Goal: Task Accomplishment & Management: Use online tool/utility

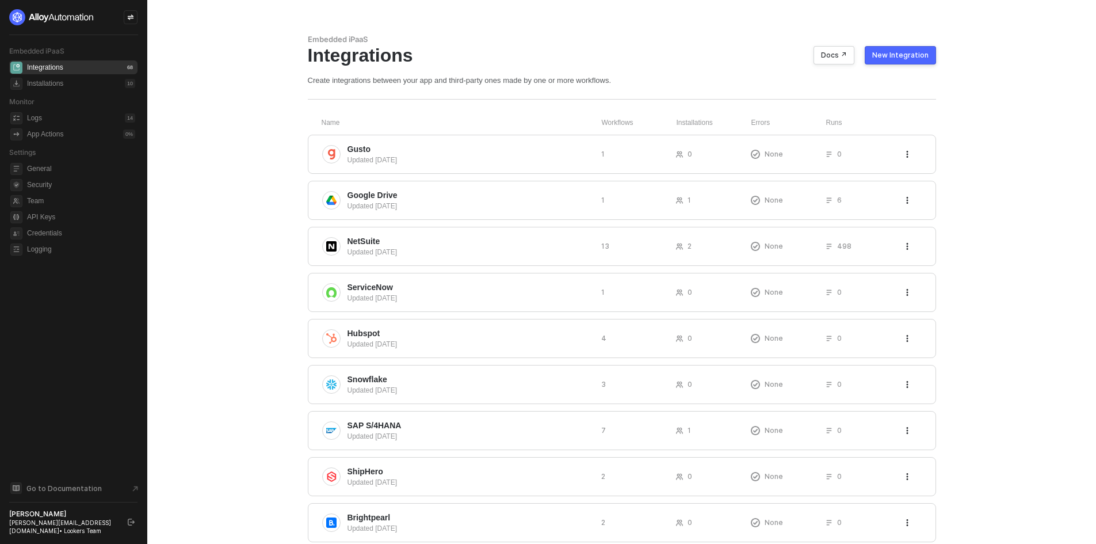
click at [895, 55] on div "New Integration" at bounding box center [900, 55] width 56 height 9
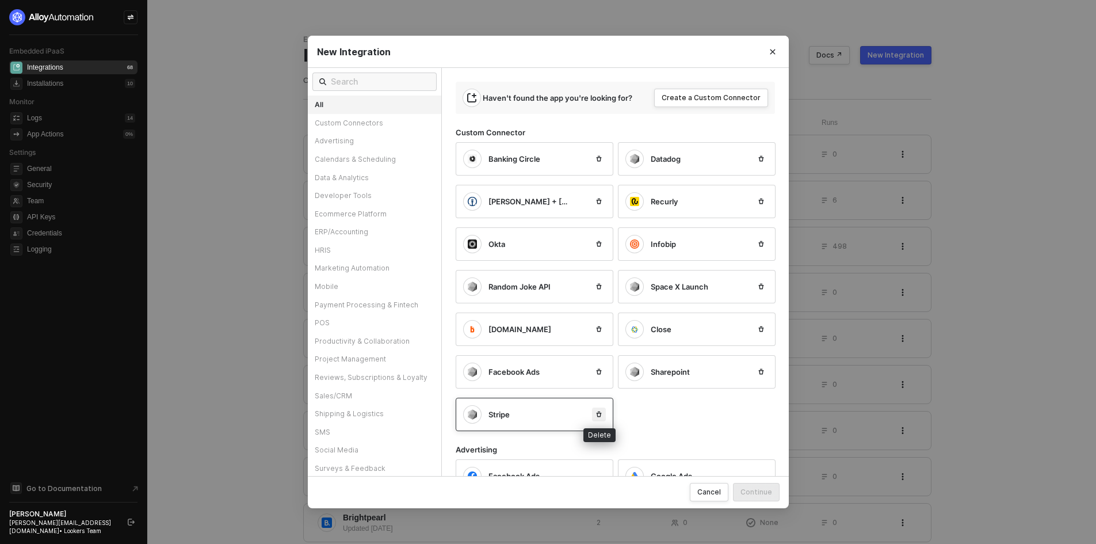
click at [596, 418] on button "button" at bounding box center [599, 414] width 14 height 14
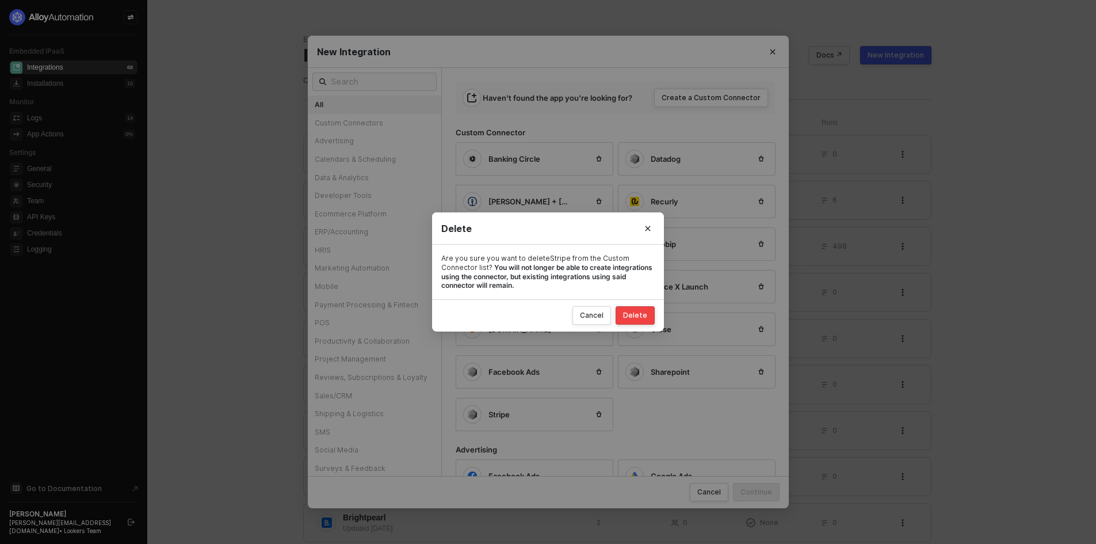
click at [647, 321] on button "Delete" at bounding box center [635, 315] width 39 height 18
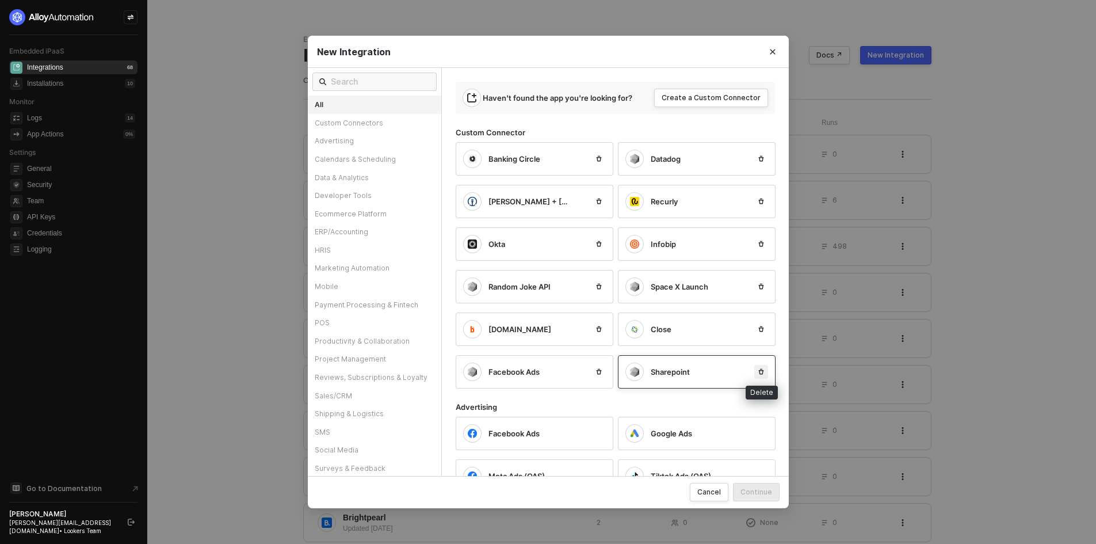
click at [758, 373] on icon "icon-trash" at bounding box center [761, 371] width 7 height 7
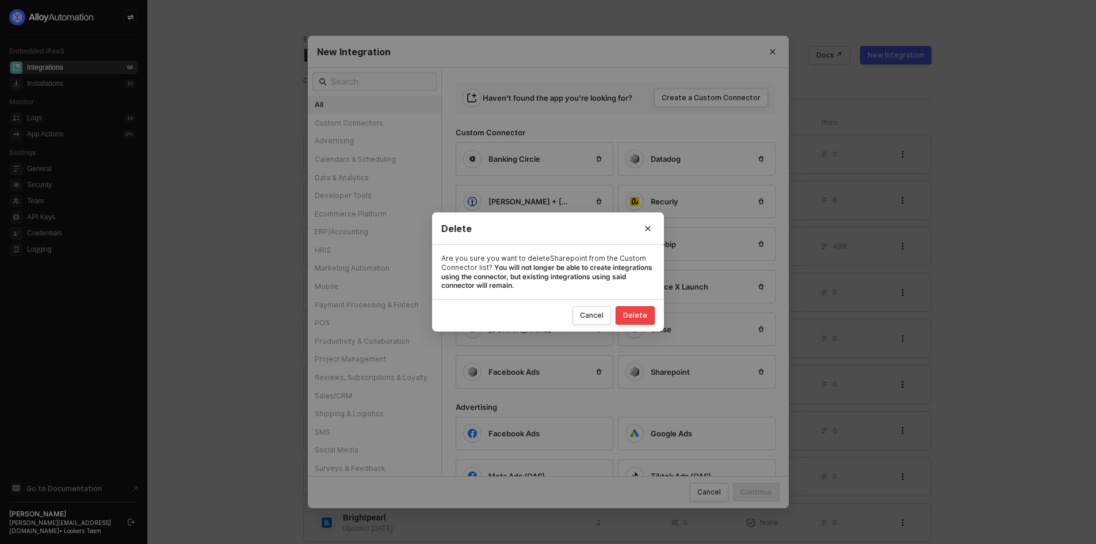
click at [643, 314] on div "Delete" at bounding box center [635, 315] width 24 height 9
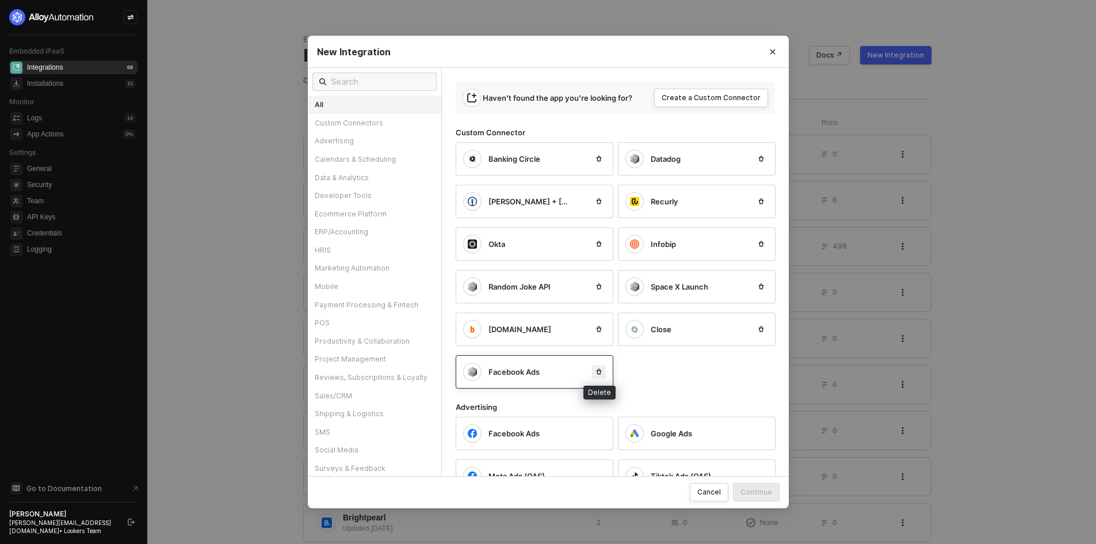
click at [596, 371] on icon "icon-trash" at bounding box center [599, 371] width 7 height 7
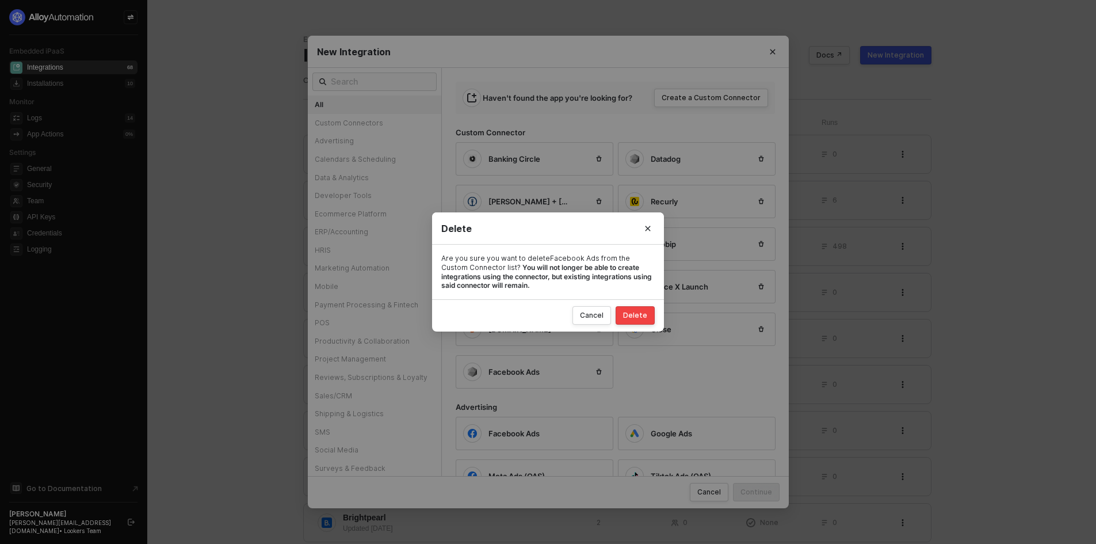
click at [638, 322] on button "Delete" at bounding box center [635, 315] width 39 height 18
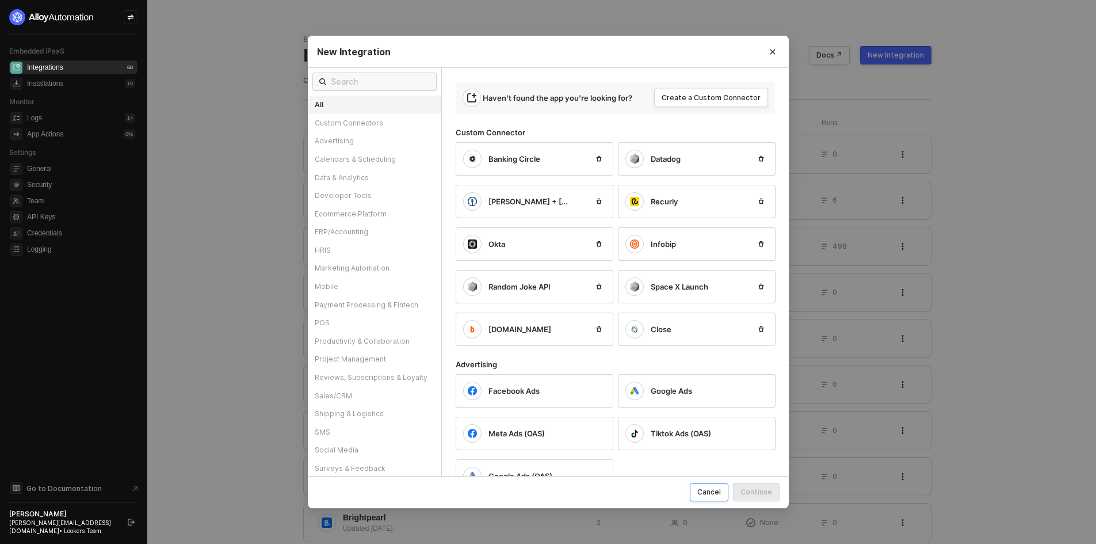
click at [719, 495] on div "Cancel" at bounding box center [709, 492] width 24 height 10
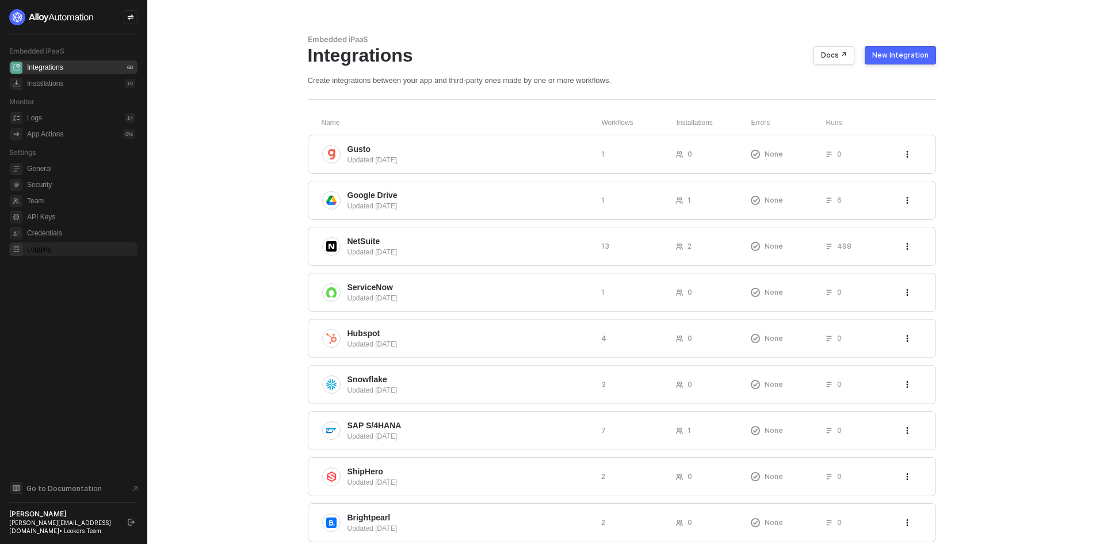
click at [90, 249] on span "Logging" at bounding box center [81, 249] width 108 height 14
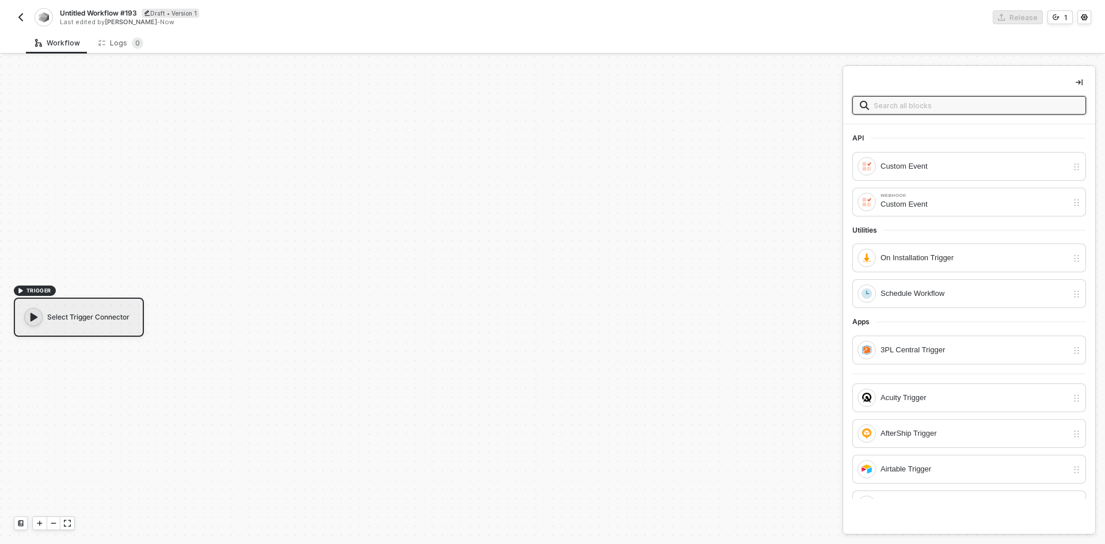
scroll to position [21, 0]
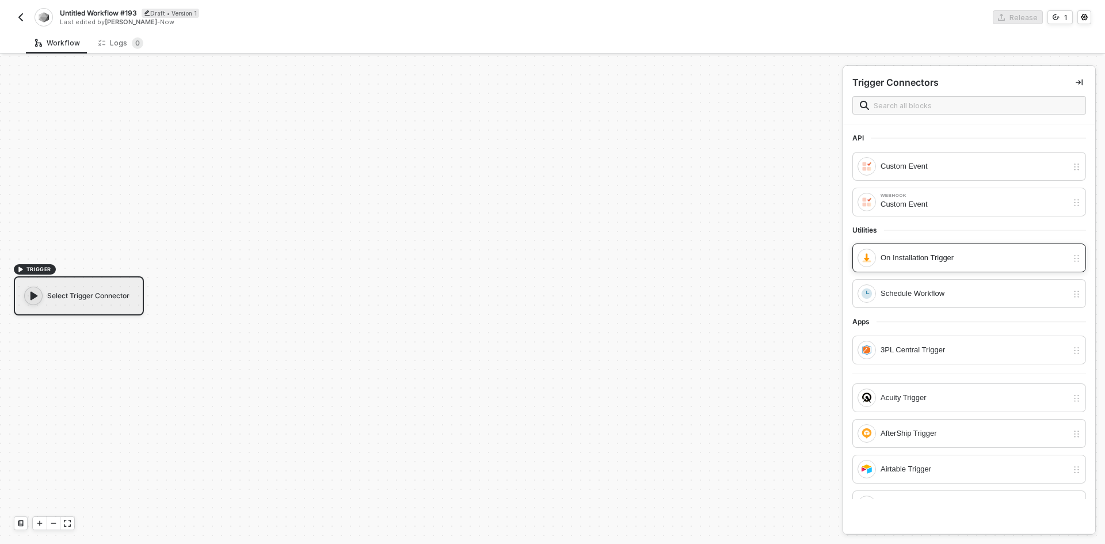
click at [898, 260] on div "On Installation Trigger" at bounding box center [973, 257] width 187 height 13
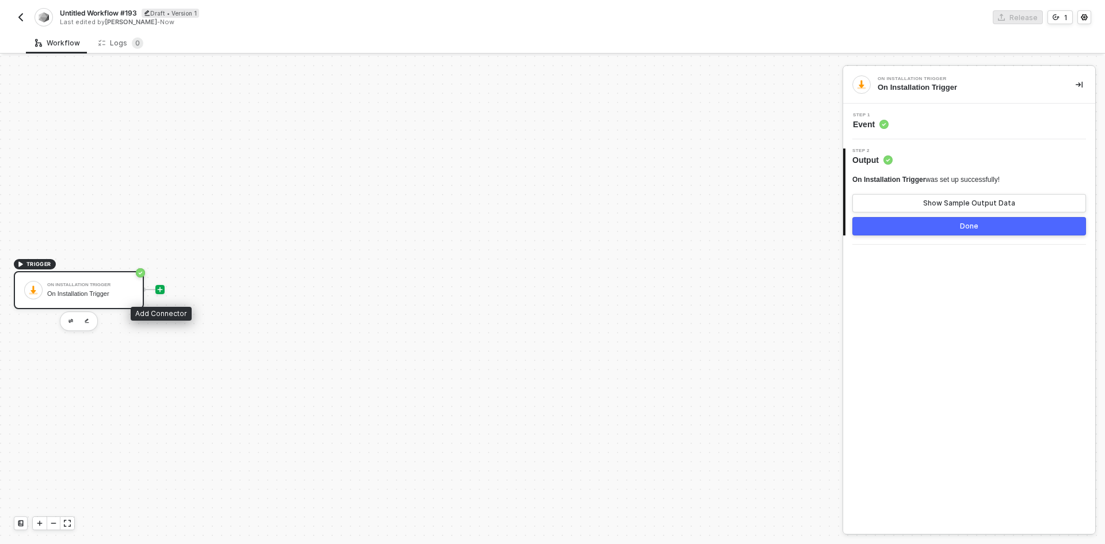
click at [164, 292] on div at bounding box center [159, 289] width 9 height 9
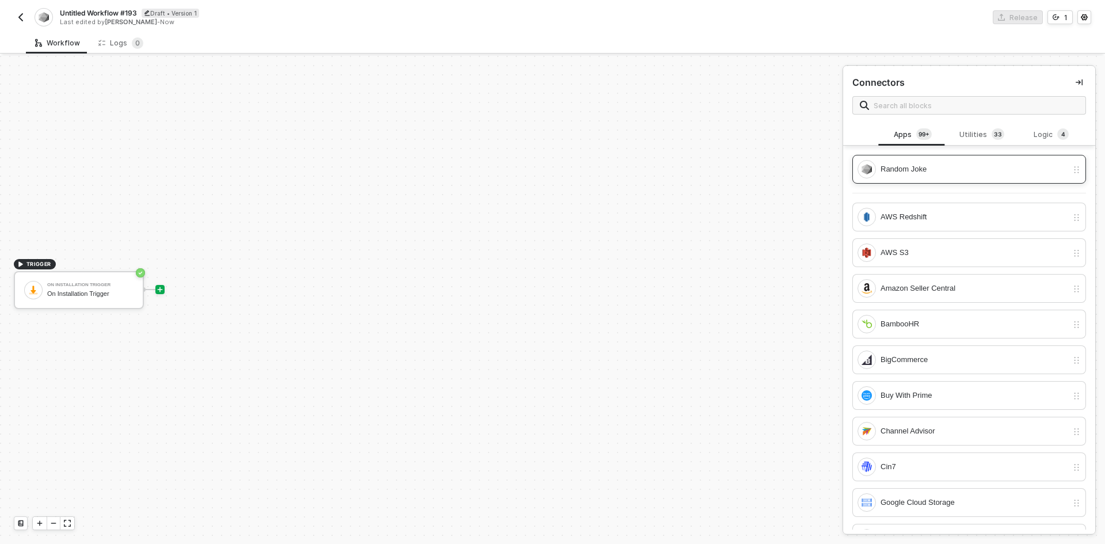
click at [983, 163] on div "Random Joke" at bounding box center [973, 169] width 187 height 13
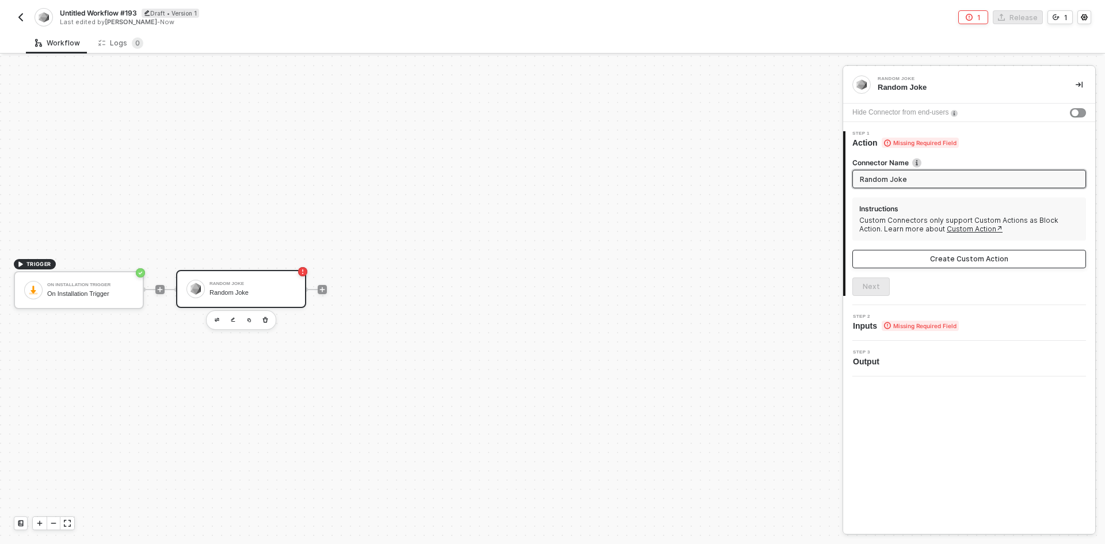
click at [974, 259] on div "Create Custom Action" at bounding box center [969, 258] width 78 height 9
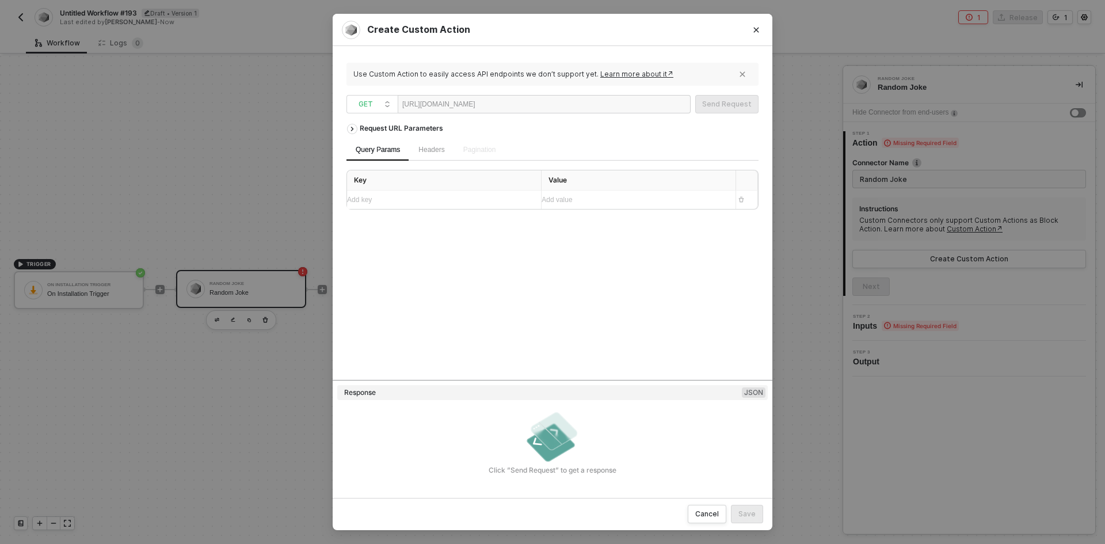
paste div
click at [721, 98] on button "Send Request" at bounding box center [726, 104] width 63 height 18
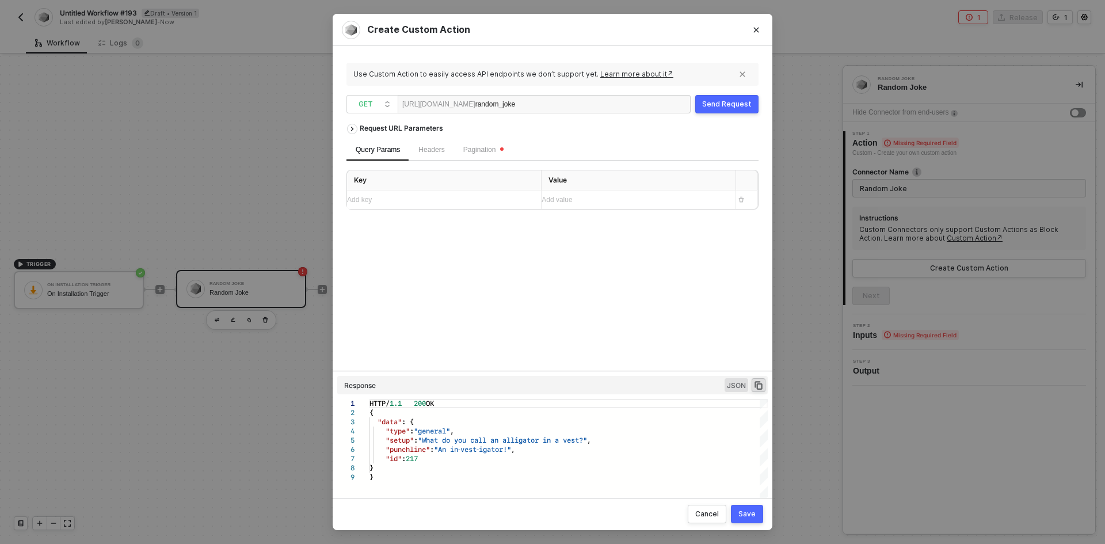
click at [751, 516] on div "Save" at bounding box center [746, 513] width 17 height 9
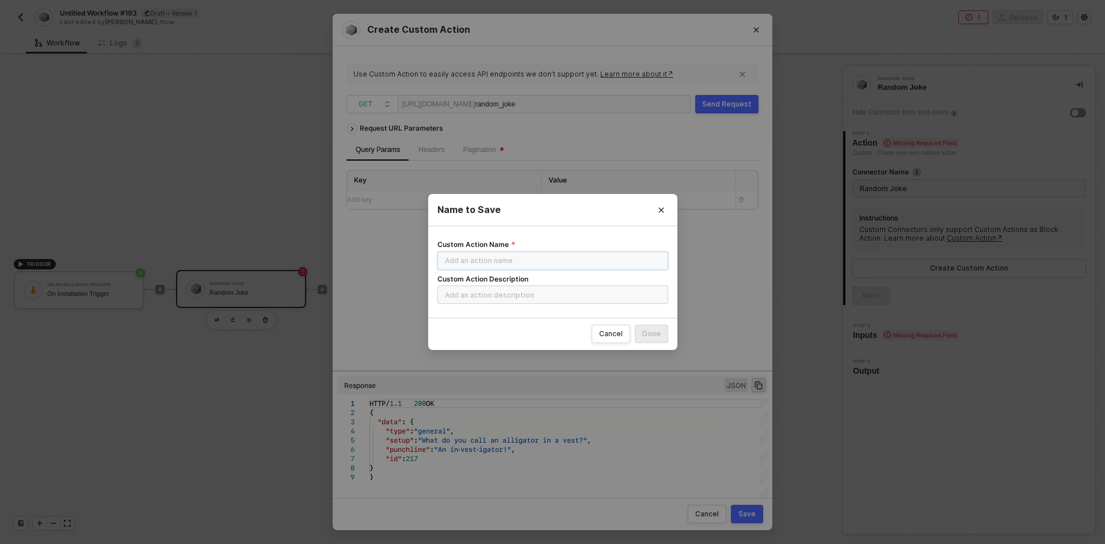
click at [587, 268] on input "Custom Action Name" at bounding box center [552, 260] width 231 height 18
type input "Get a Joke"
click at [644, 326] on button "Done" at bounding box center [651, 334] width 33 height 18
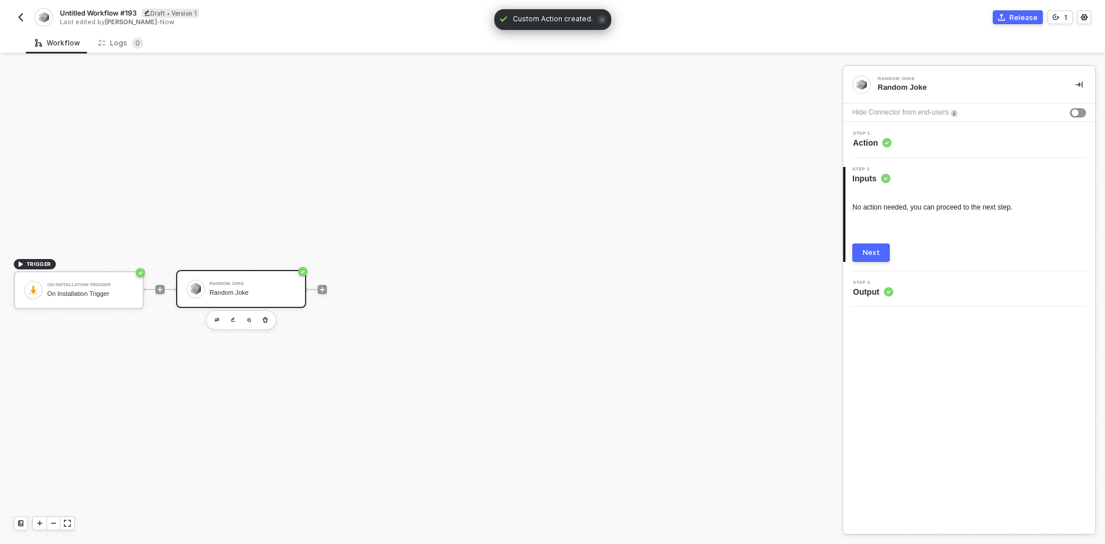
click at [968, 138] on div "Step 1 Action" at bounding box center [970, 139] width 249 height 17
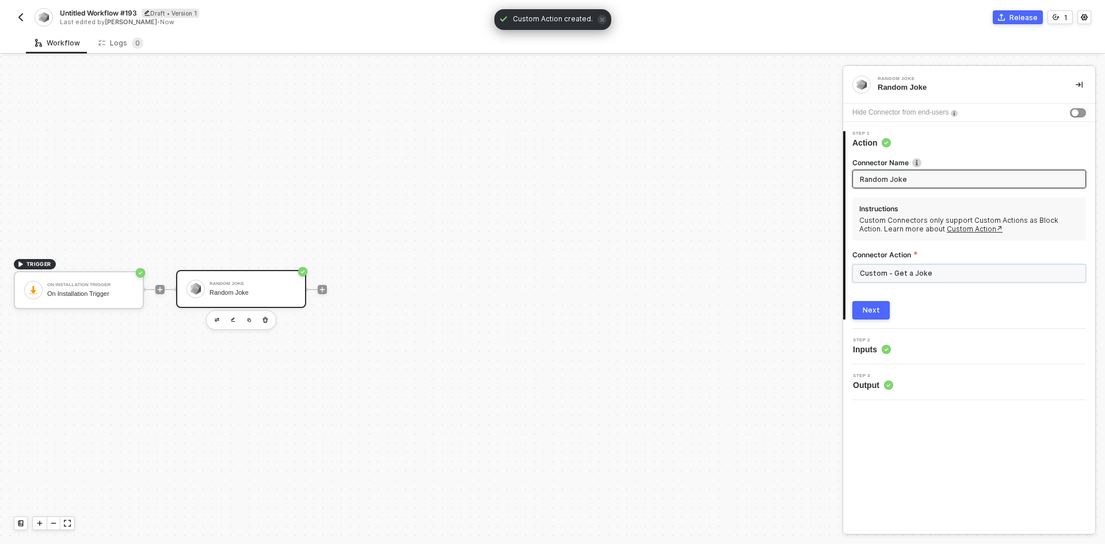
click at [955, 271] on input "Custom - Get a Joke" at bounding box center [969, 273] width 234 height 18
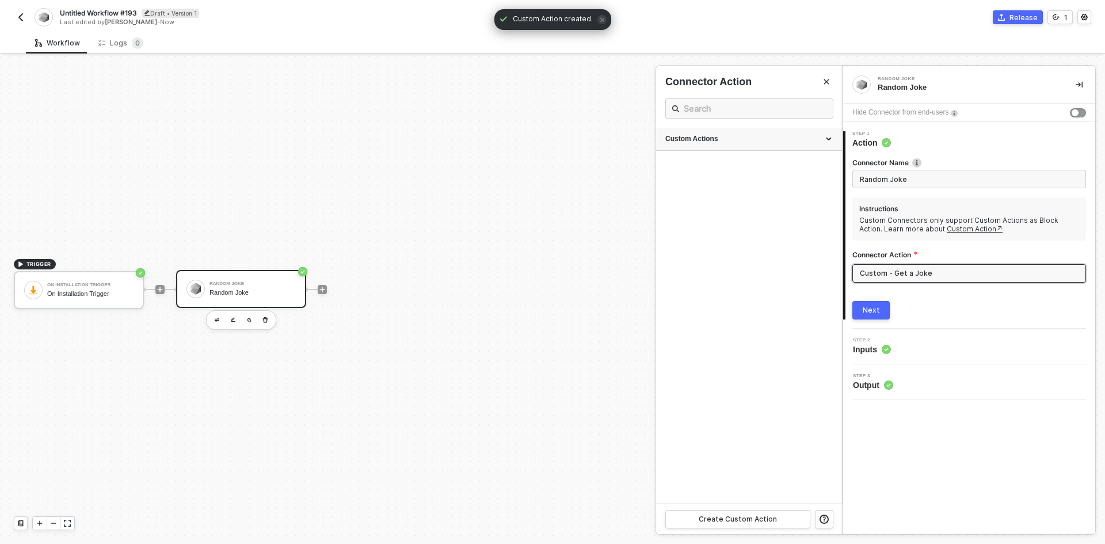
click at [832, 138] on div "Custom Actions" at bounding box center [748, 139] width 167 height 10
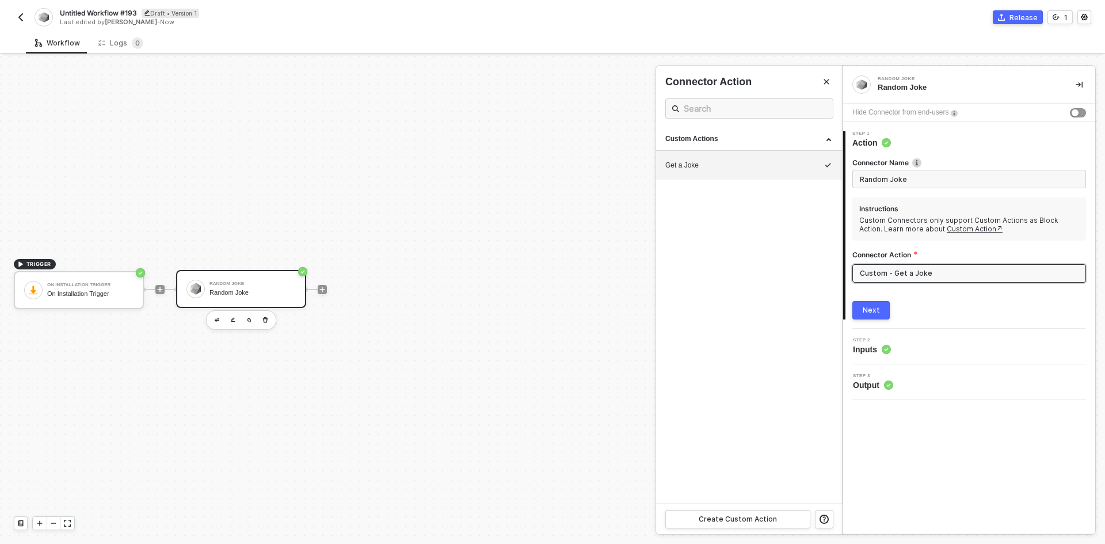
click at [319, 287] on div at bounding box center [552, 300] width 1105 height 488
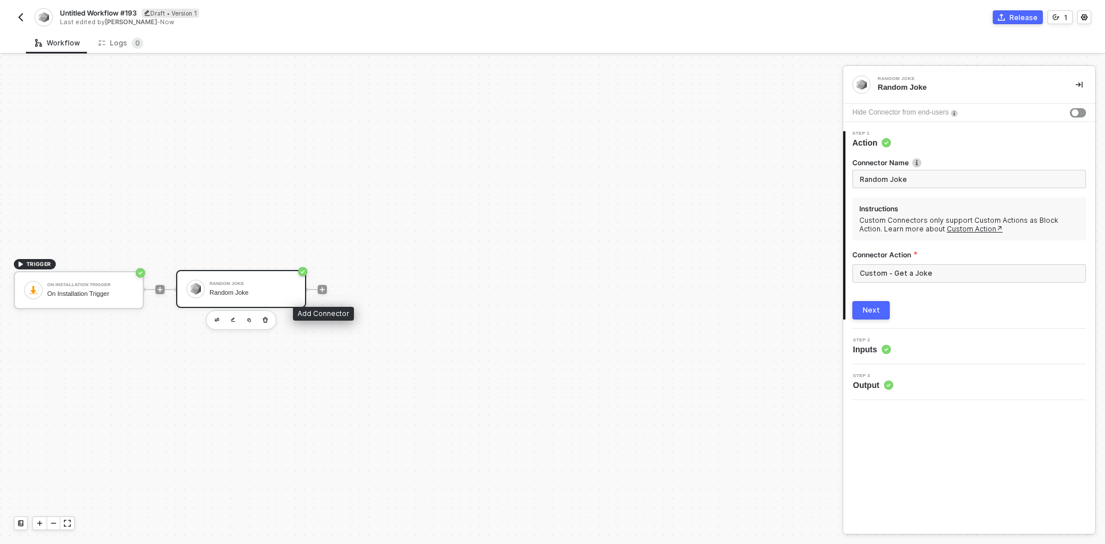
click at [319, 287] on icon "icon-play" at bounding box center [322, 289] width 7 height 7
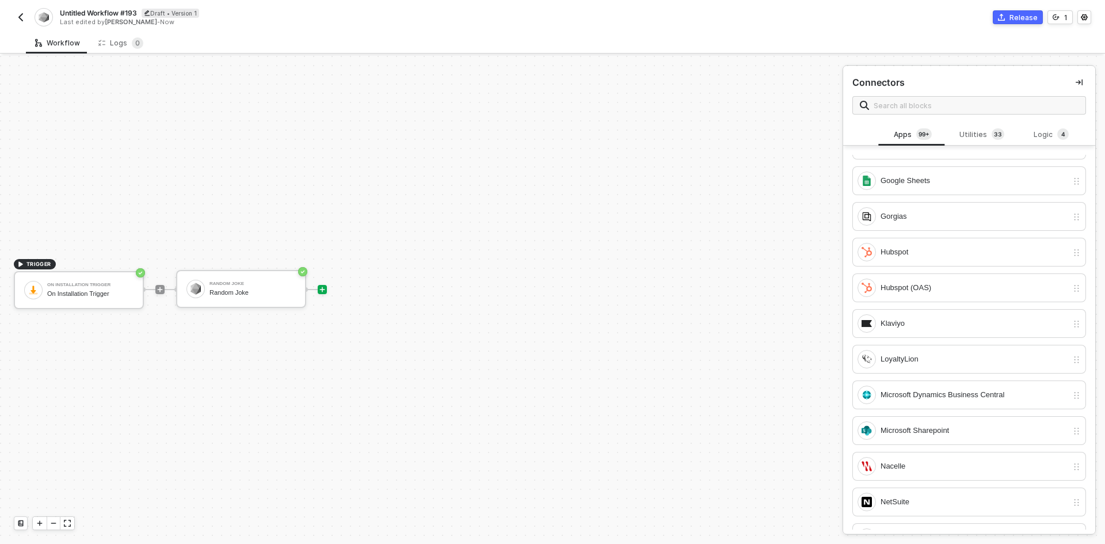
scroll to position [0, 0]
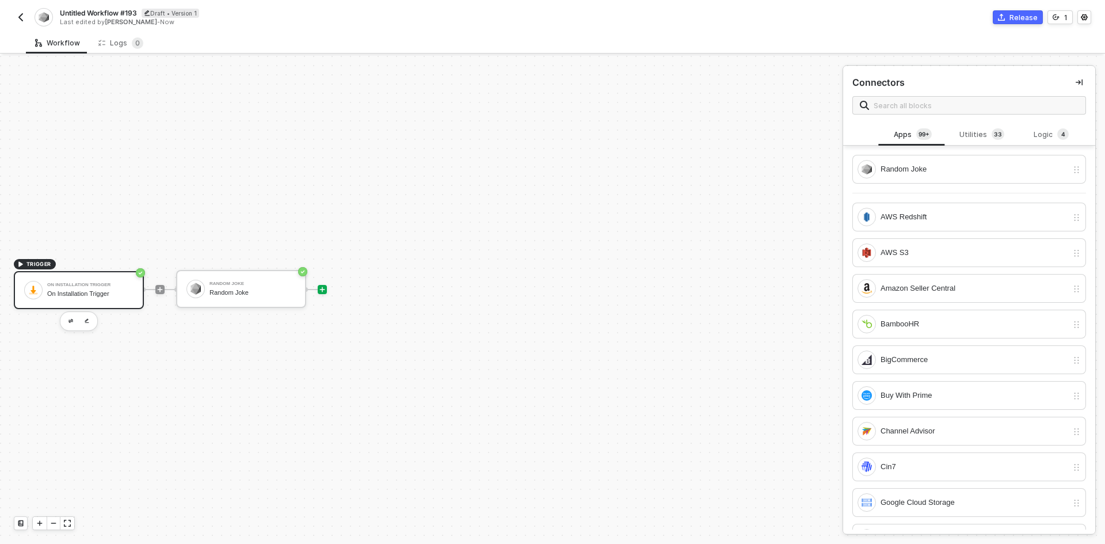
click at [87, 291] on div "On Installation Trigger" at bounding box center [90, 293] width 86 height 7
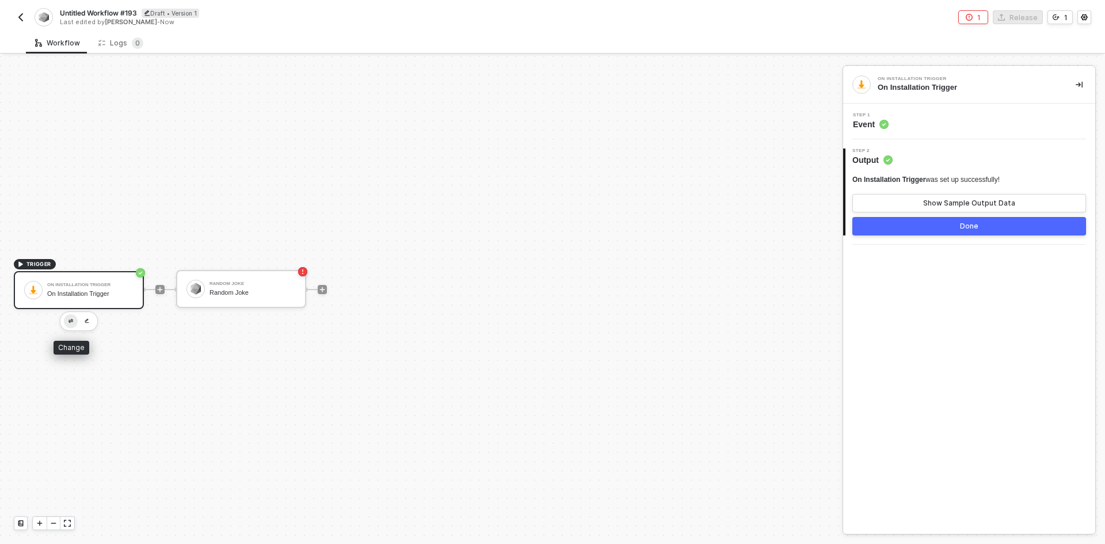
click at [71, 323] on button "button" at bounding box center [71, 321] width 14 height 14
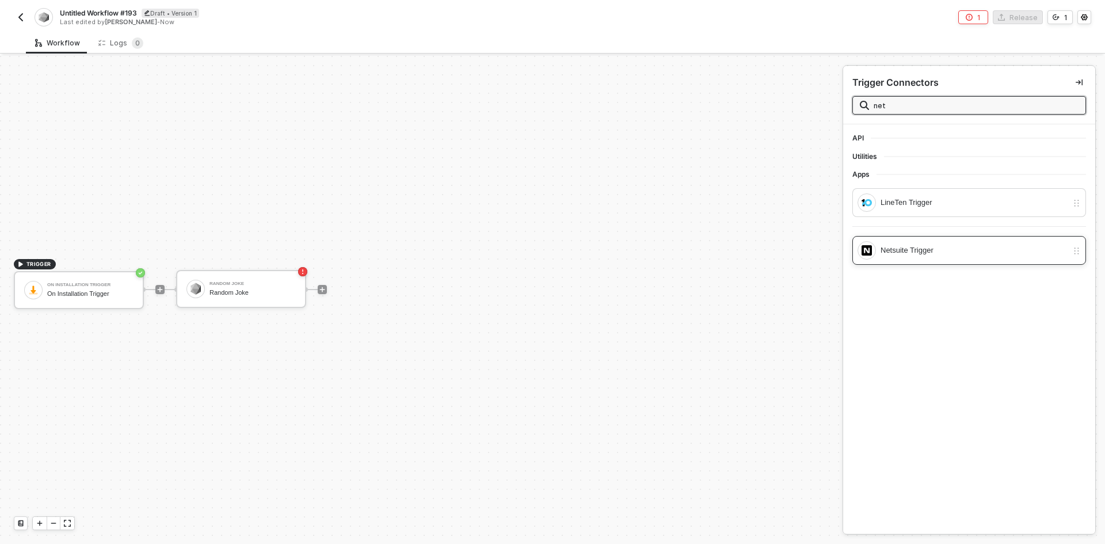
type input "net"
click at [967, 245] on div "Netsuite Trigger" at bounding box center [973, 250] width 187 height 13
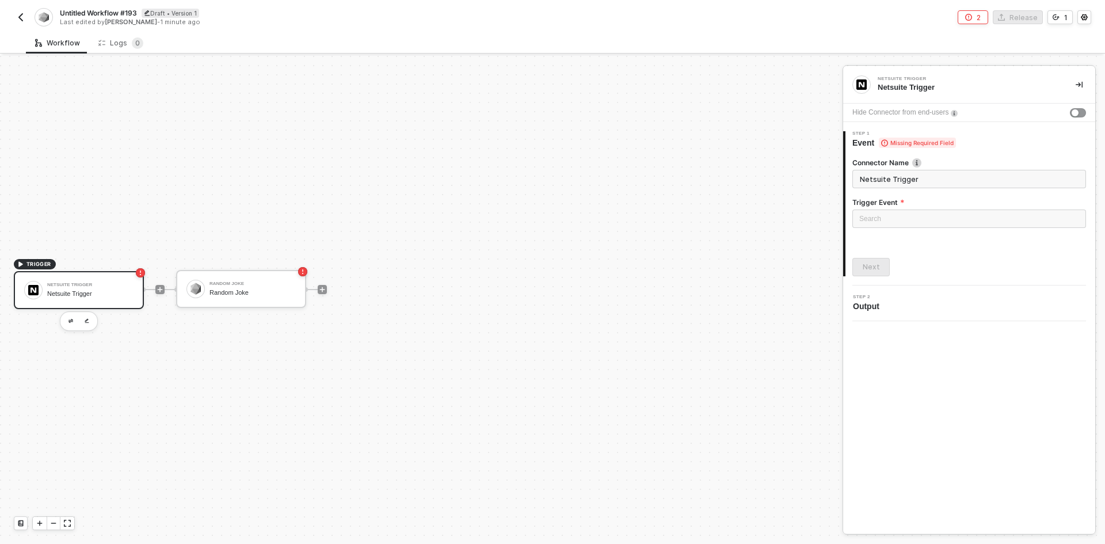
click at [977, 207] on div "Trigger Event Search" at bounding box center [969, 216] width 234 height 39
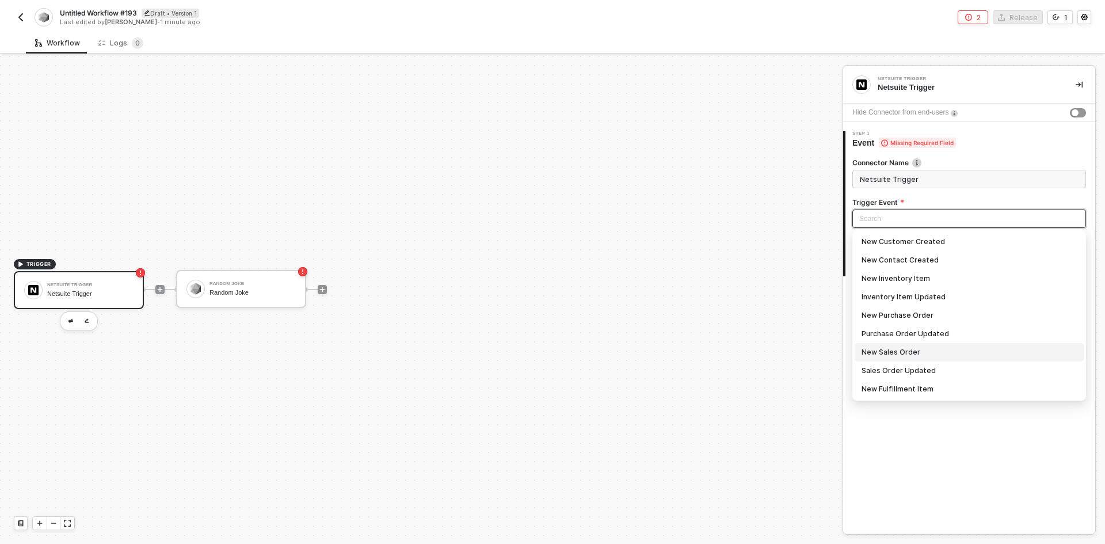
click at [950, 345] on div "New Sales Order" at bounding box center [969, 352] width 229 height 18
type input "Trigger workflow when new sales order"
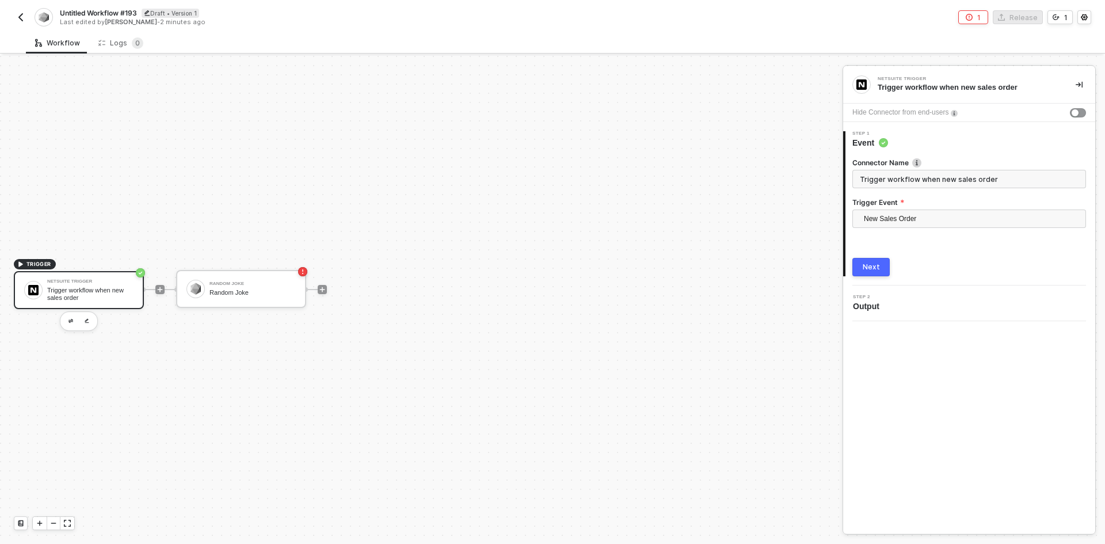
click at [890, 270] on div "Next" at bounding box center [969, 267] width 234 height 18
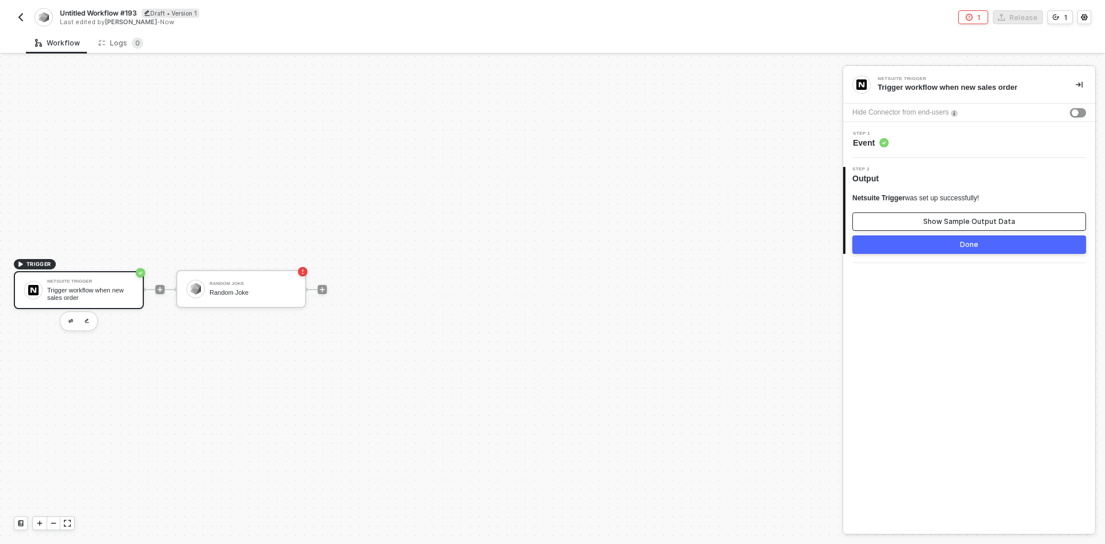
click at [932, 219] on div "Show Sample Output Data" at bounding box center [969, 221] width 92 height 9
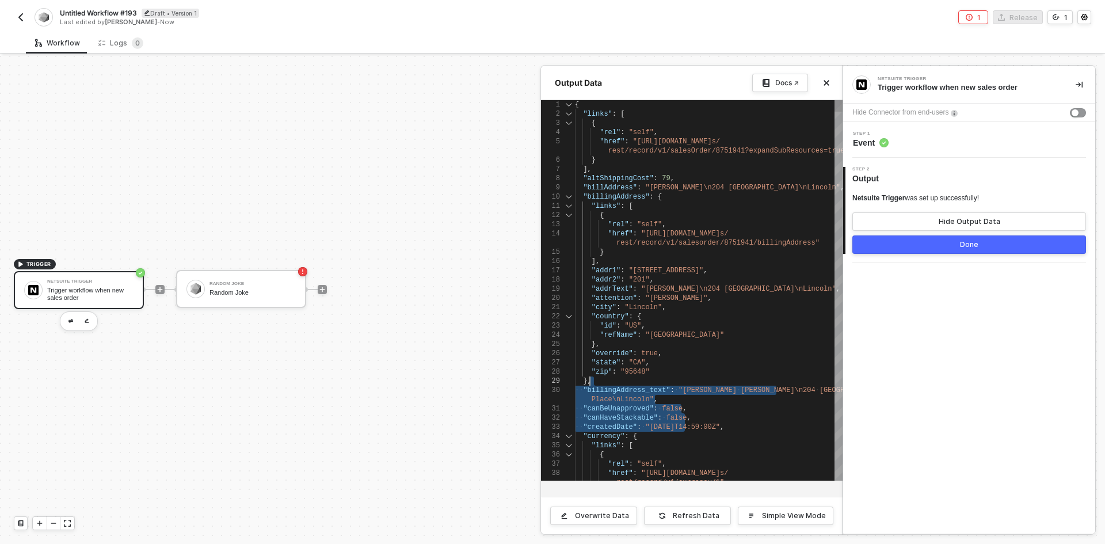
type textarea "{ "links": [ { "rel": "self", "href": "https://xxxxxx.suitetalk.api.netsuite.co…"
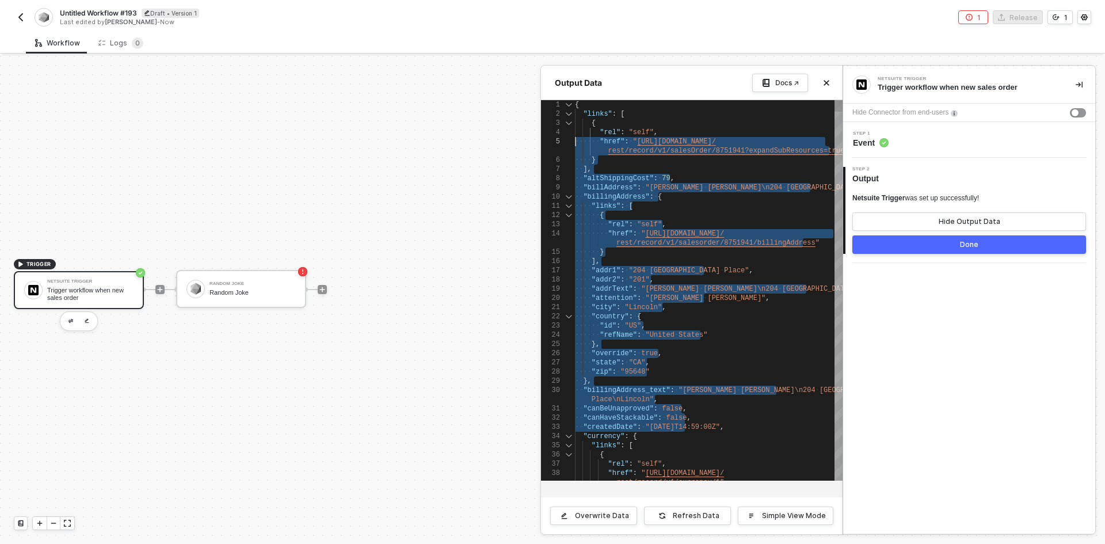
drag, startPoint x: 655, startPoint y: 378, endPoint x: 571, endPoint y: 158, distance: 235.3
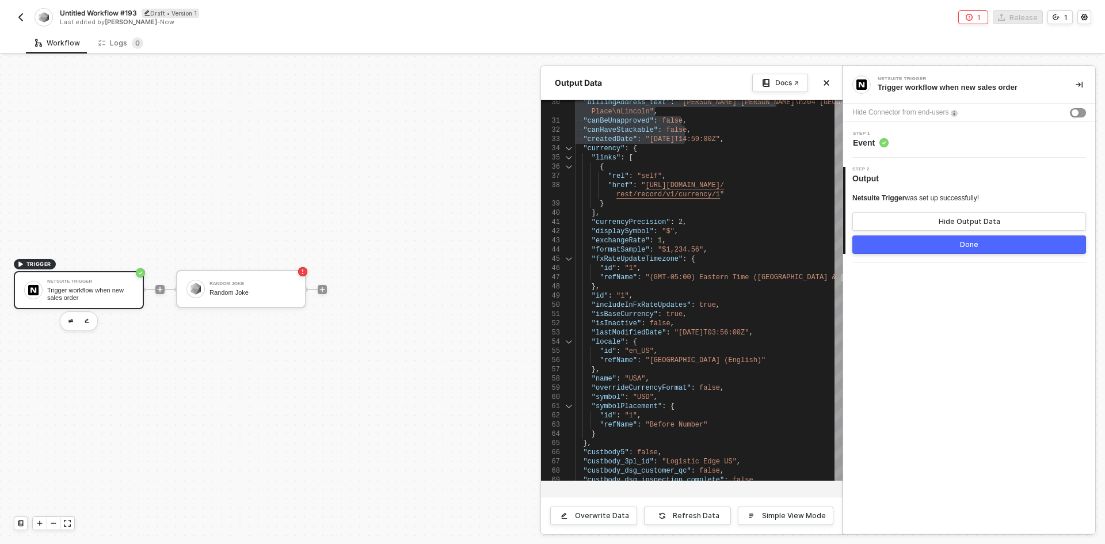
click at [162, 286] on div at bounding box center [552, 300] width 1105 height 488
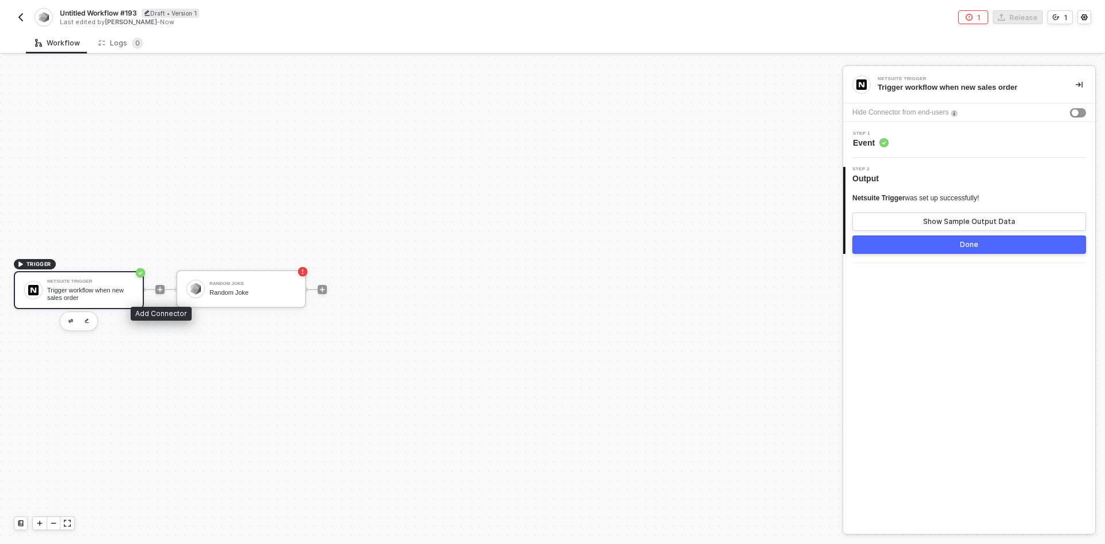
click at [162, 286] on icon "icon-play" at bounding box center [160, 289] width 7 height 7
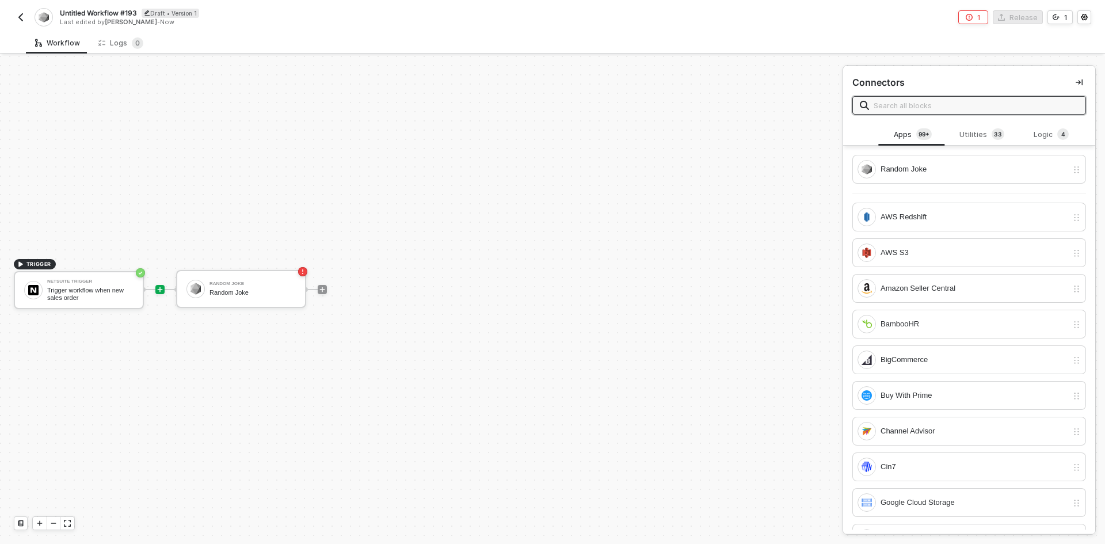
click at [896, 104] on input "text" at bounding box center [976, 105] width 205 height 13
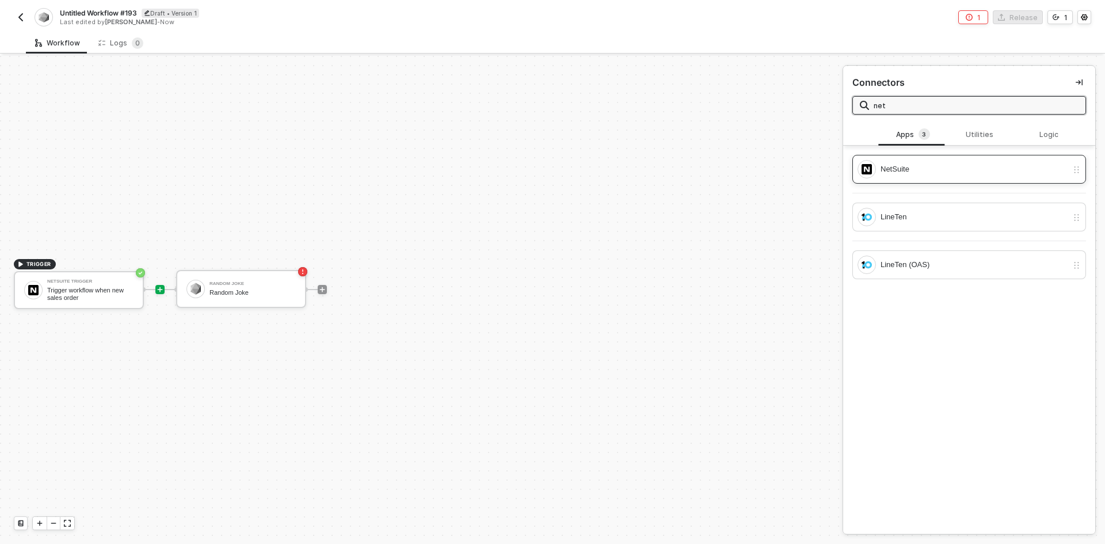
type input "net"
click at [954, 179] on div "NetSuite" at bounding box center [969, 169] width 234 height 29
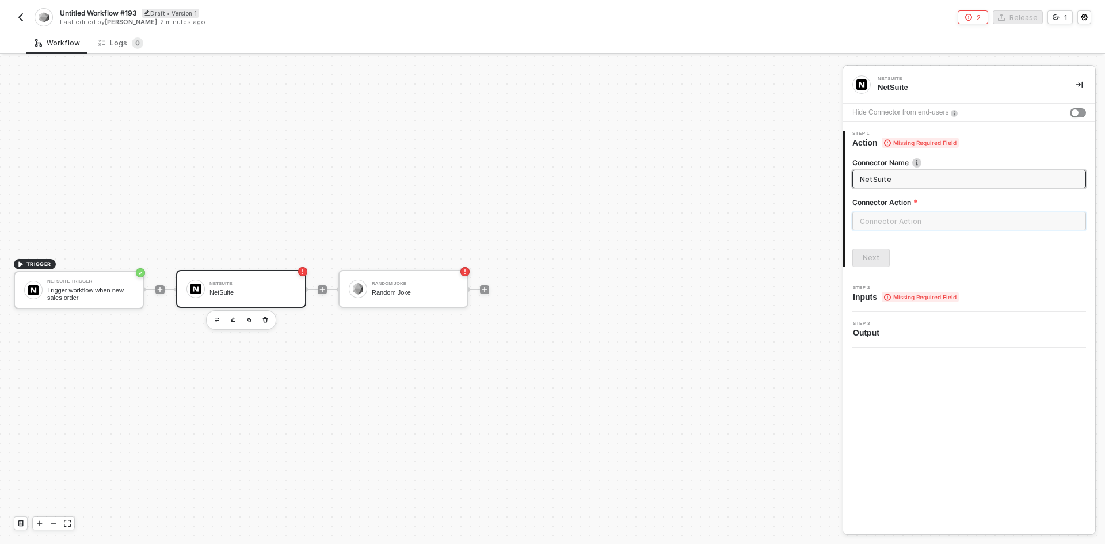
click at [937, 220] on input "text" at bounding box center [969, 221] width 234 height 18
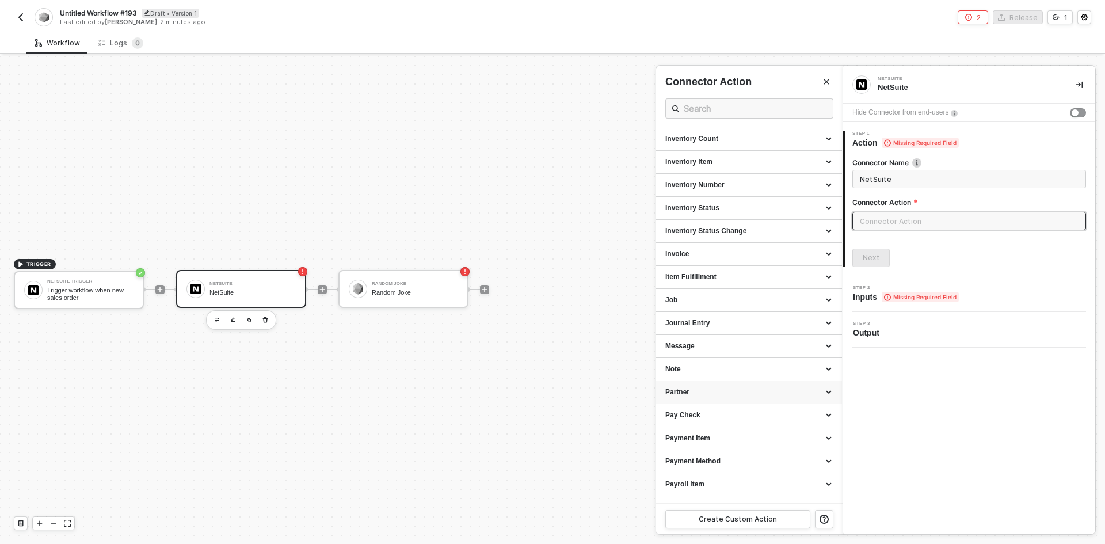
scroll to position [914, 0]
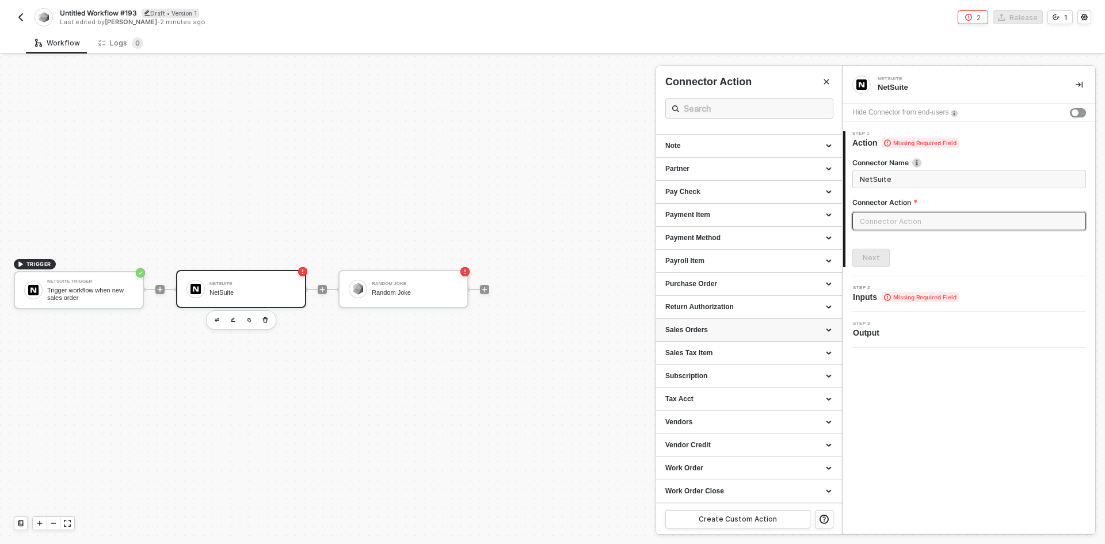
click at [720, 333] on div "Sales Orders" at bounding box center [748, 330] width 167 height 10
click at [729, 415] on div "Get a Sales Order Gets a Sales Order" at bounding box center [748, 414] width 167 height 19
type input "Gets a Sales Order"
type input "Sales Orders - Get a Sales Order"
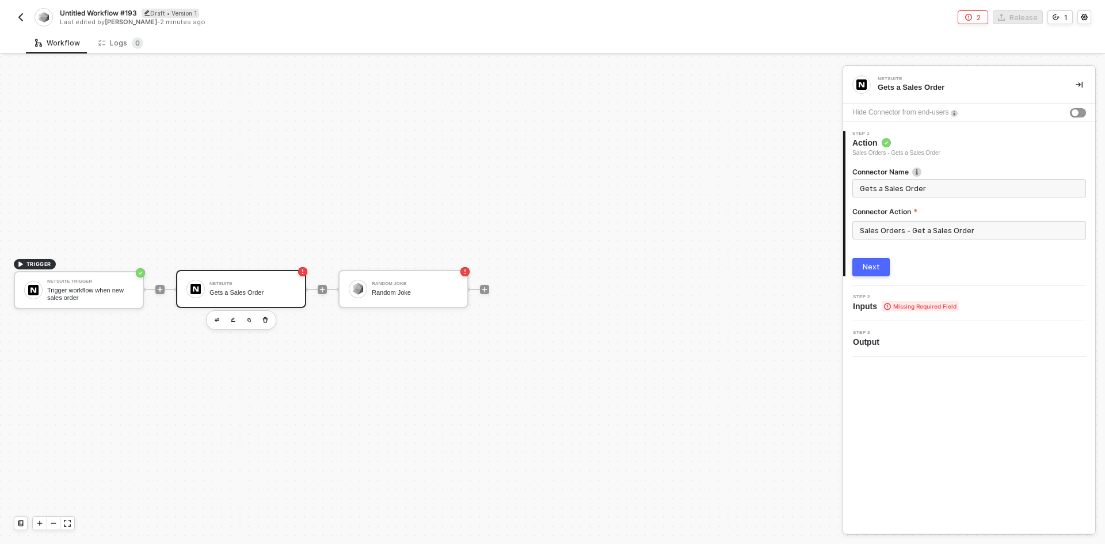
click at [873, 272] on button "Next" at bounding box center [870, 267] width 37 height 18
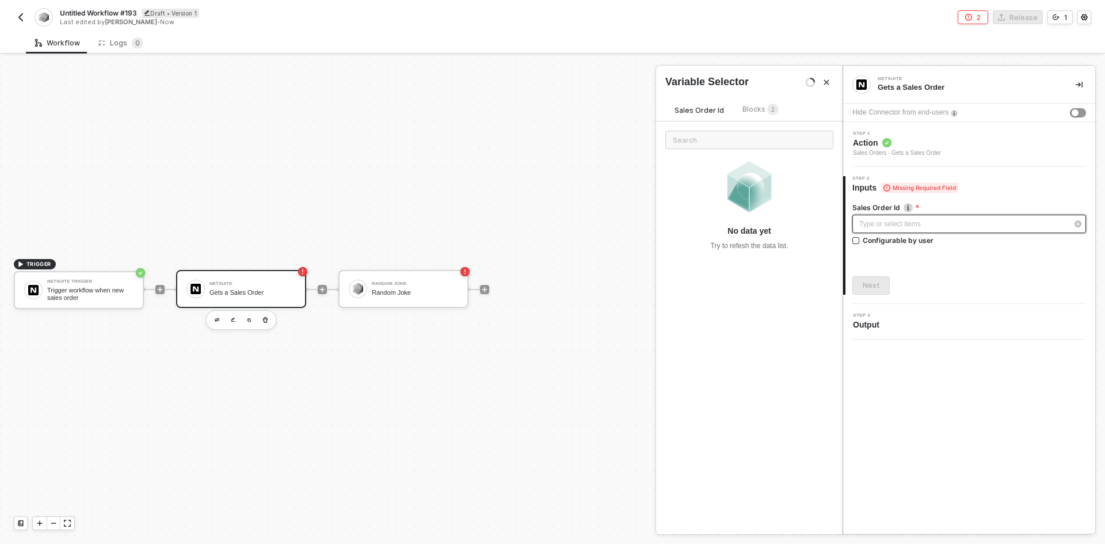
click at [898, 225] on div "Type or select items ﻿" at bounding box center [963, 224] width 208 height 11
click at [767, 106] on span "2" at bounding box center [773, 110] width 12 height 13
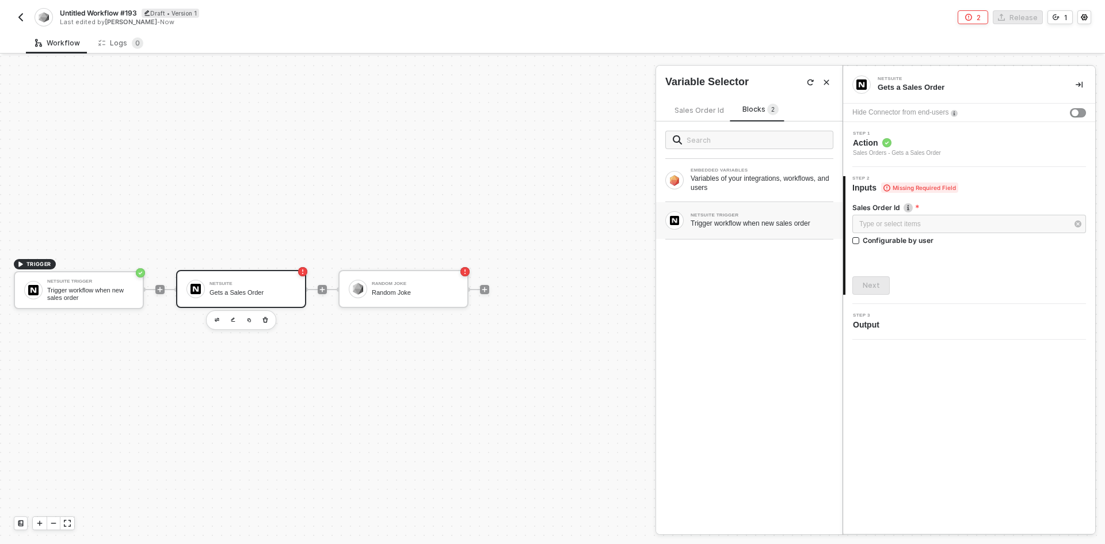
click at [734, 215] on div "NETSUITE TRIGGER" at bounding box center [762, 215] width 143 height 5
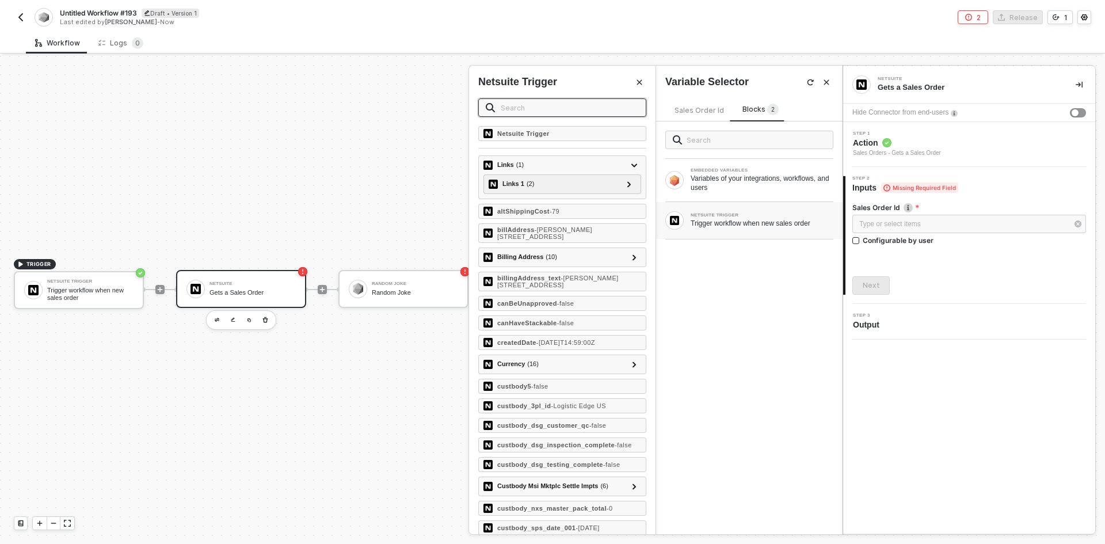
click at [559, 108] on input "text" at bounding box center [570, 107] width 138 height 13
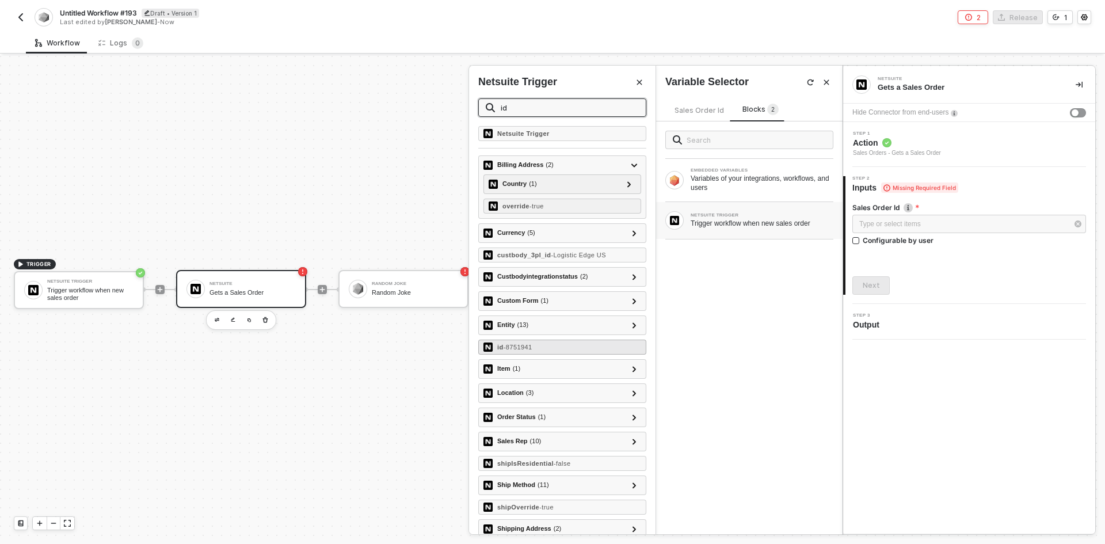
type input "id"
click at [560, 346] on div "id - 8751941" at bounding box center [562, 347] width 168 height 15
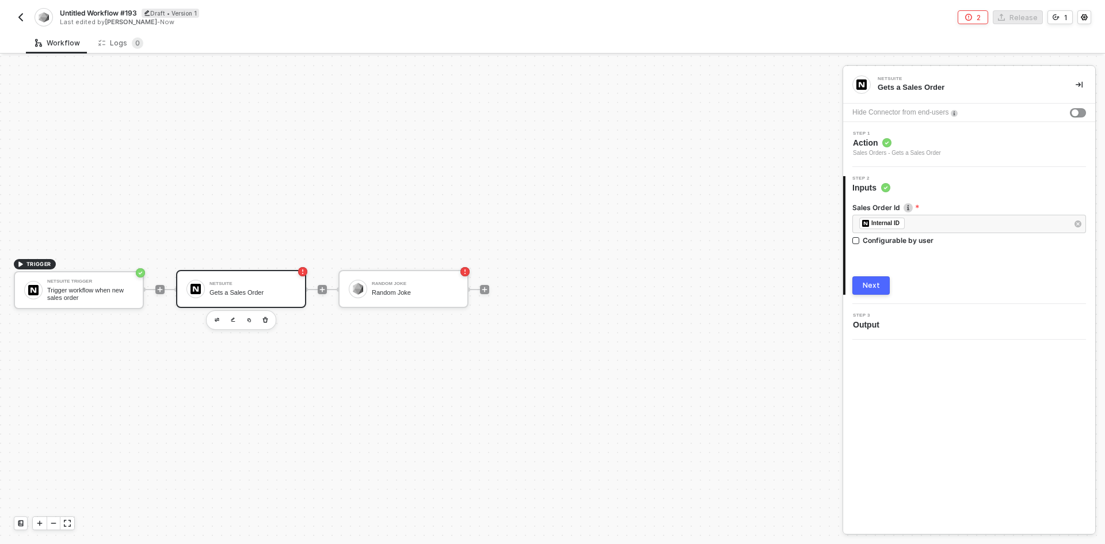
click at [882, 295] on div "2 Step 2 Inputs Sales Order Id ﻿ ﻿ Internal ID ﻿ Configurable by user Next" at bounding box center [969, 235] width 252 height 137
click at [882, 283] on button "Next" at bounding box center [870, 285] width 37 height 18
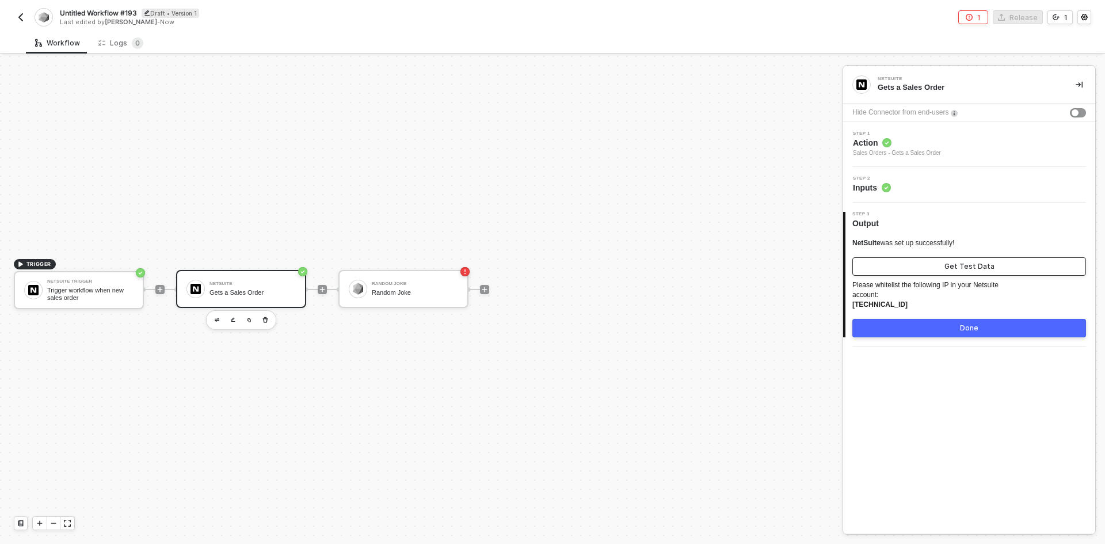
click at [891, 264] on button "Get Test Data" at bounding box center [969, 266] width 234 height 18
click at [902, 269] on button "Show Sample Output Data" at bounding box center [969, 266] width 234 height 18
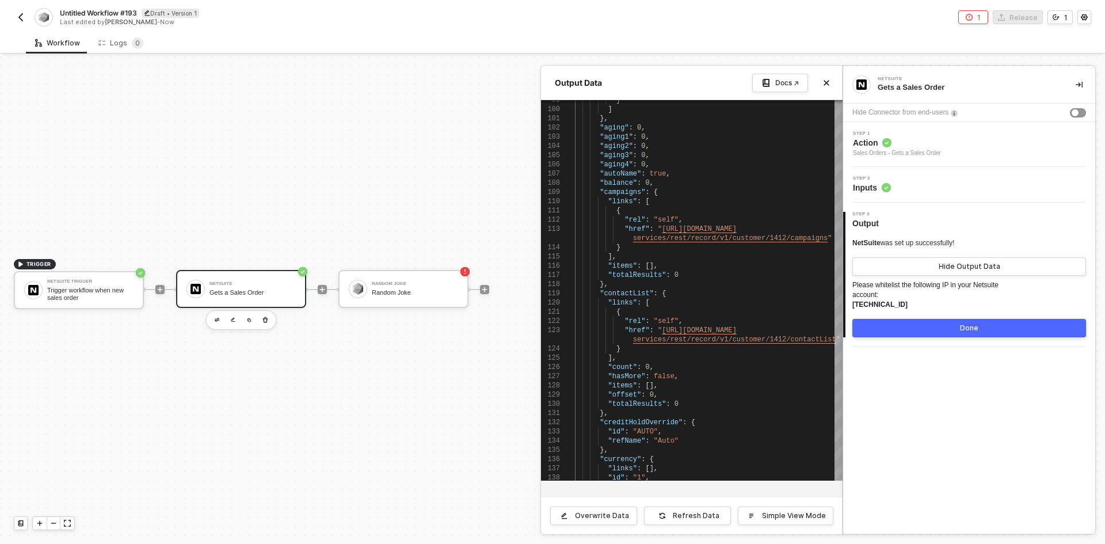
click at [353, 428] on div at bounding box center [552, 300] width 1105 height 488
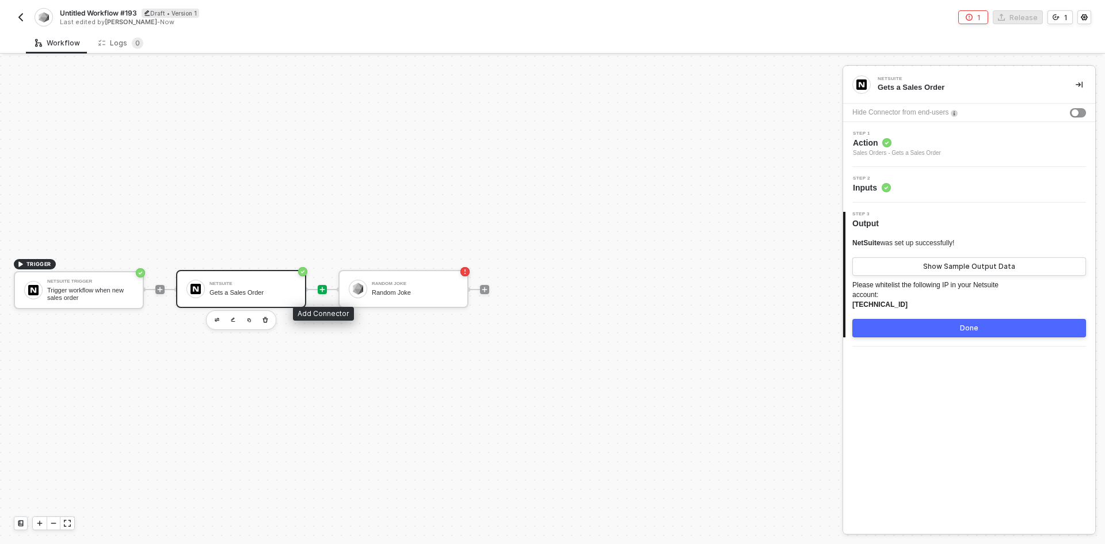
click at [321, 291] on icon "icon-play" at bounding box center [322, 289] width 7 height 7
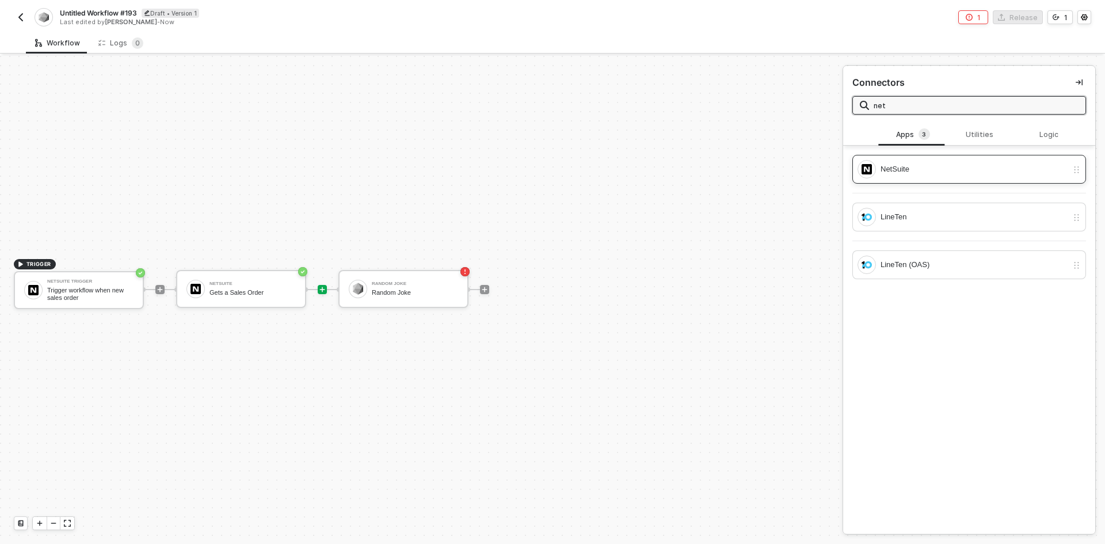
type input "net"
click at [945, 169] on div "NetSuite" at bounding box center [973, 169] width 187 height 13
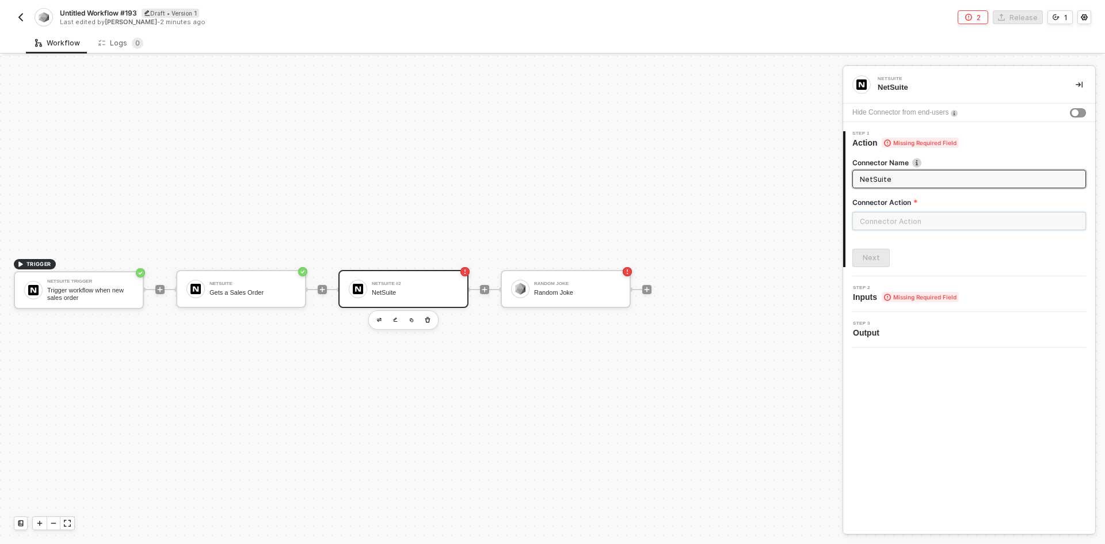
click at [953, 219] on input "text" at bounding box center [969, 221] width 234 height 18
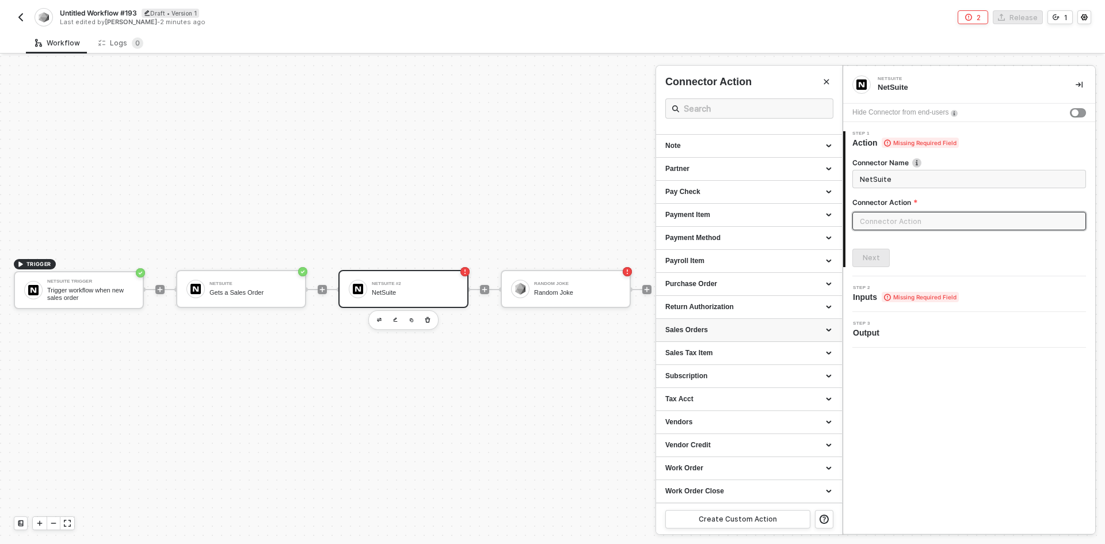
click at [725, 327] on div "Sales Orders" at bounding box center [748, 330] width 167 height 10
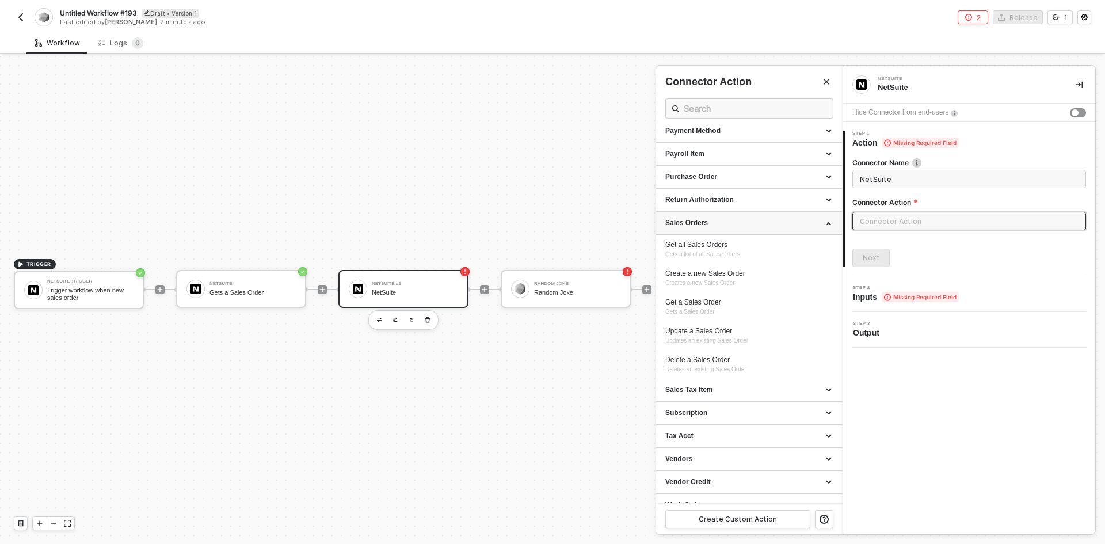
scroll to position [1029, 0]
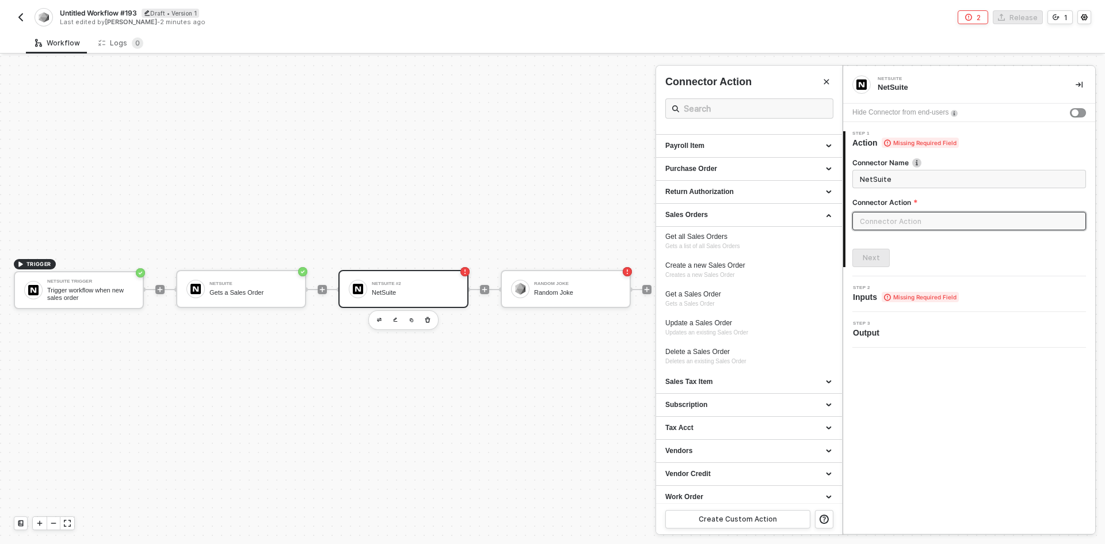
click at [567, 352] on div at bounding box center [552, 300] width 1105 height 488
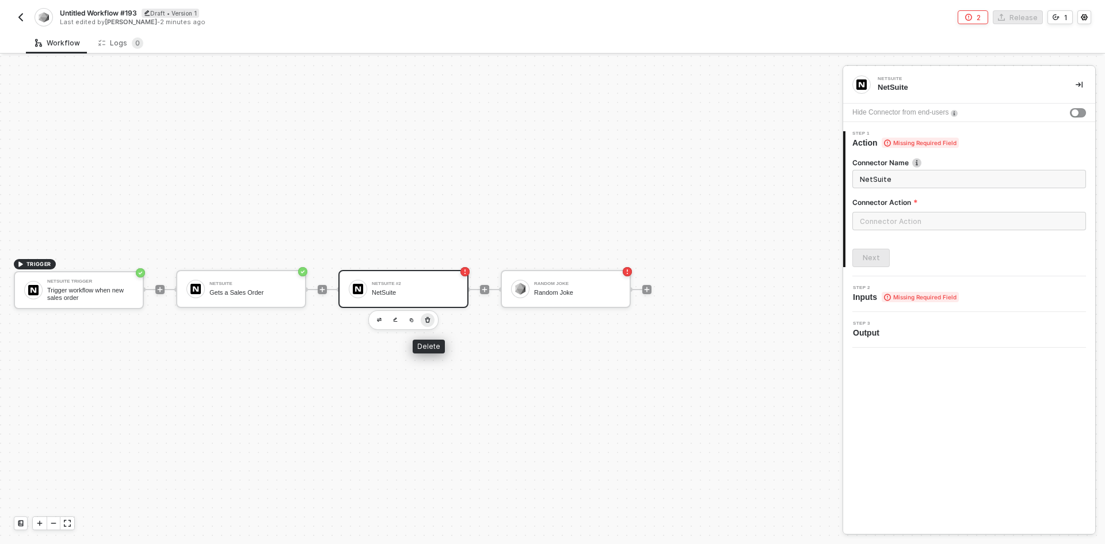
click at [432, 322] on button "button" at bounding box center [428, 320] width 14 height 14
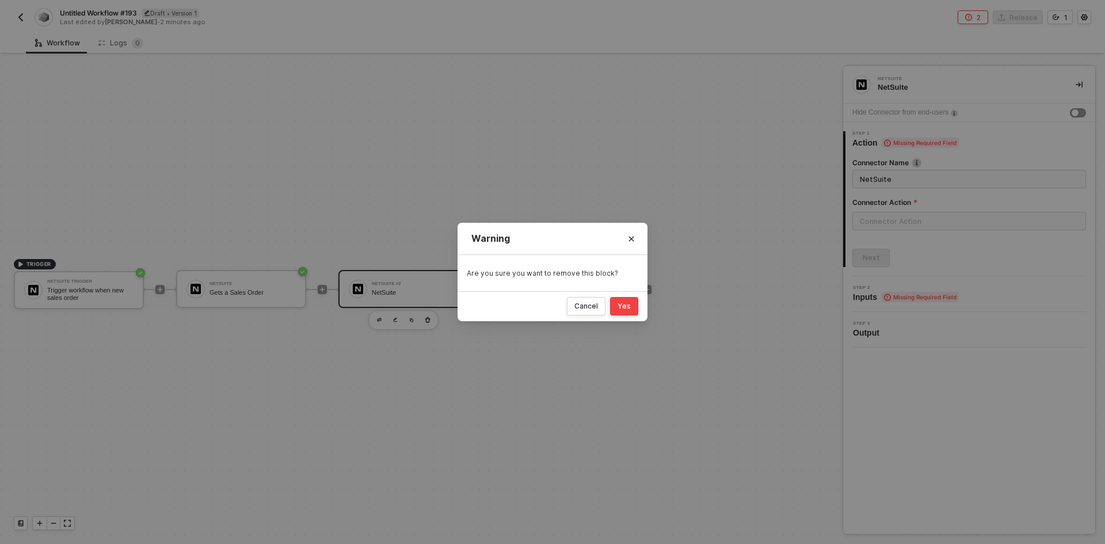
click at [631, 312] on button "Yes" at bounding box center [624, 306] width 28 height 18
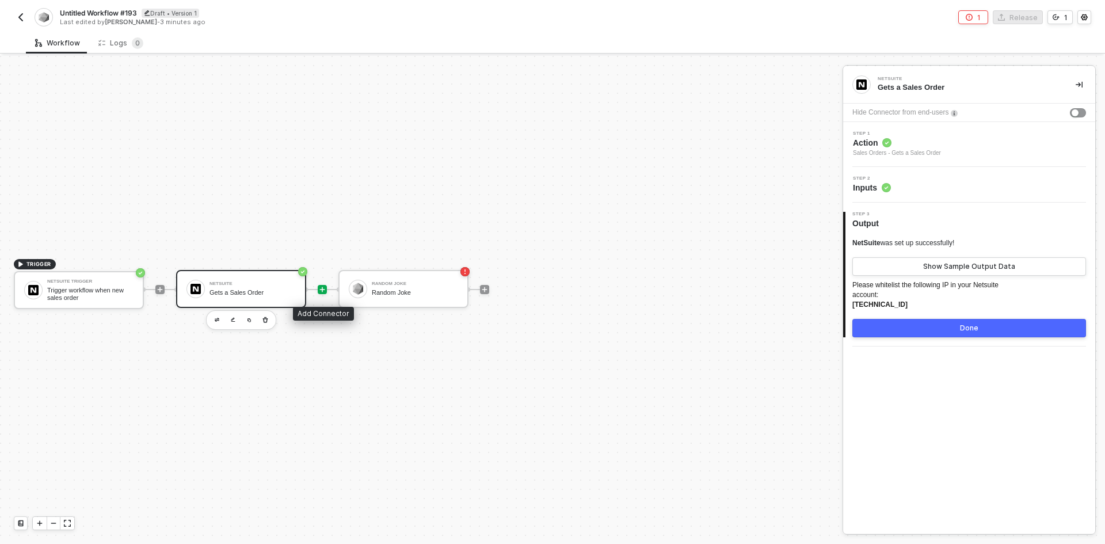
click at [319, 292] on icon "icon-play" at bounding box center [322, 289] width 7 height 7
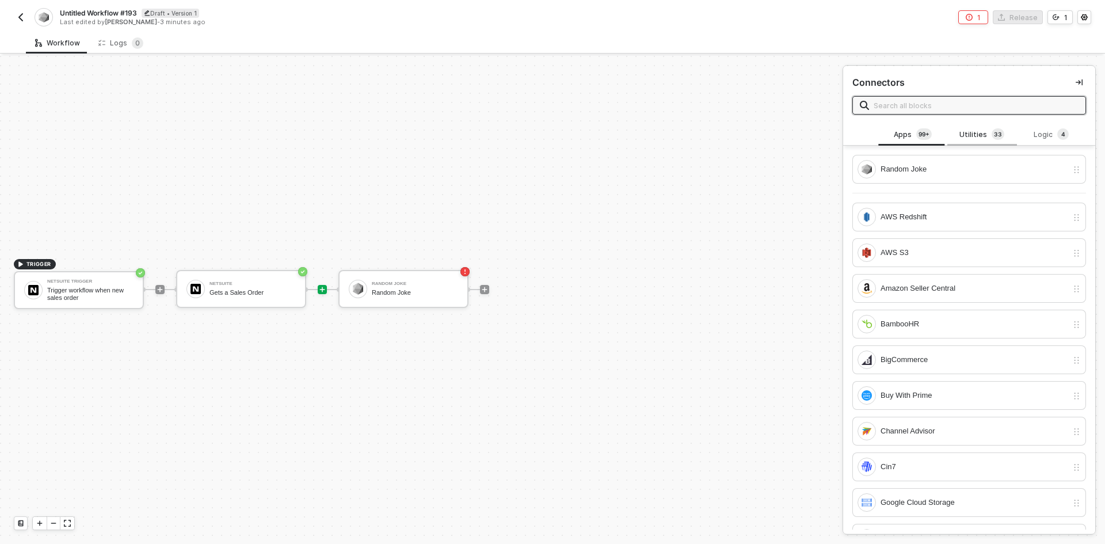
click at [974, 142] on div "Utilities 3 3" at bounding box center [981, 135] width 69 height 22
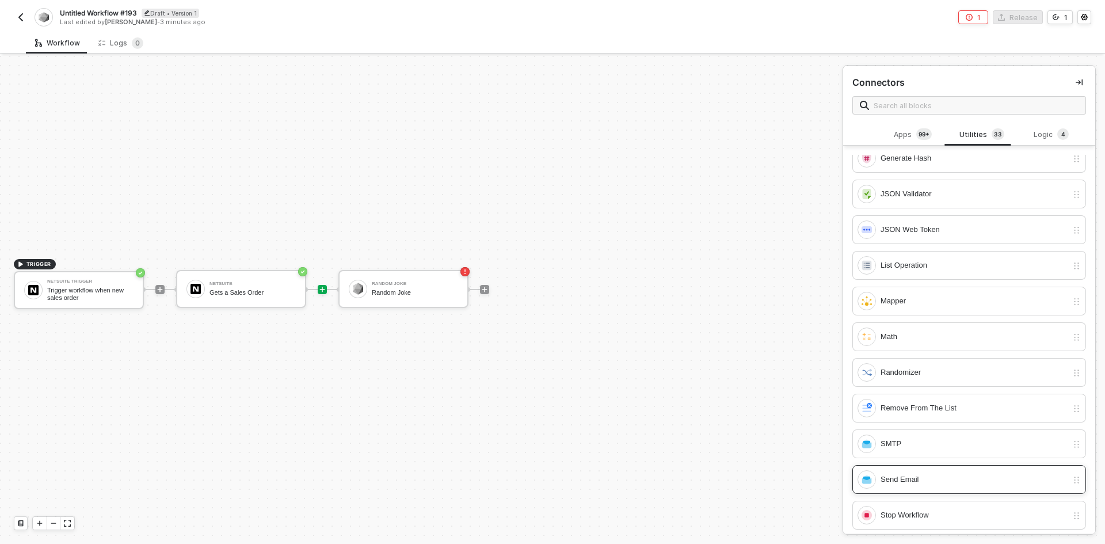
scroll to position [633, 0]
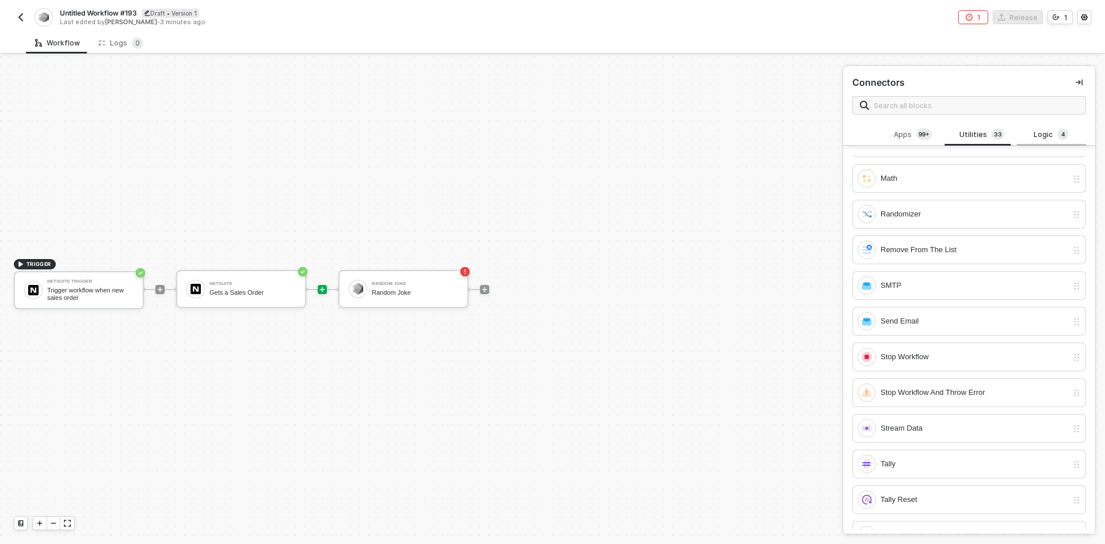
click at [1027, 139] on div "Logic 4" at bounding box center [1051, 134] width 51 height 13
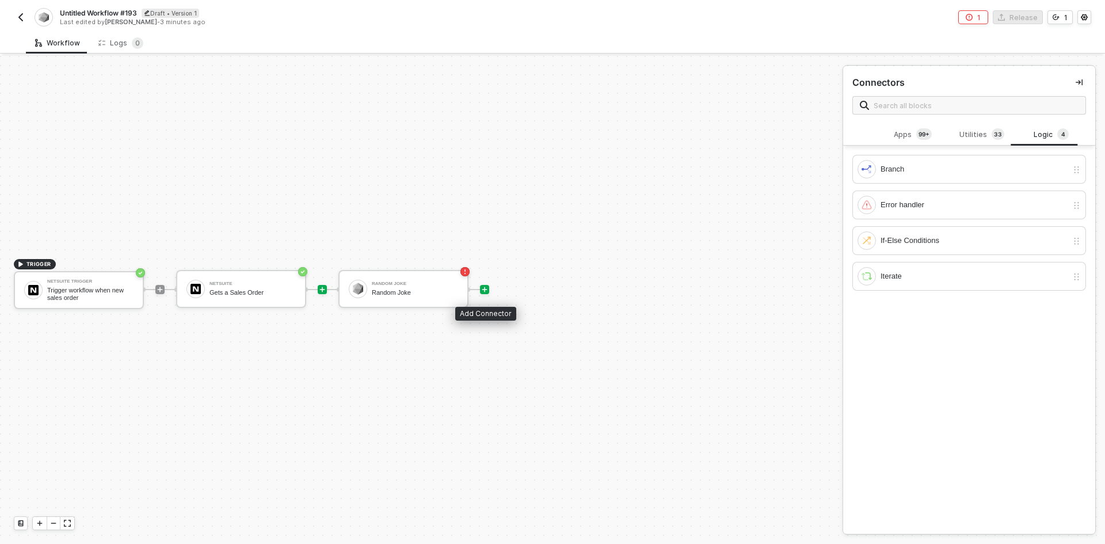
click at [487, 292] on icon "icon-play" at bounding box center [484, 289] width 7 height 7
click at [428, 300] on div "Random Joke Random Joke" at bounding box center [403, 289] width 130 height 38
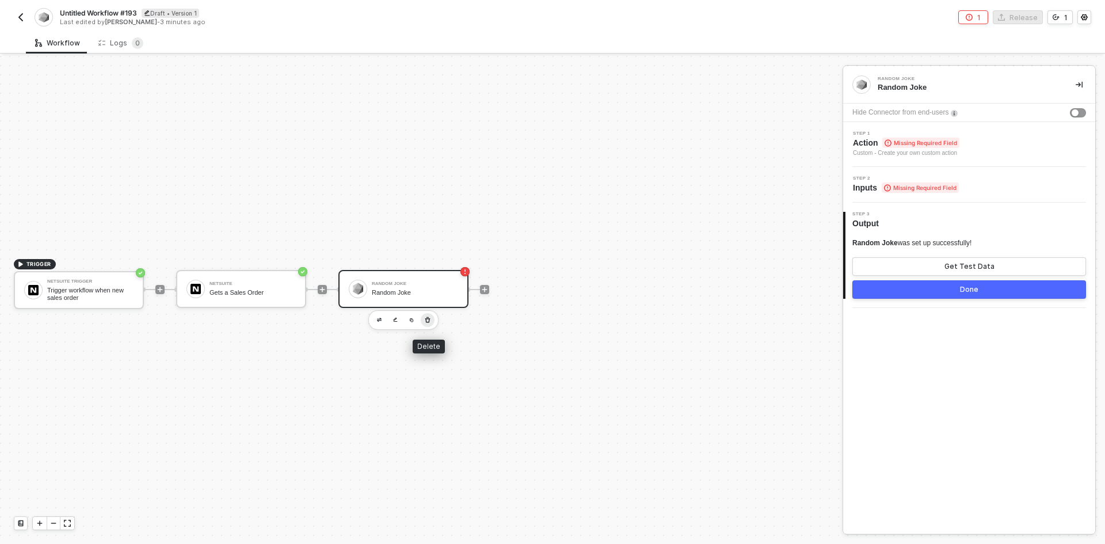
click at [426, 315] on icon "button" at bounding box center [427, 319] width 7 height 9
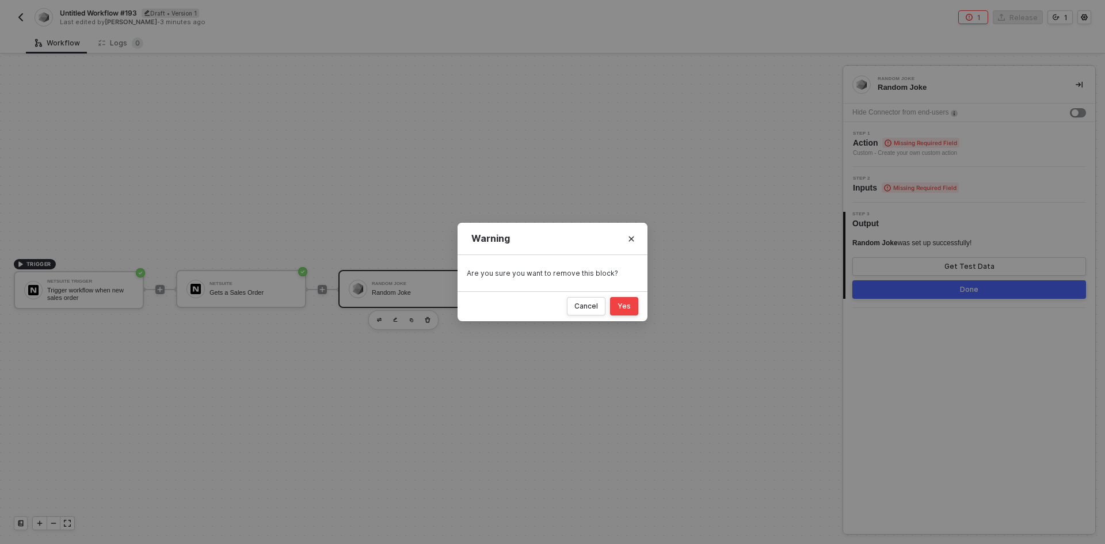
click at [627, 312] on button "Yes" at bounding box center [624, 306] width 28 height 18
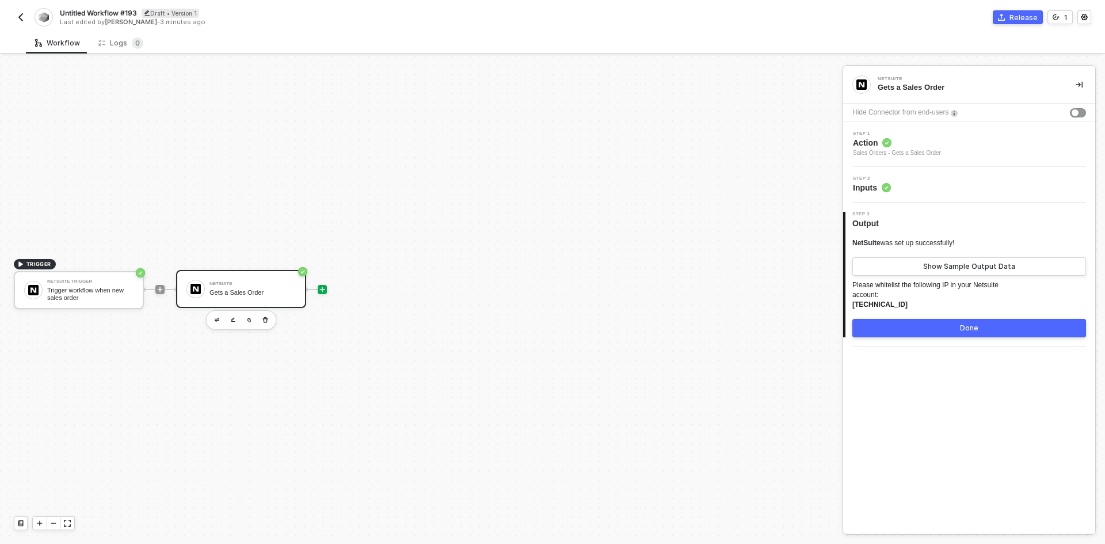
click at [322, 293] on div at bounding box center [322, 289] width 9 height 9
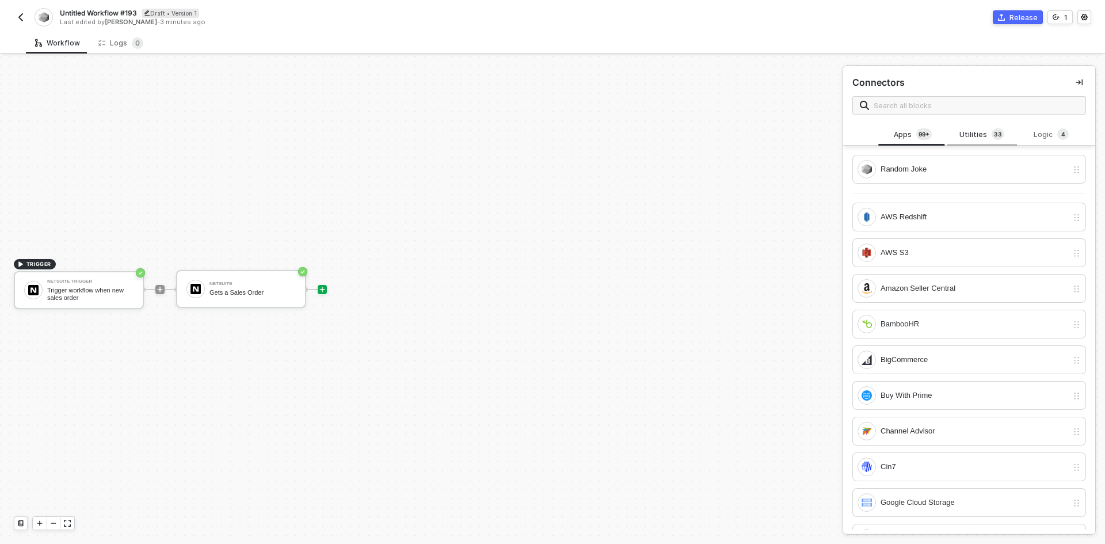
click at [979, 142] on div "Utilities 3 3" at bounding box center [981, 135] width 69 height 22
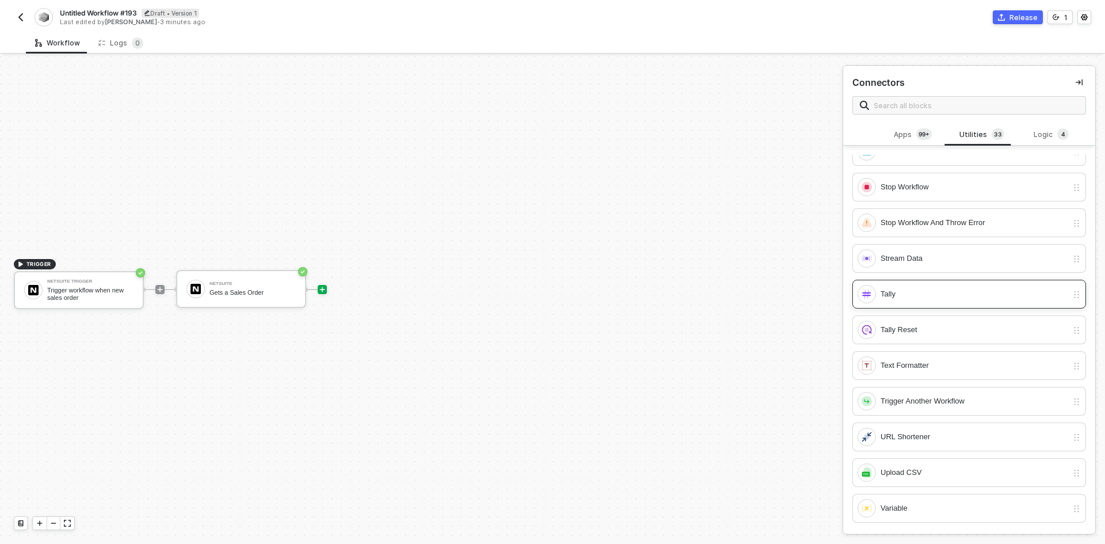
scroll to position [1, 0]
click at [921, 264] on div "Stream Data" at bounding box center [962, 257] width 210 height 18
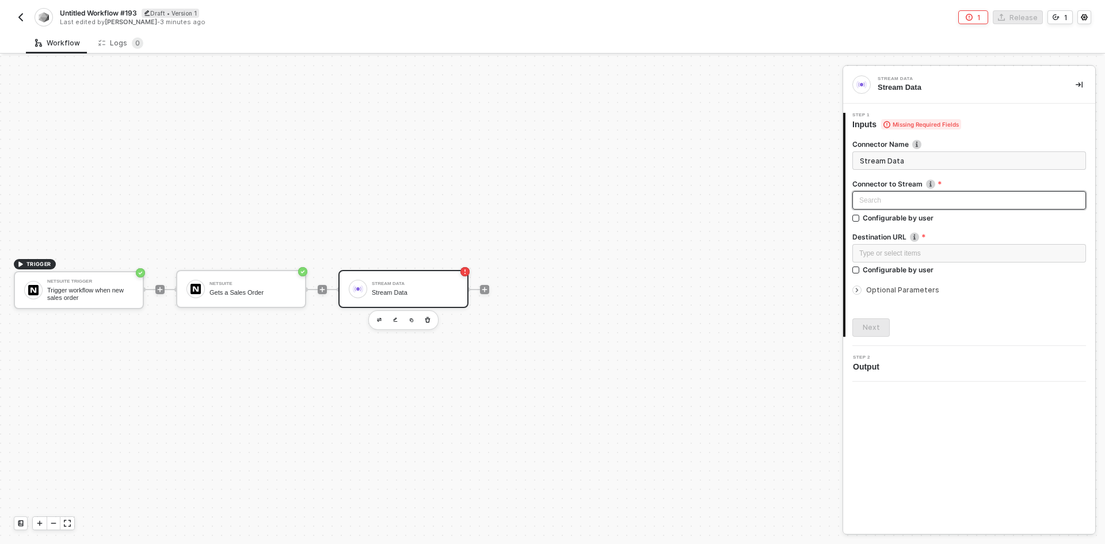
click at [905, 196] on div "Search" at bounding box center [969, 200] width 234 height 18
click at [902, 237] on div "NetSuite" at bounding box center [968, 241] width 215 height 13
click at [932, 252] on div "Type or select items ﻿" at bounding box center [969, 253] width 220 height 11
click at [899, 291] on span "Optional Parameters" at bounding box center [902, 289] width 73 height 9
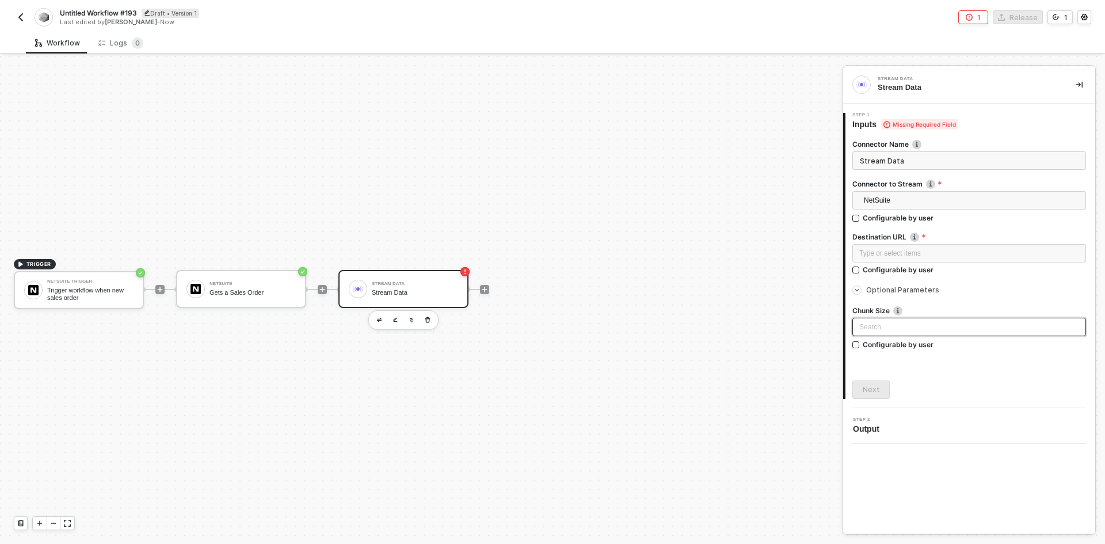
click at [888, 327] on input "search" at bounding box center [969, 326] width 220 height 17
click at [880, 387] on div "30" at bounding box center [968, 386] width 215 height 13
click at [482, 289] on icon "icon-play" at bounding box center [484, 289] width 7 height 7
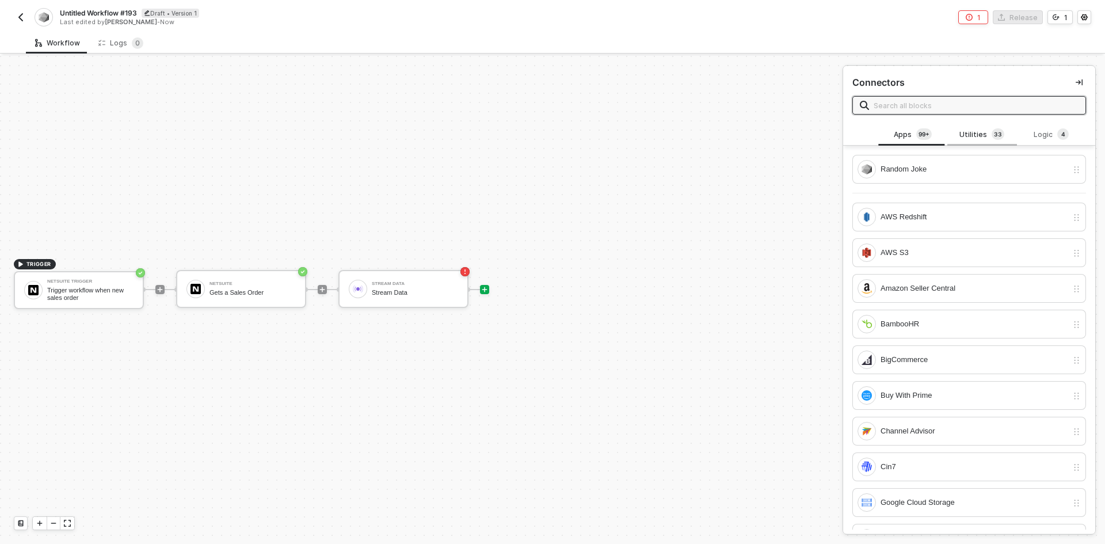
click at [984, 134] on div "Utilities 3 3" at bounding box center [981, 134] width 51 height 13
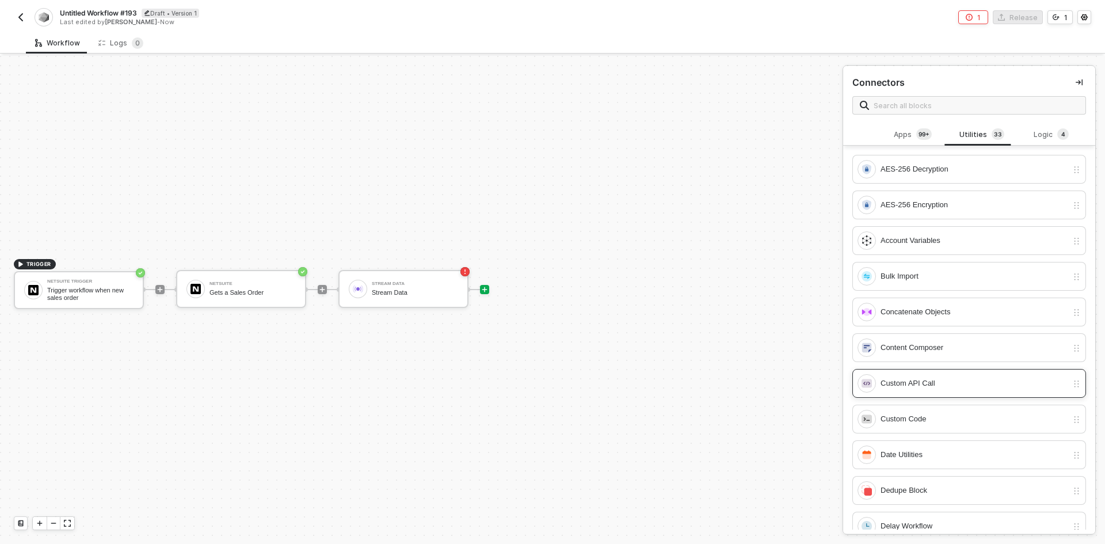
click at [940, 392] on div "Custom API Call" at bounding box center [969, 383] width 234 height 29
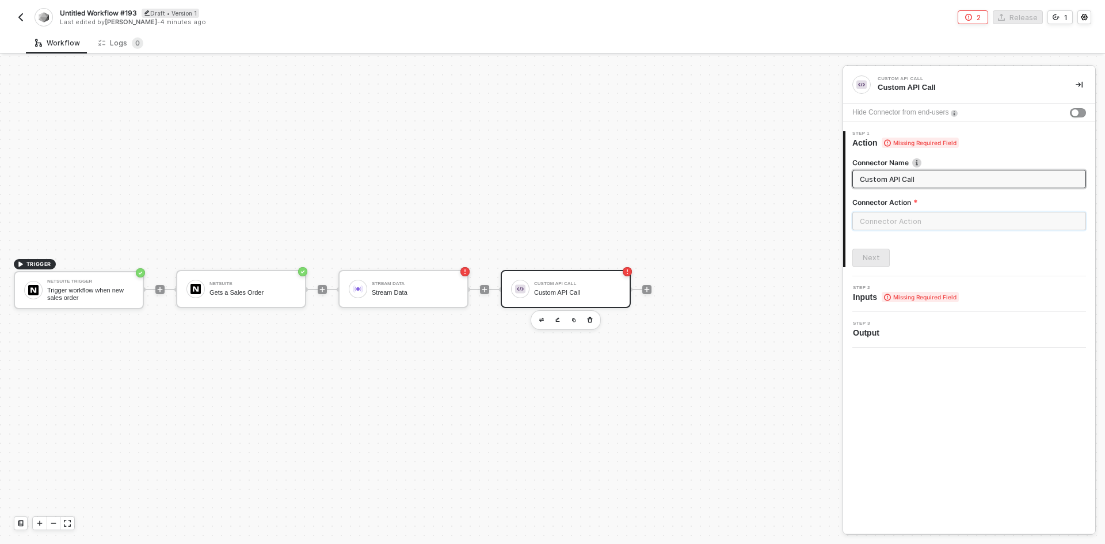
click at [874, 212] on input "text" at bounding box center [969, 221] width 234 height 18
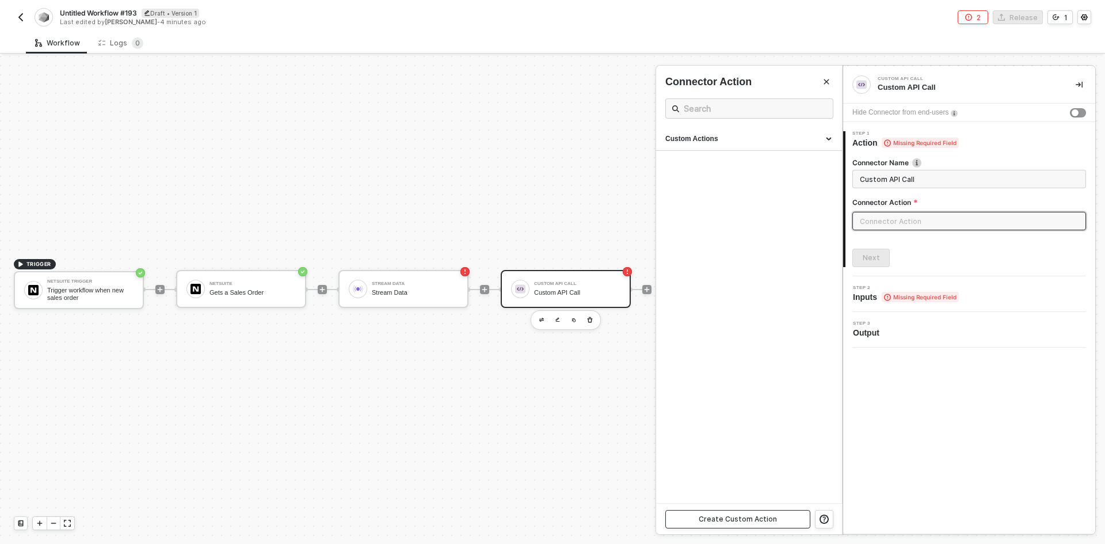
click at [773, 522] on div "Create Custom Action" at bounding box center [738, 518] width 78 height 9
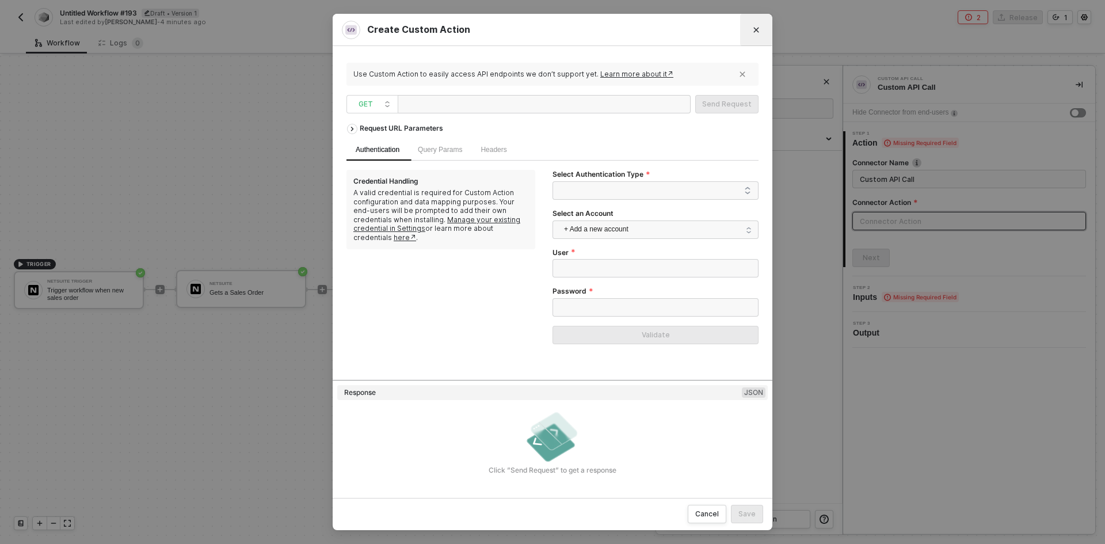
click at [755, 24] on button "Close" at bounding box center [756, 30] width 18 height 18
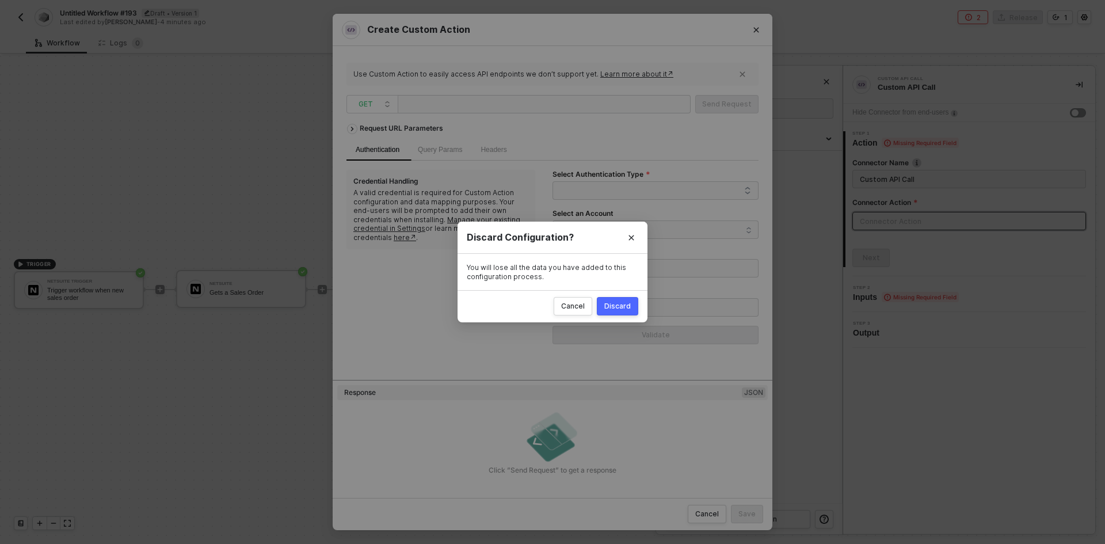
click at [605, 308] on div "Discard" at bounding box center [617, 306] width 26 height 9
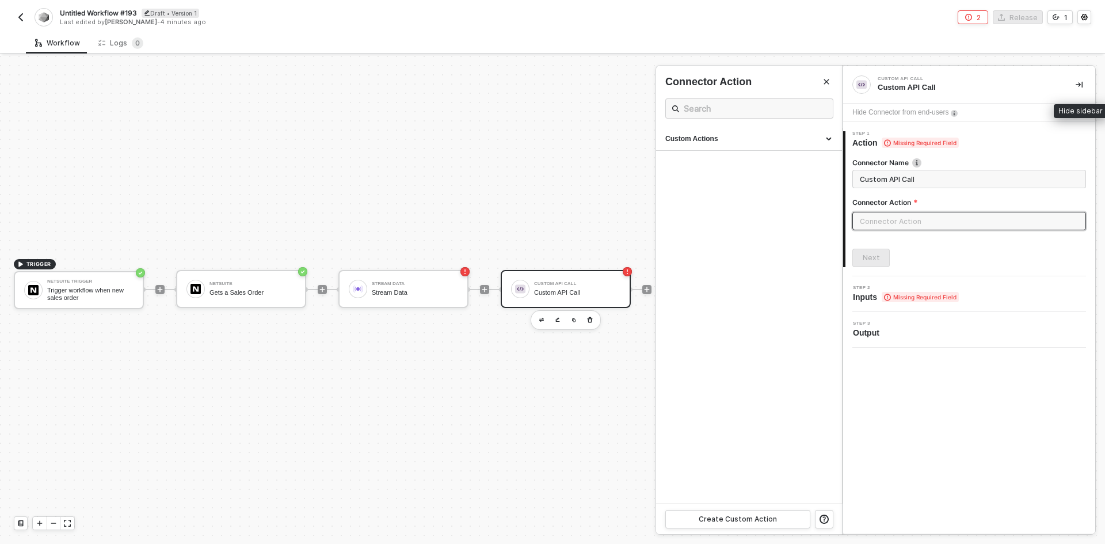
click at [1080, 87] on icon "icon-collapse-right" at bounding box center [1078, 84] width 7 height 7
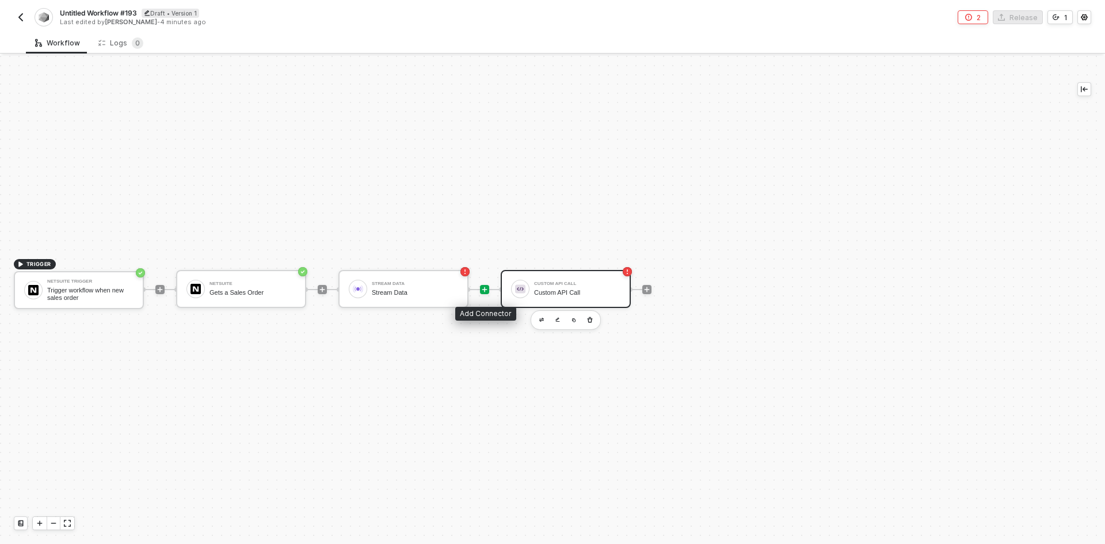
click at [487, 288] on icon "icon-play" at bounding box center [484, 289] width 7 height 7
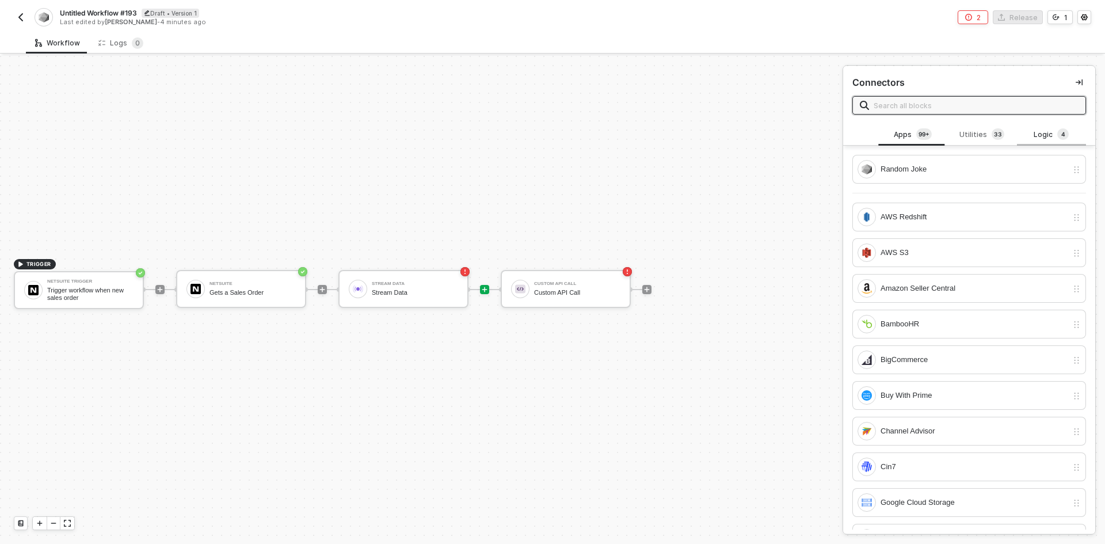
click at [1061, 136] on span "4" at bounding box center [1063, 133] width 4 height 9
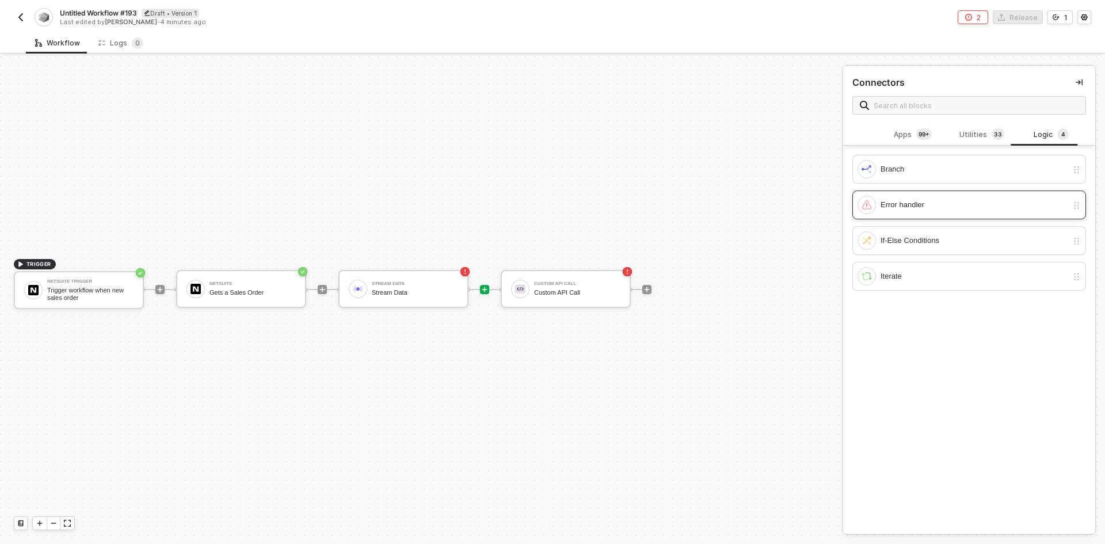
click at [984, 203] on div "Error handler" at bounding box center [973, 205] width 187 height 13
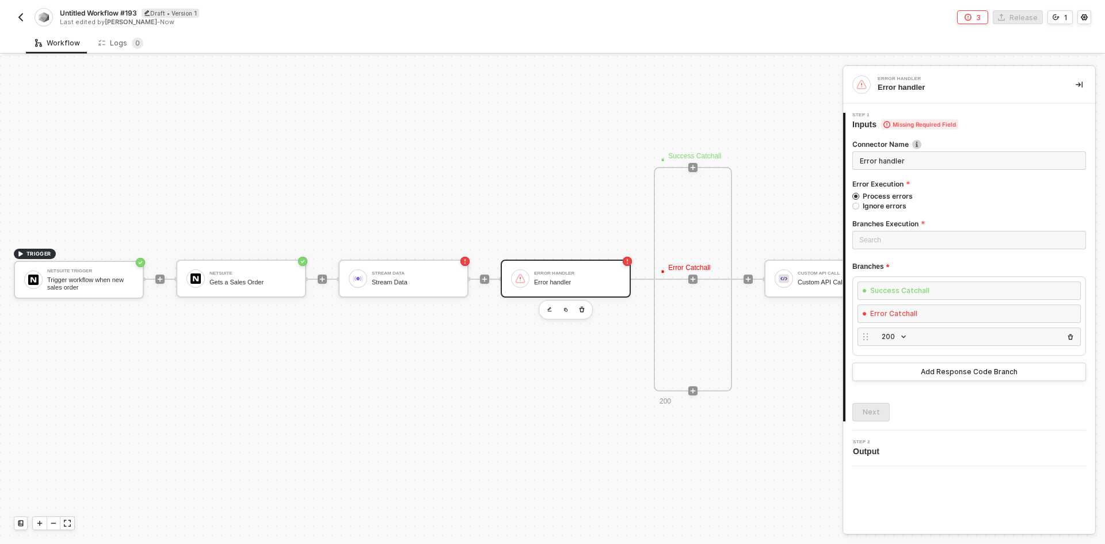
scroll to position [482, 0]
click at [888, 335] on span "200" at bounding box center [894, 336] width 25 height 13
click at [1062, 377] on button "Add Response Code Branch" at bounding box center [969, 372] width 234 height 18
click at [1061, 396] on button "Add Response Code Branch" at bounding box center [969, 395] width 234 height 18
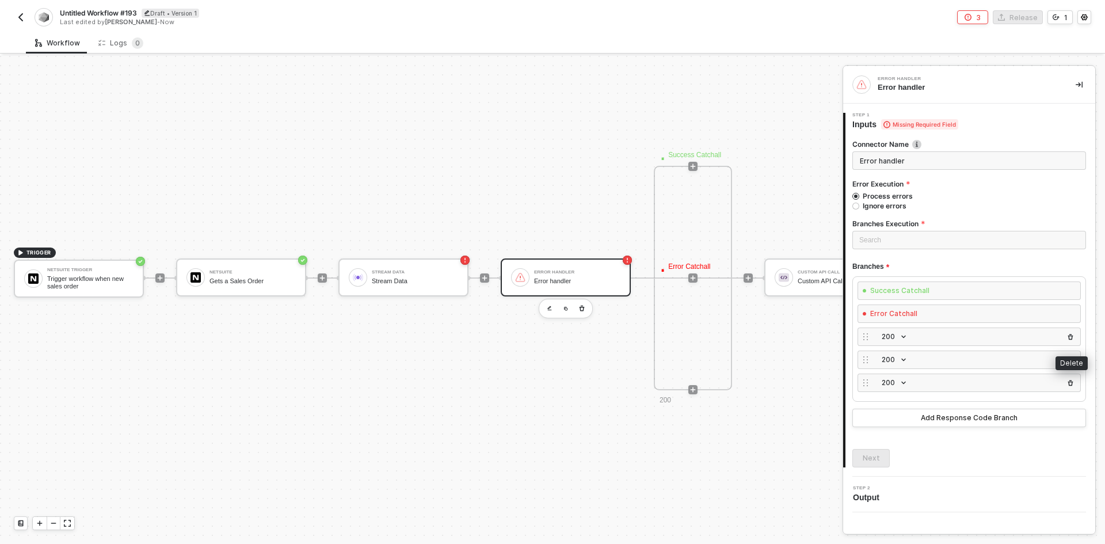
click at [1075, 340] on button "button" at bounding box center [1070, 337] width 14 height 14
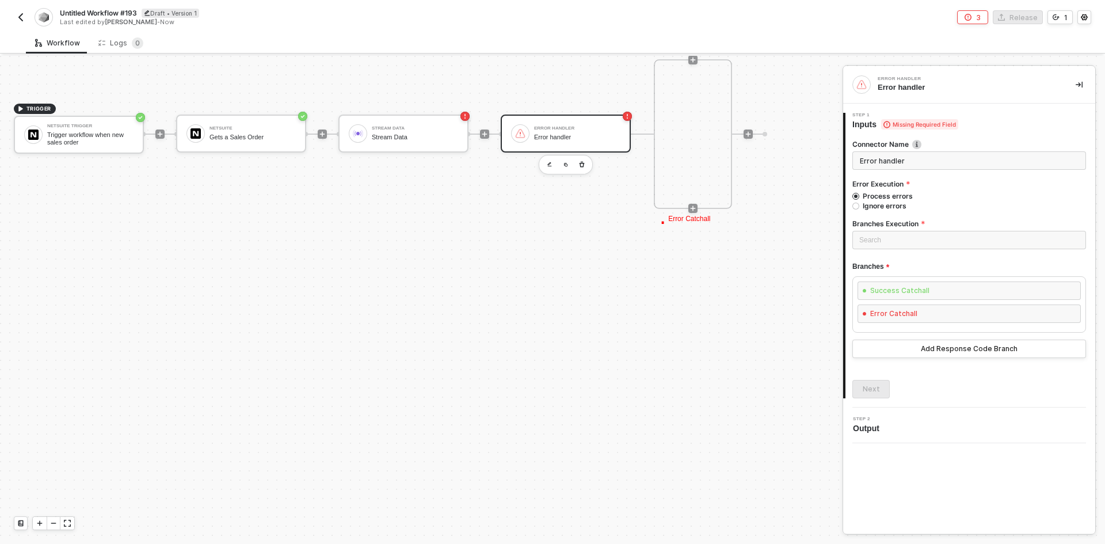
scroll to position [424, 0]
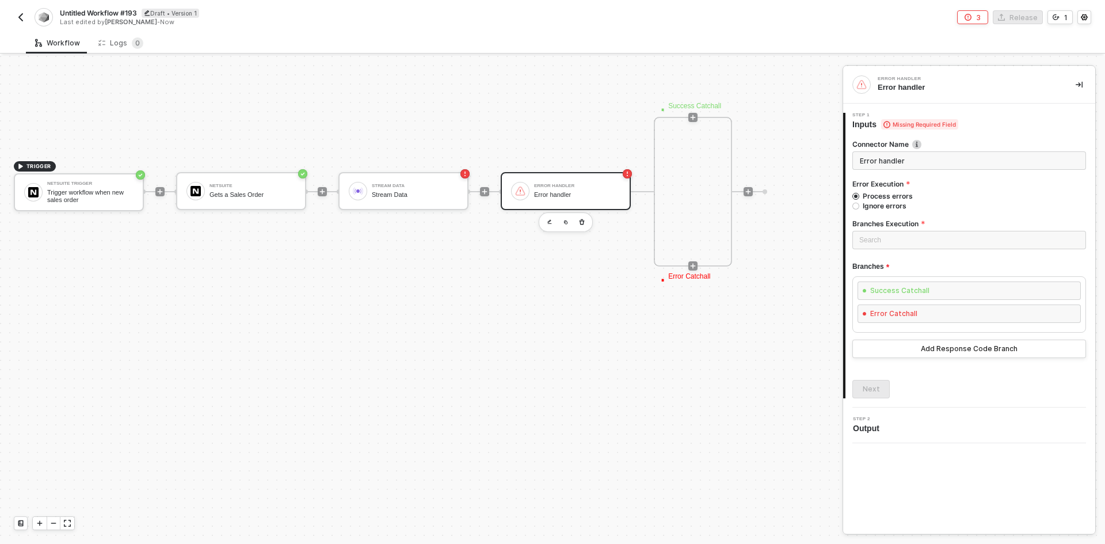
click at [19, 12] on button "button" at bounding box center [21, 17] width 14 height 14
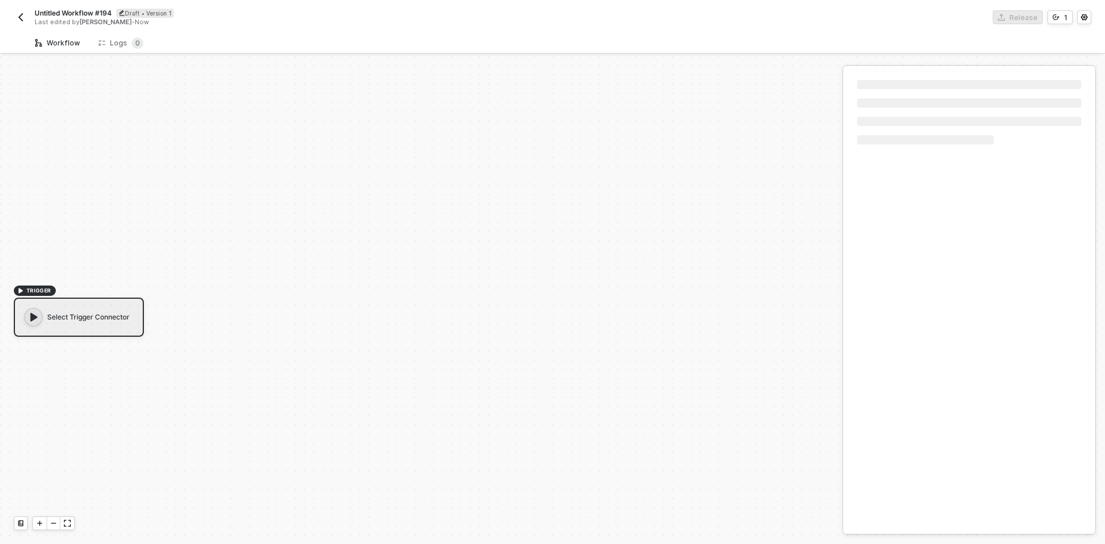
scroll to position [21, 0]
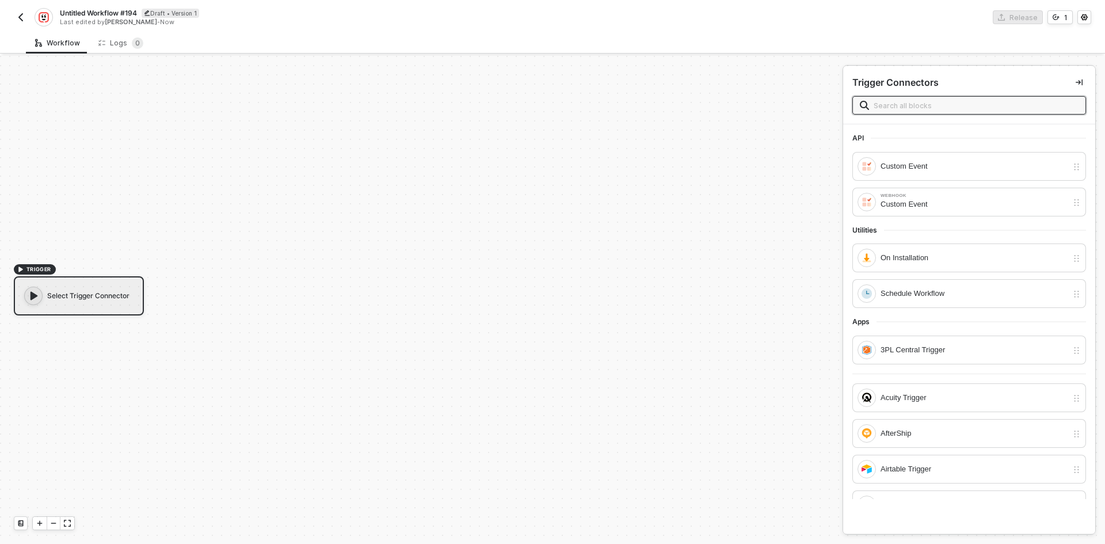
click at [975, 105] on input "text" at bounding box center [976, 105] width 205 height 13
click at [890, 253] on div "On Installation" at bounding box center [973, 257] width 187 height 13
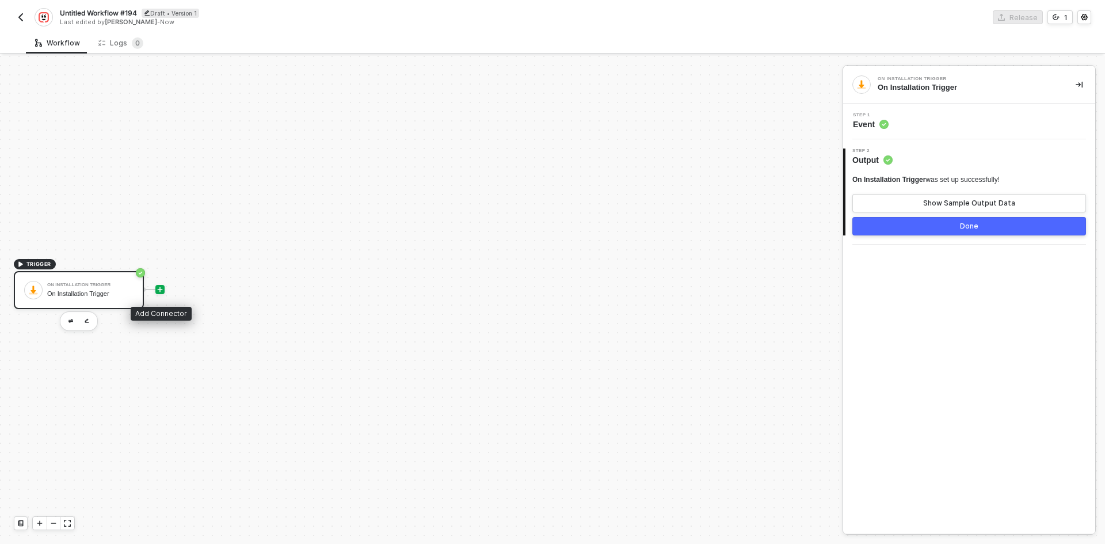
click at [159, 288] on icon "icon-play" at bounding box center [160, 289] width 7 height 7
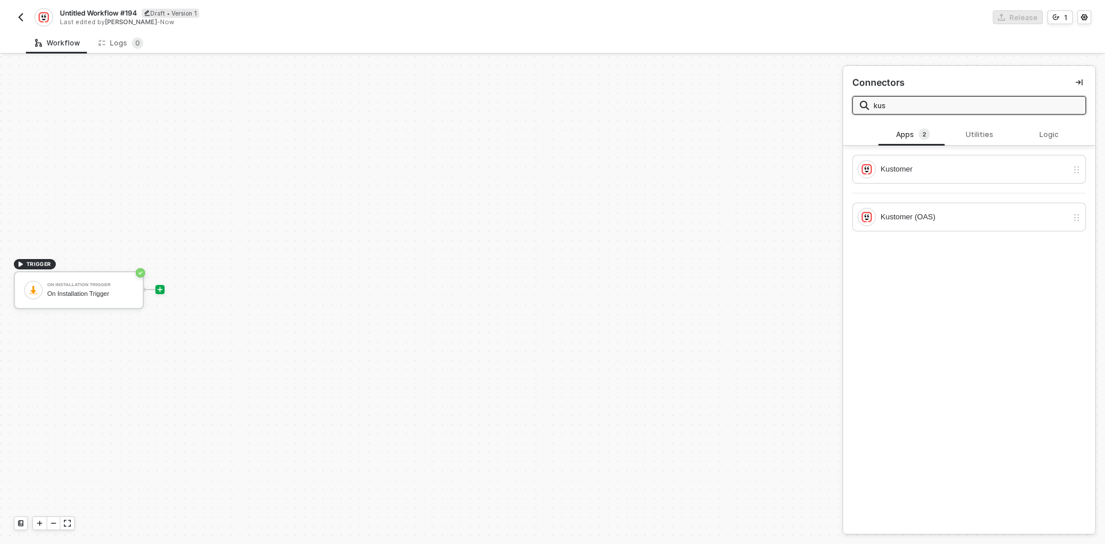
type input "kus"
click at [18, 18] on img "button" at bounding box center [20, 17] width 9 height 9
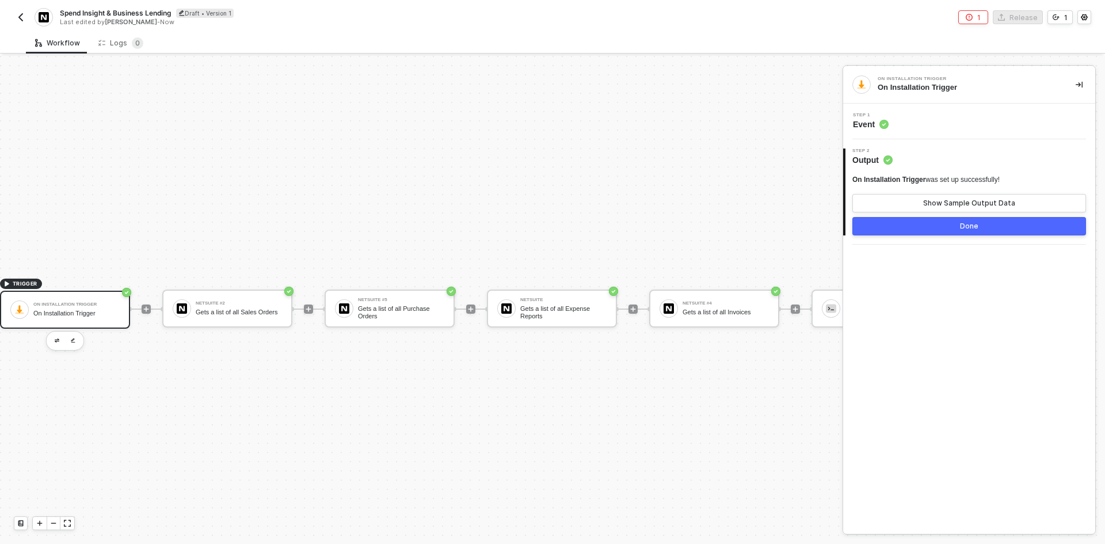
scroll to position [2, 12]
click at [21, 11] on button "button" at bounding box center [21, 17] width 14 height 14
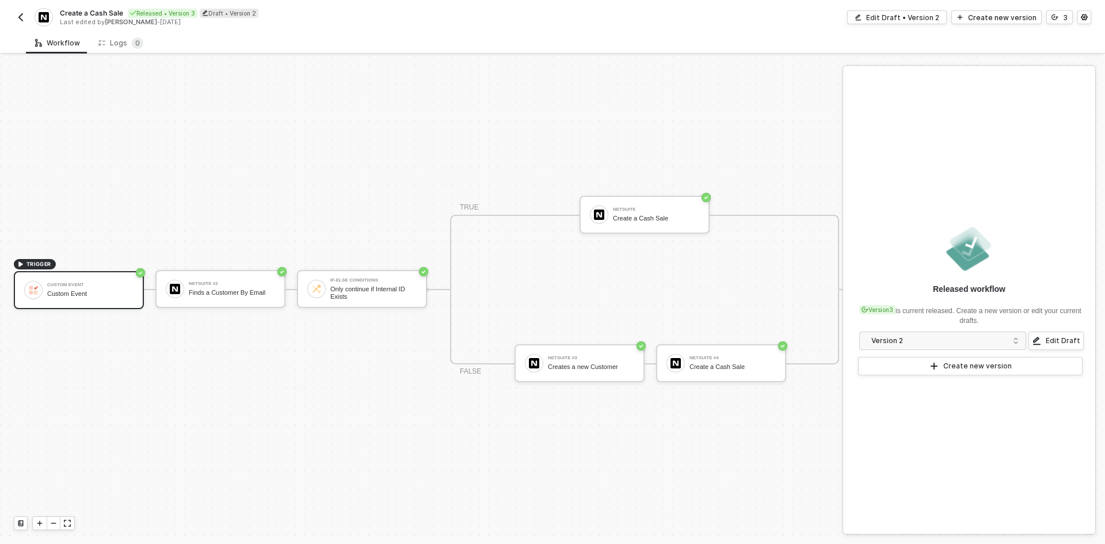
scroll to position [28, 22]
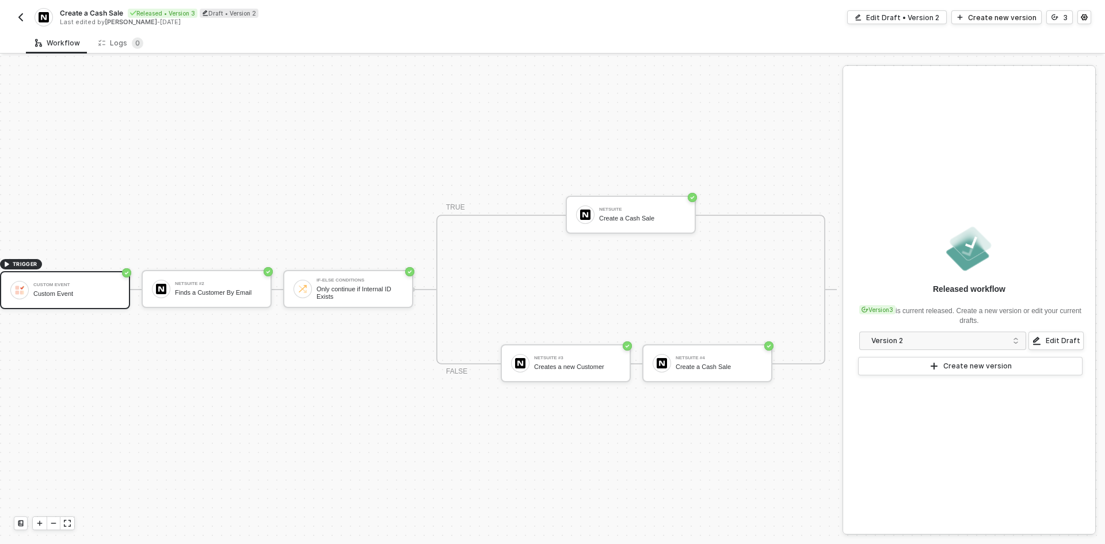
click at [22, 20] on img "button" at bounding box center [20, 17] width 9 height 9
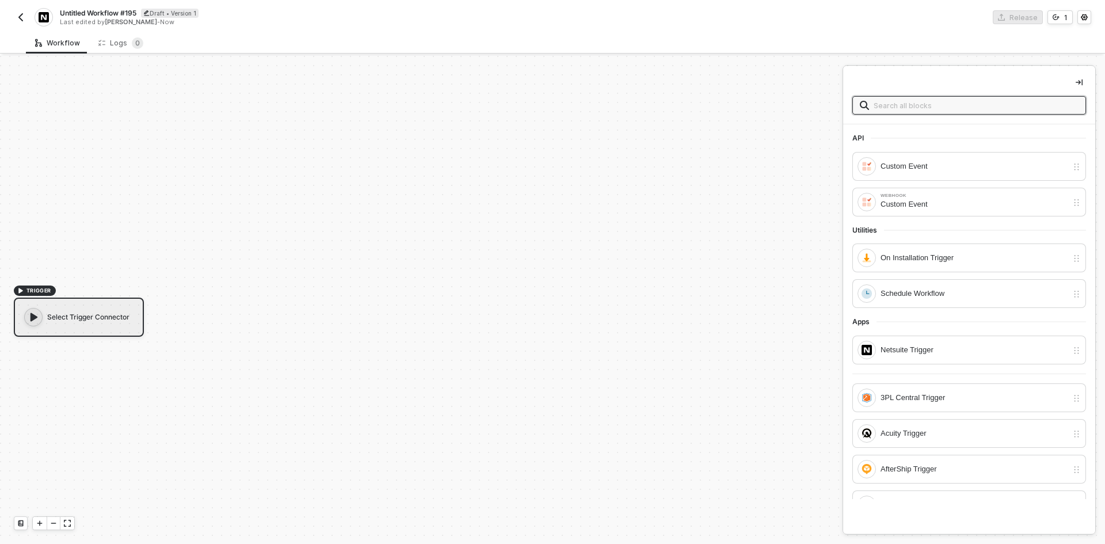
scroll to position [21, 0]
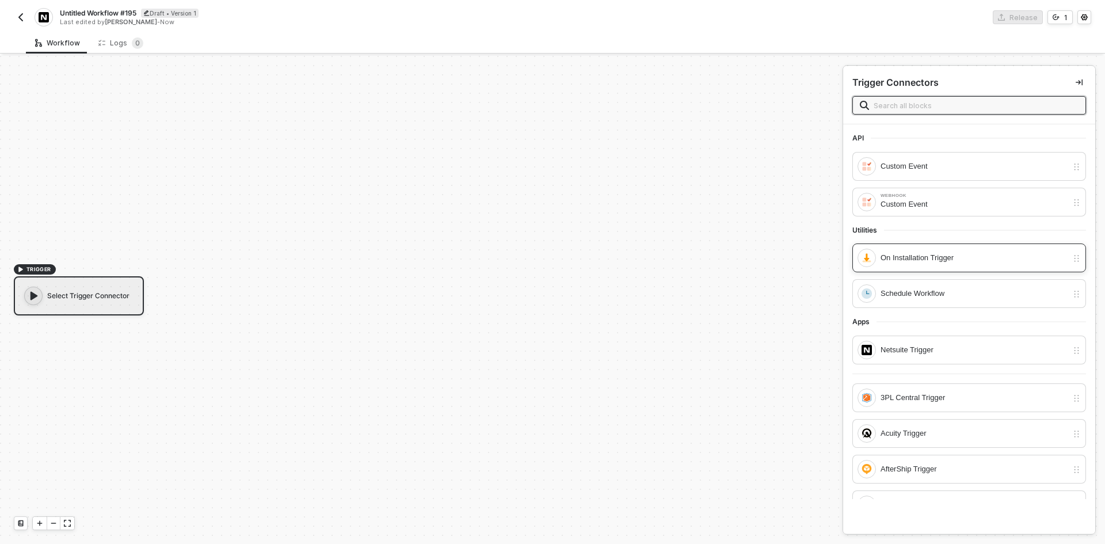
click at [938, 255] on div "On Installation Trigger" at bounding box center [973, 257] width 187 height 13
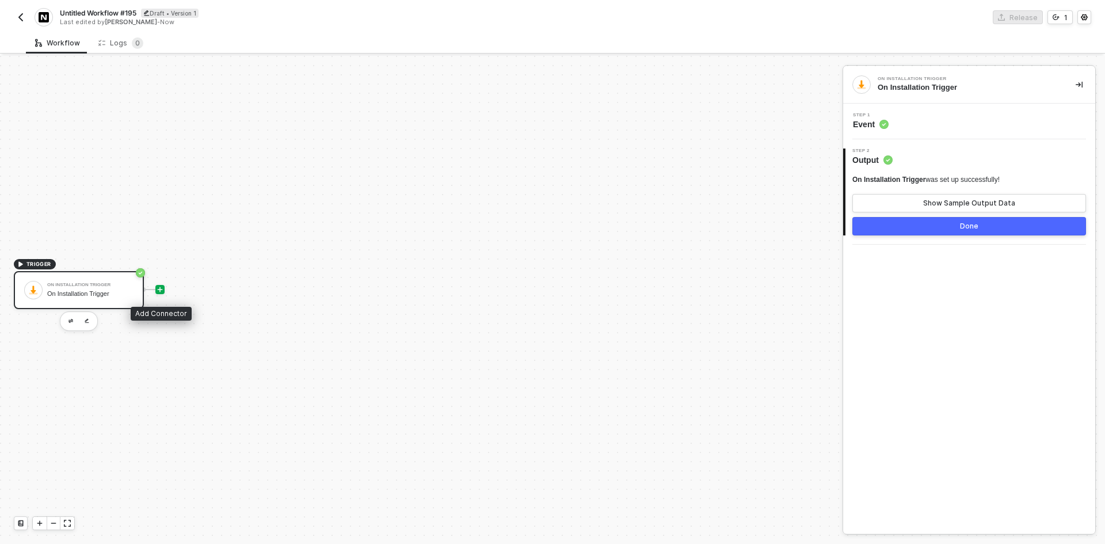
click at [159, 289] on icon "icon-play" at bounding box center [160, 289] width 5 height 5
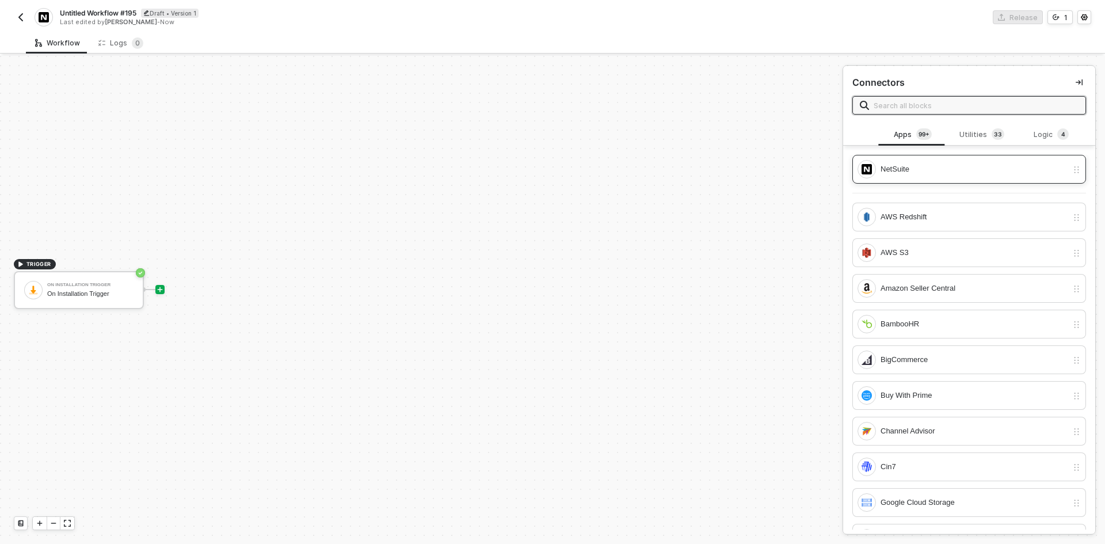
click at [932, 171] on div "NetSuite" at bounding box center [973, 169] width 187 height 13
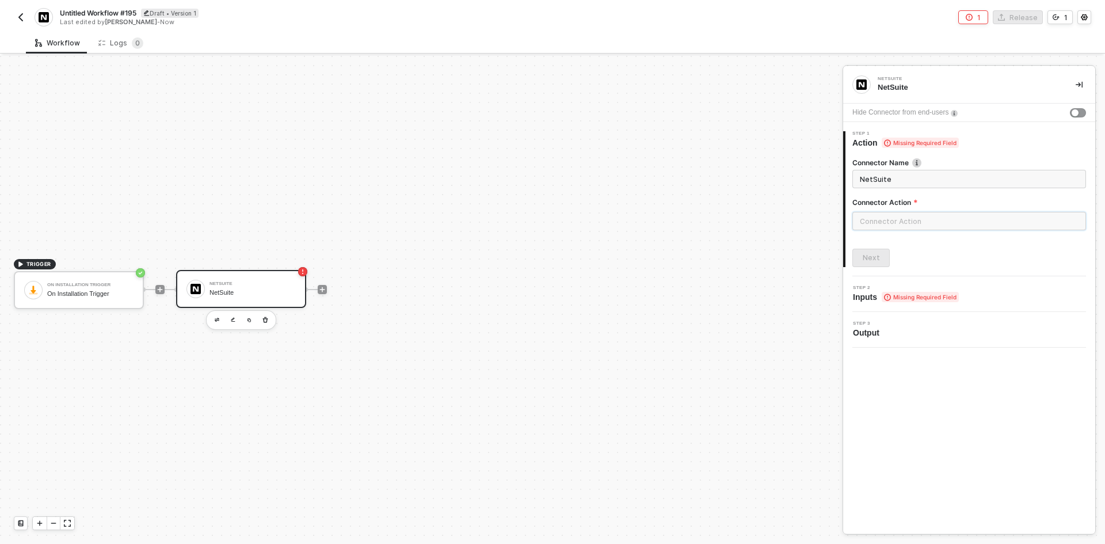
click at [887, 213] on input "text" at bounding box center [969, 221] width 234 height 18
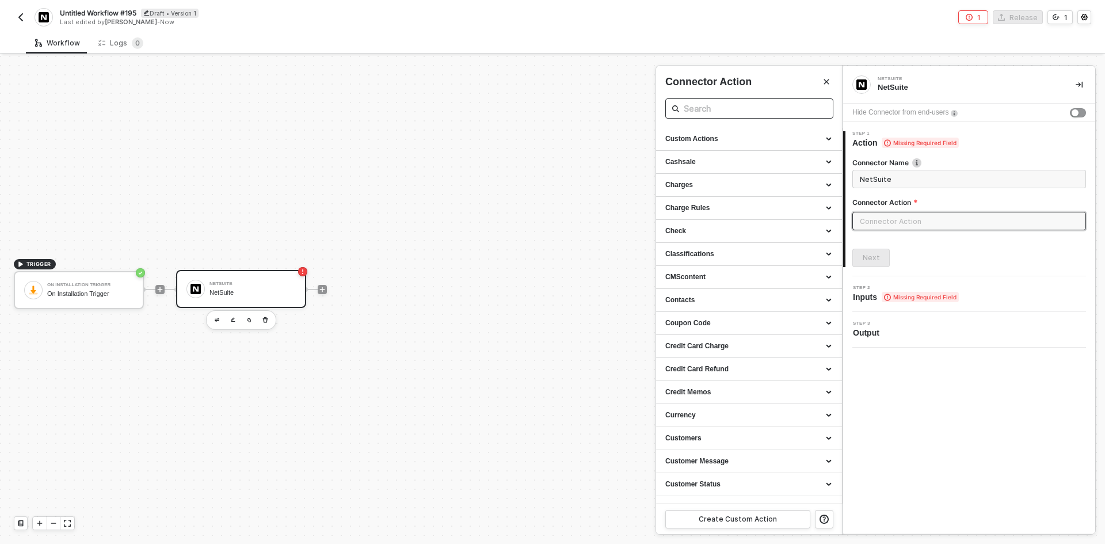
click at [761, 101] on span at bounding box center [749, 108] width 168 height 20
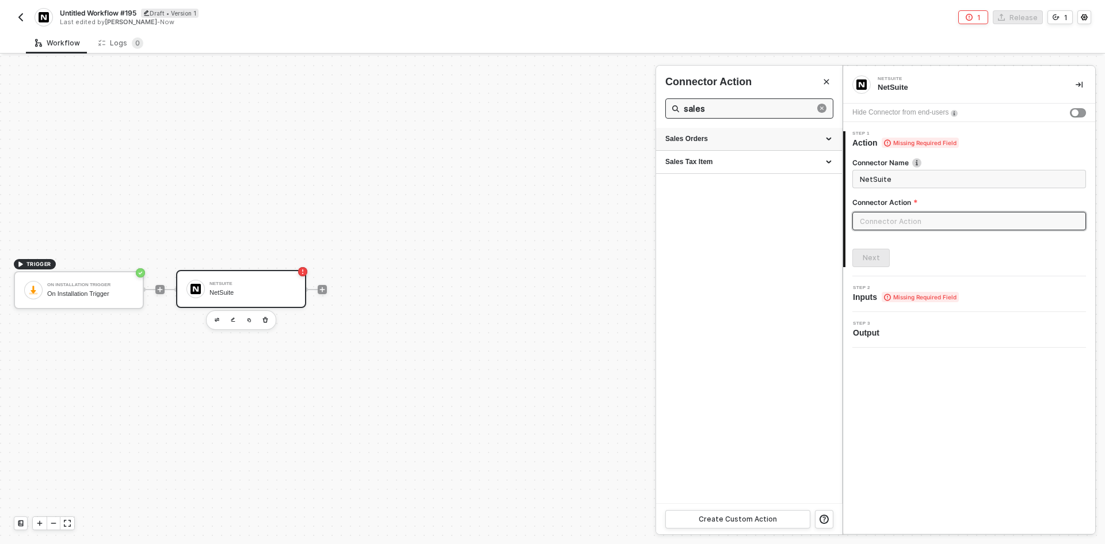
type input "sales"
click at [747, 138] on div "Sales Orders" at bounding box center [748, 139] width 167 height 10
click at [746, 162] on div "Get all Sales Orders" at bounding box center [748, 161] width 167 height 10
type input "Gets a list of all Sales Orders"
type input "Sales Orders - Get all Sales Orders"
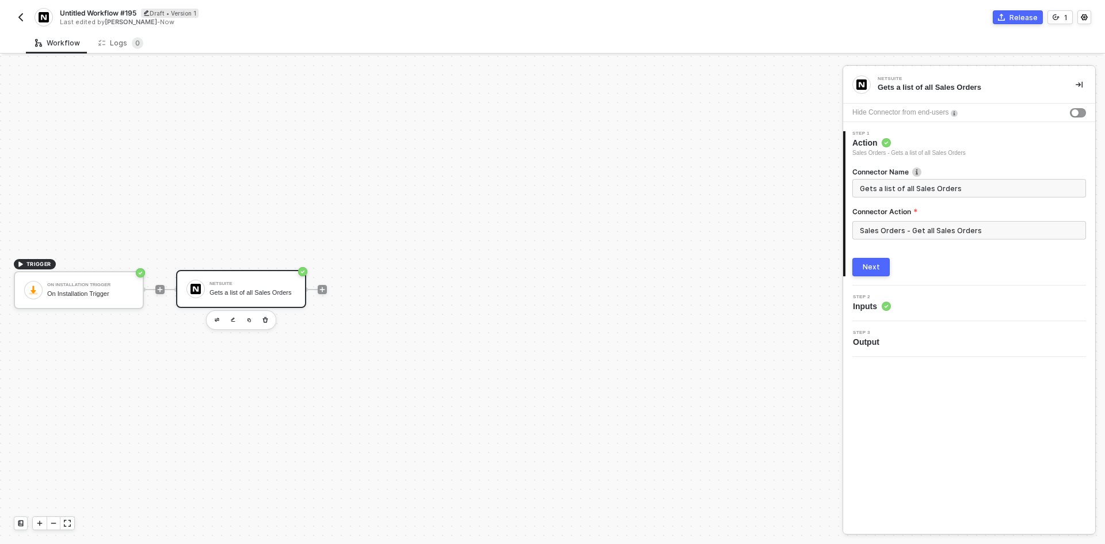
click at [883, 260] on button "Next" at bounding box center [870, 267] width 37 height 18
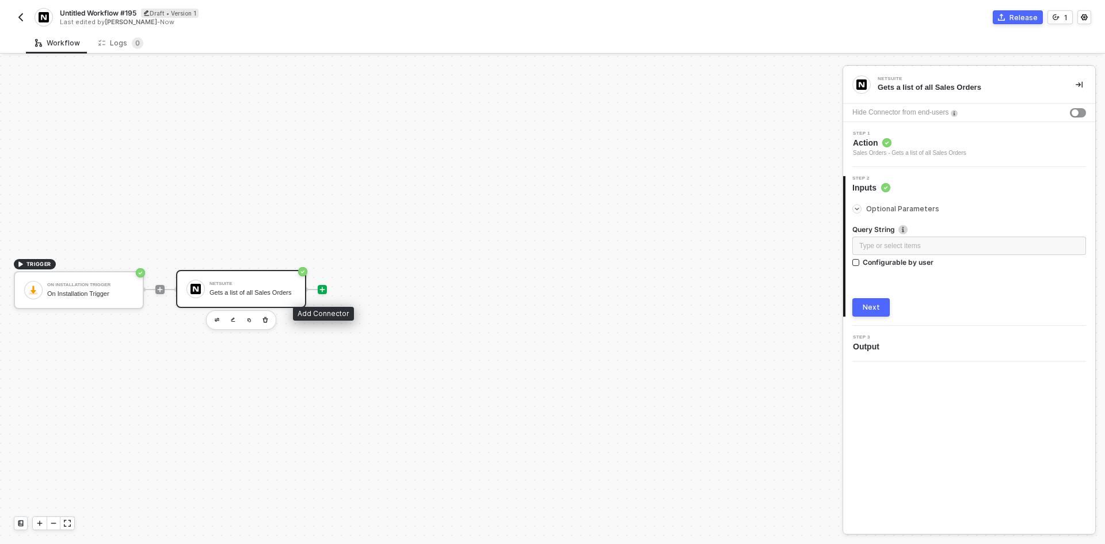
click at [320, 290] on icon "icon-play" at bounding box center [322, 289] width 7 height 7
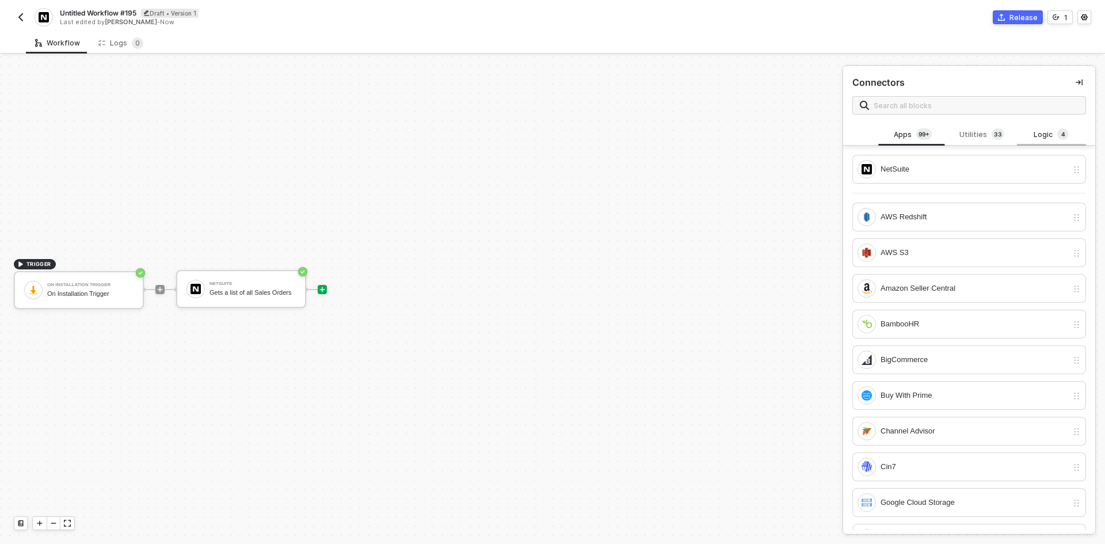
click at [1035, 132] on div "Logic 4" at bounding box center [1051, 134] width 51 height 13
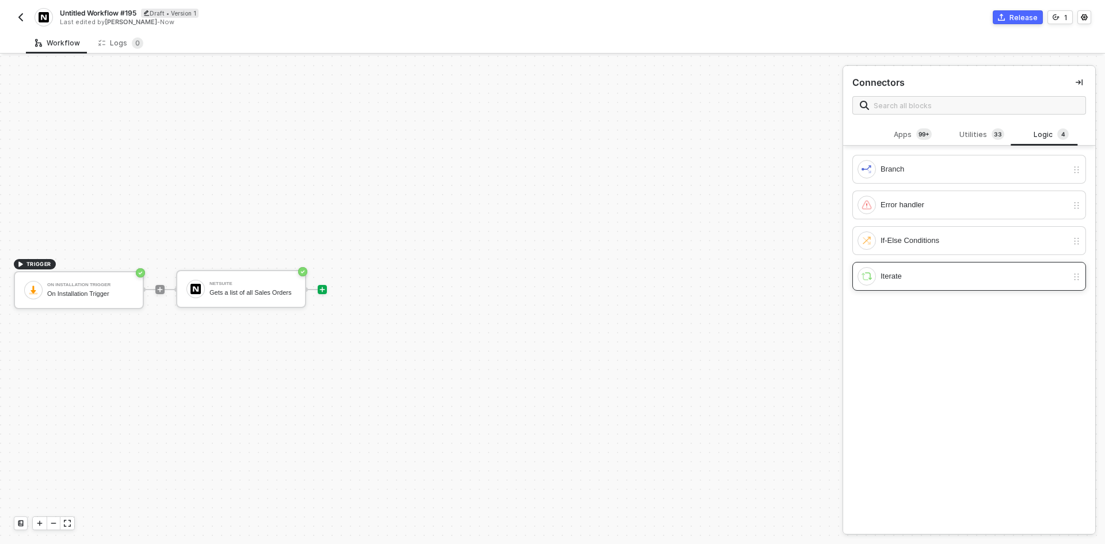
click at [905, 270] on div "Iterate" at bounding box center [973, 276] width 187 height 13
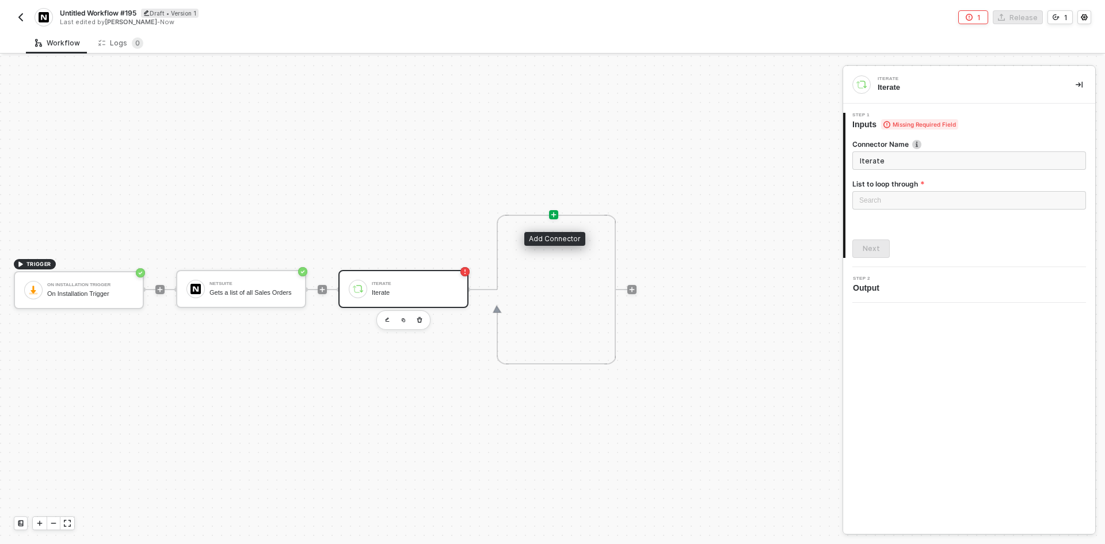
click at [556, 214] on icon "icon-play" at bounding box center [553, 214] width 7 height 7
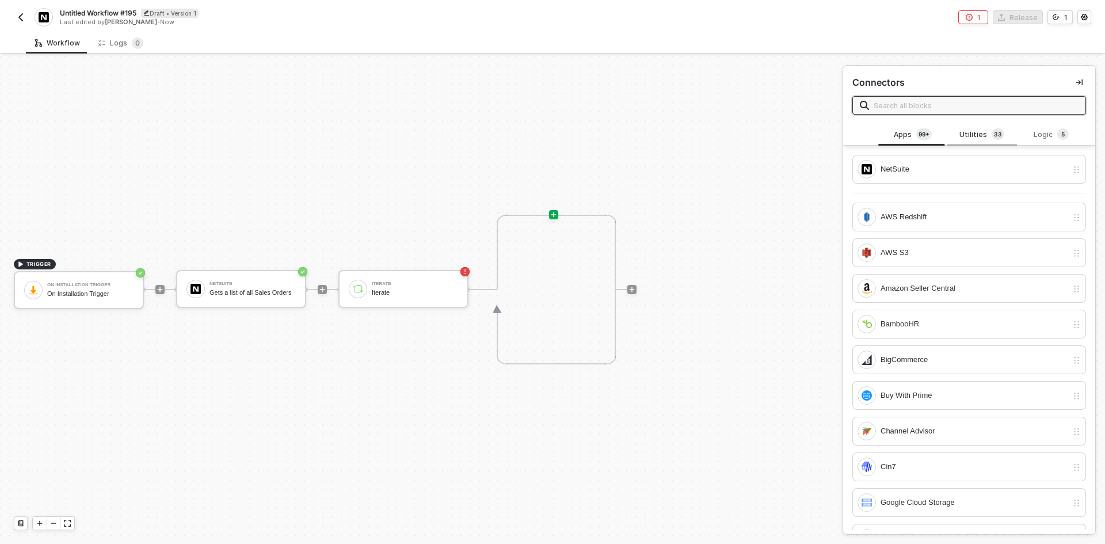
click at [967, 128] on div "Utilities 3 3" at bounding box center [981, 134] width 51 height 13
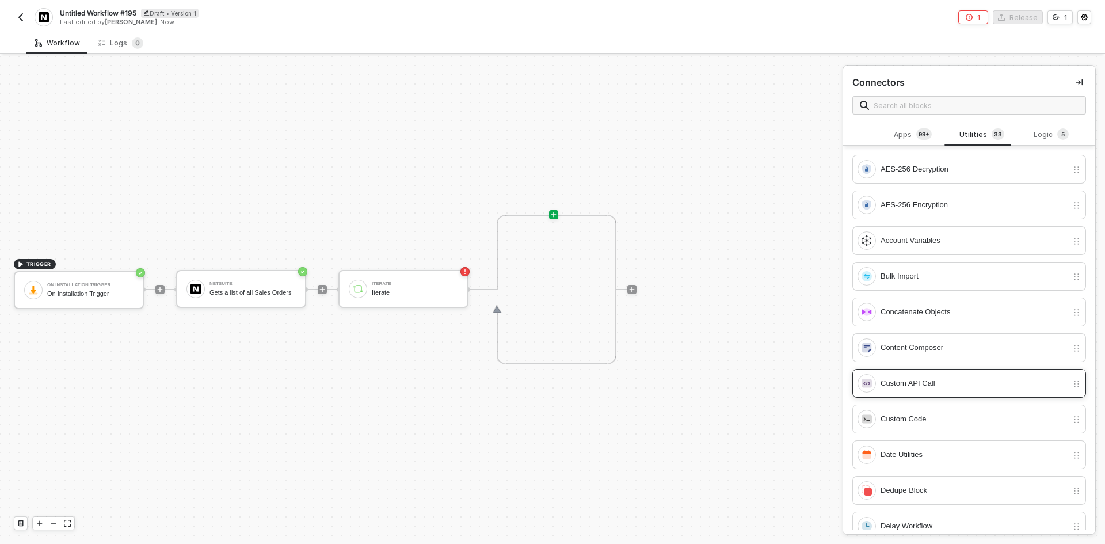
click at [926, 376] on div "Custom API Call" at bounding box center [962, 383] width 210 height 18
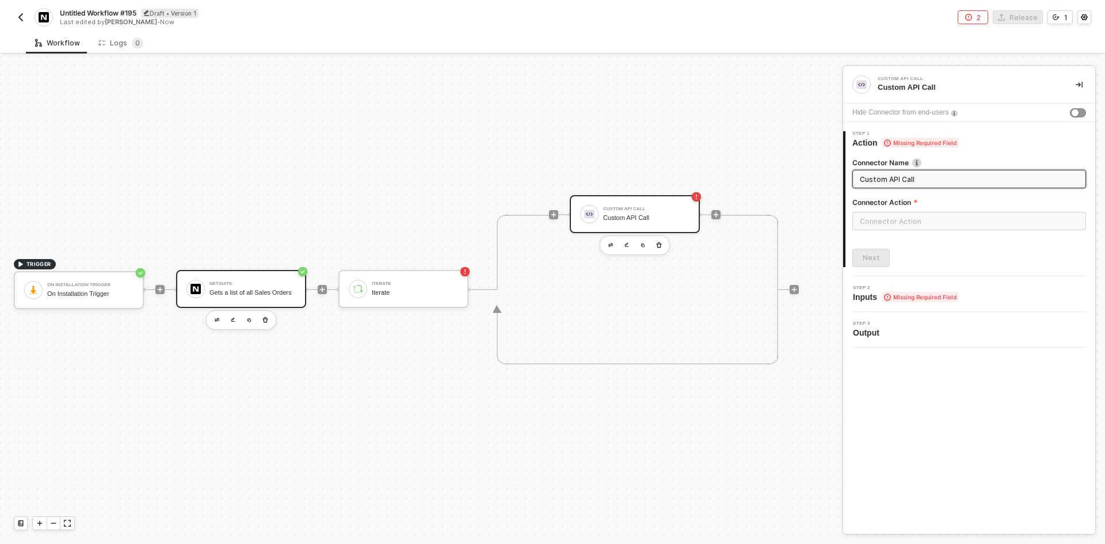
click at [250, 300] on div "NetSuite Gets a list of all Sales Orders" at bounding box center [241, 289] width 130 height 38
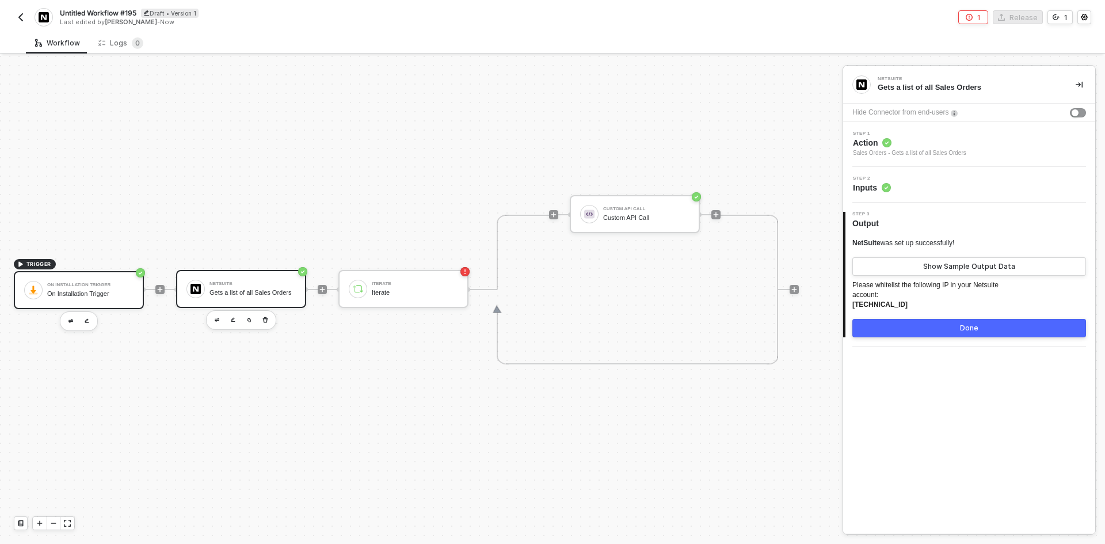
click at [101, 290] on div "On Installation Trigger" at bounding box center [90, 293] width 86 height 7
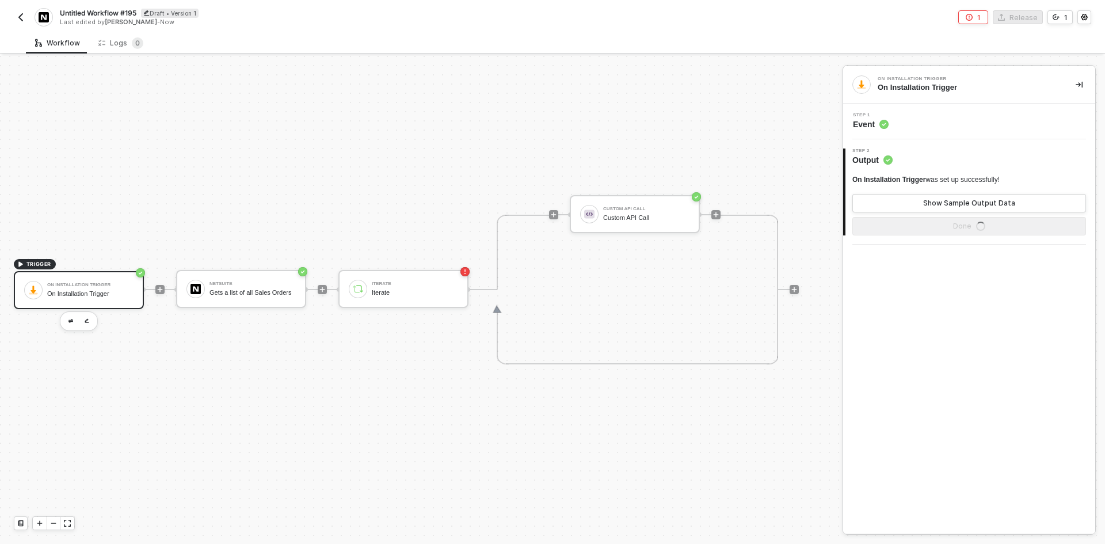
click at [194, 267] on div at bounding box center [159, 290] width 153 height 90
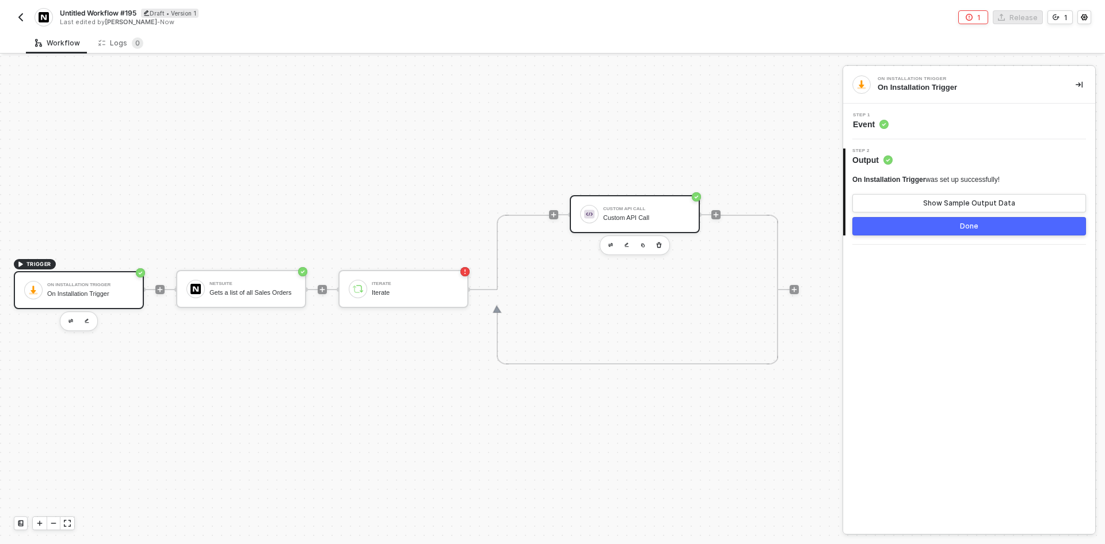
click at [634, 211] on div "Custom API Call" at bounding box center [646, 209] width 86 height 5
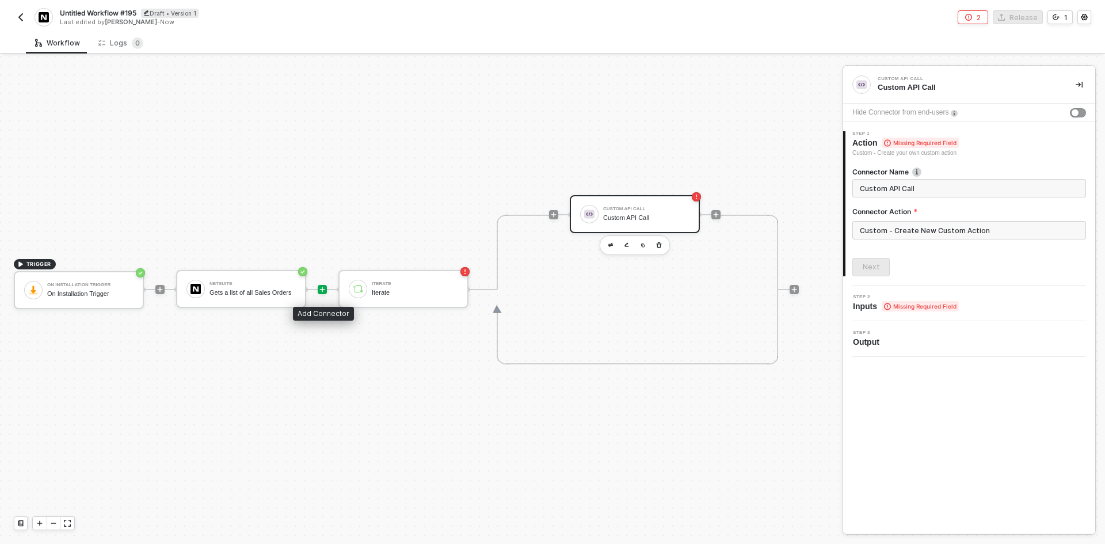
click at [320, 288] on icon "icon-play" at bounding box center [322, 289] width 7 height 7
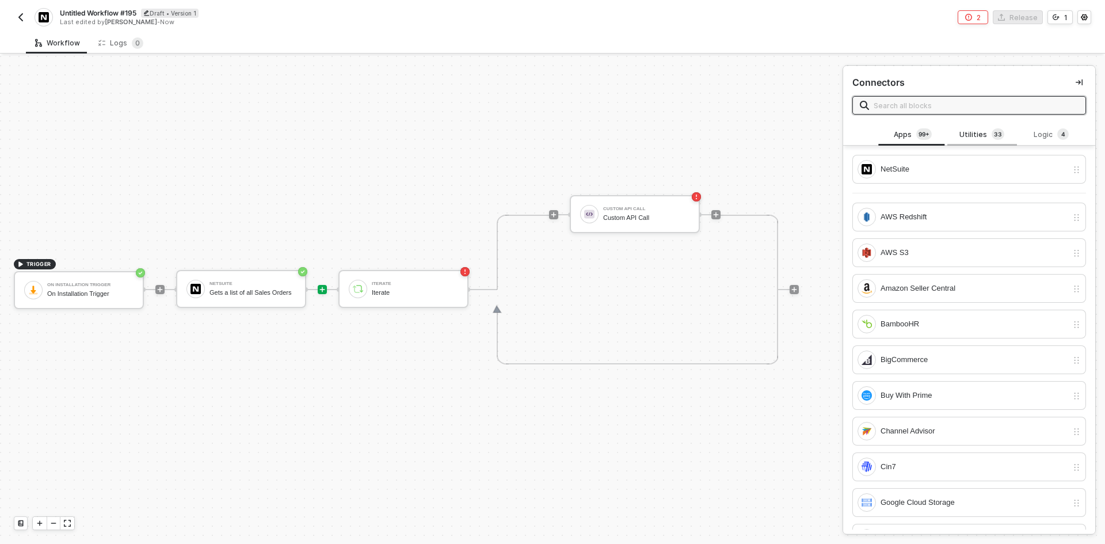
click at [973, 133] on div "Utilities 3 3" at bounding box center [981, 134] width 51 height 13
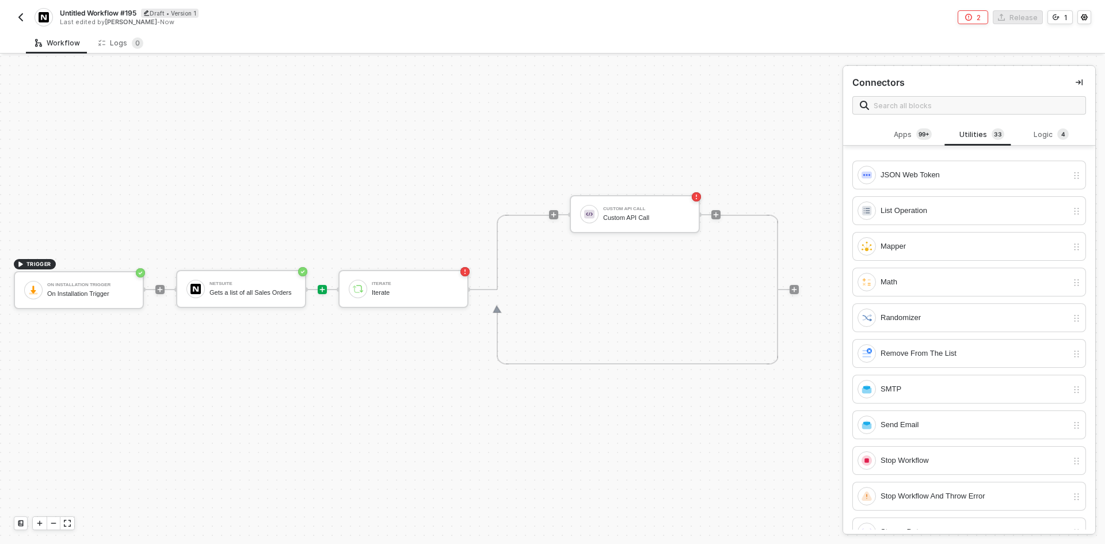
scroll to position [691, 0]
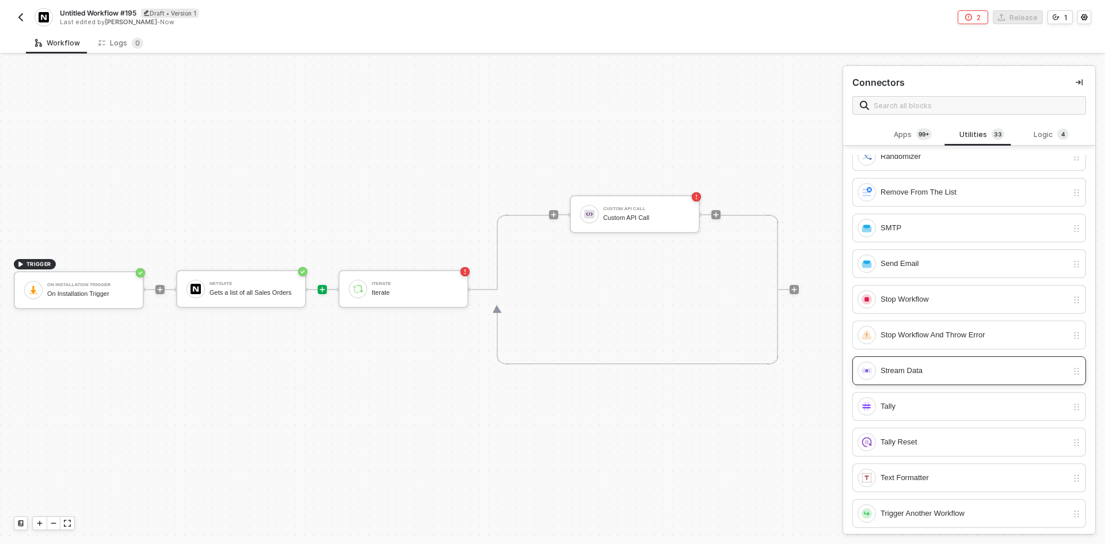
click at [932, 377] on div "Stream Data" at bounding box center [962, 370] width 210 height 18
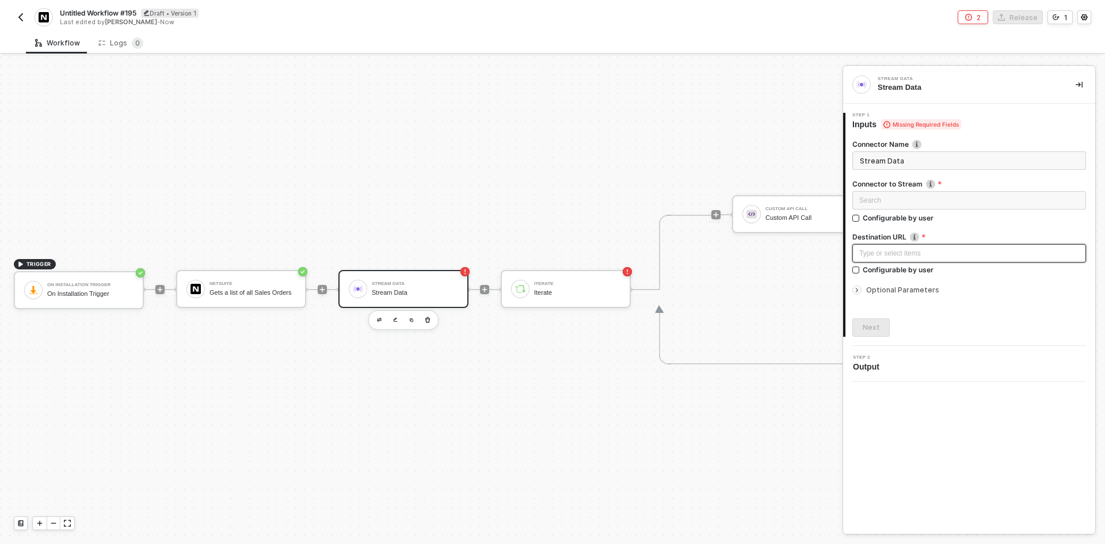
click at [920, 253] on div "Type or select items ﻿" at bounding box center [969, 253] width 220 height 11
click at [896, 289] on span "Optional Parameters" at bounding box center [902, 289] width 73 height 9
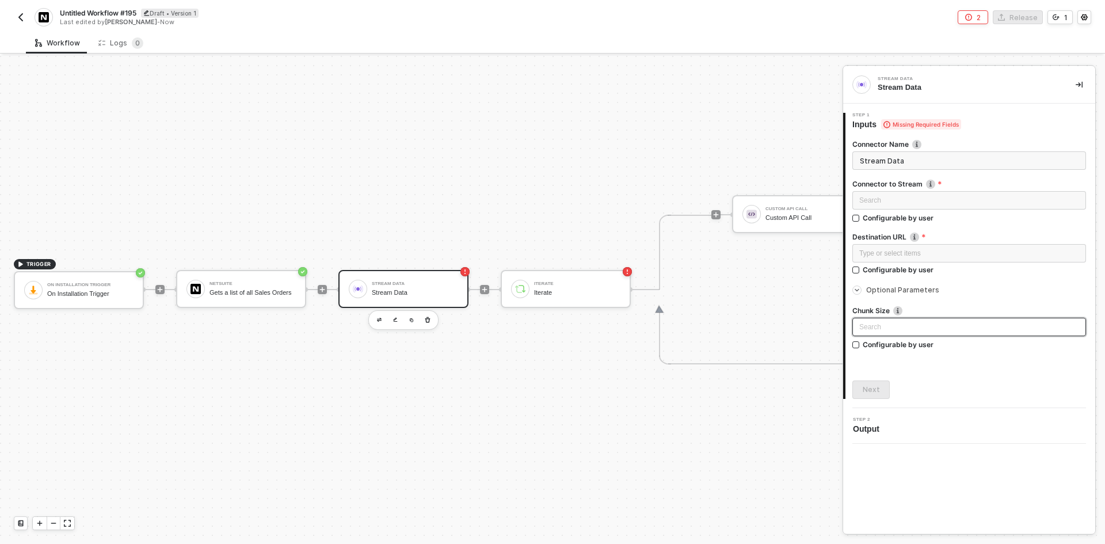
click at [891, 326] on input "search" at bounding box center [969, 326] width 220 height 17
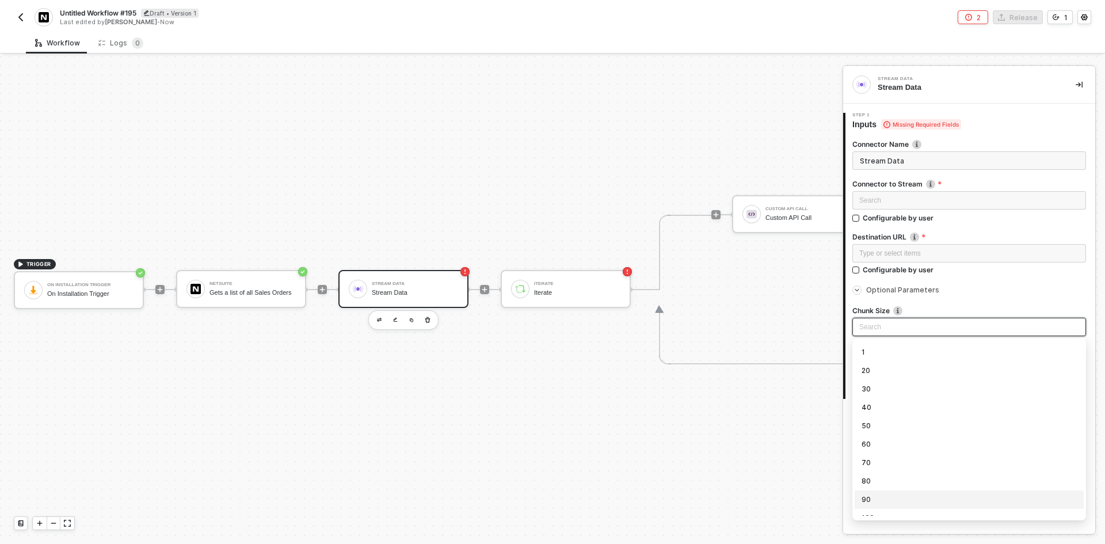
click at [901, 494] on div "90" at bounding box center [968, 499] width 215 height 13
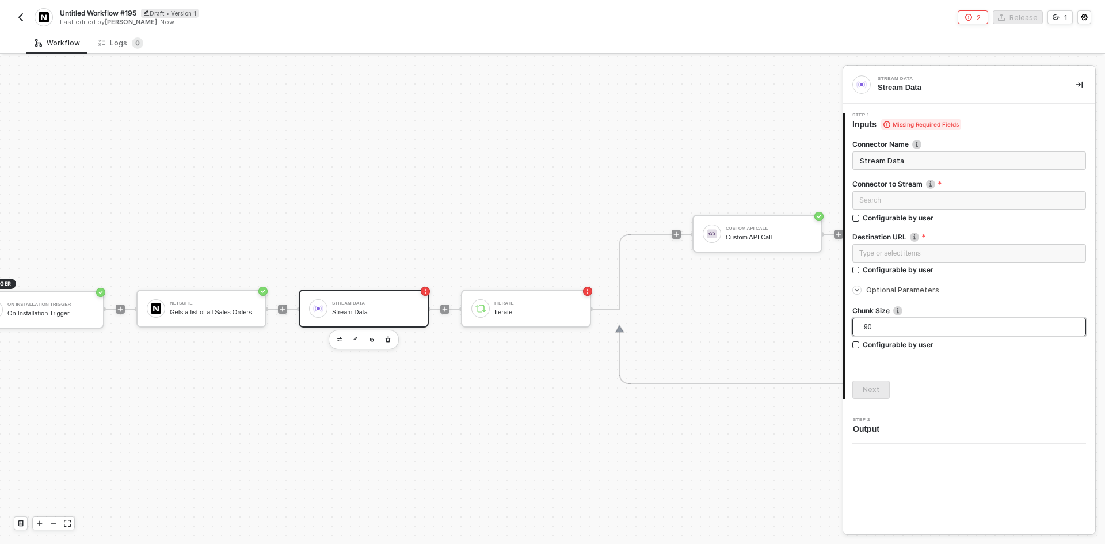
scroll to position [2, 25]
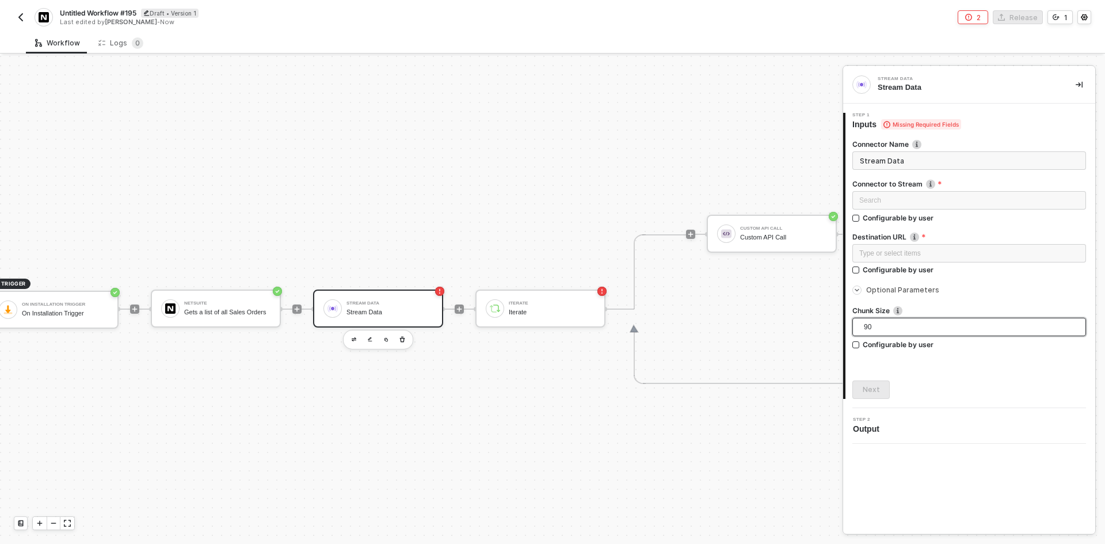
click at [23, 20] on img "button" at bounding box center [20, 17] width 9 height 9
